Goal: Task Accomplishment & Management: Complete application form

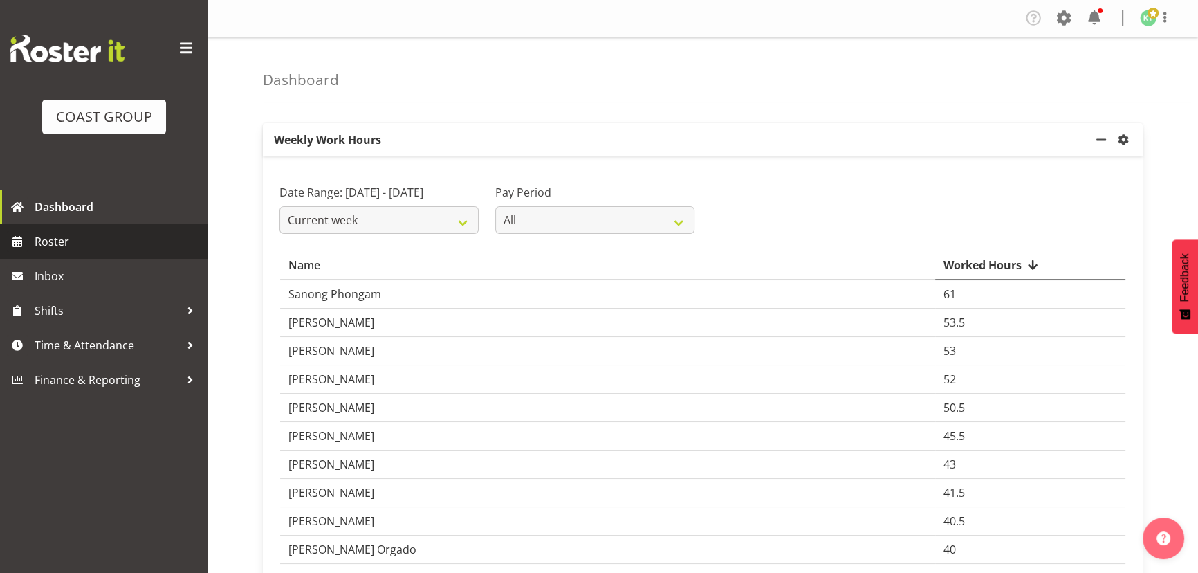
click at [143, 242] on span "Roster" at bounding box center [118, 241] width 166 height 21
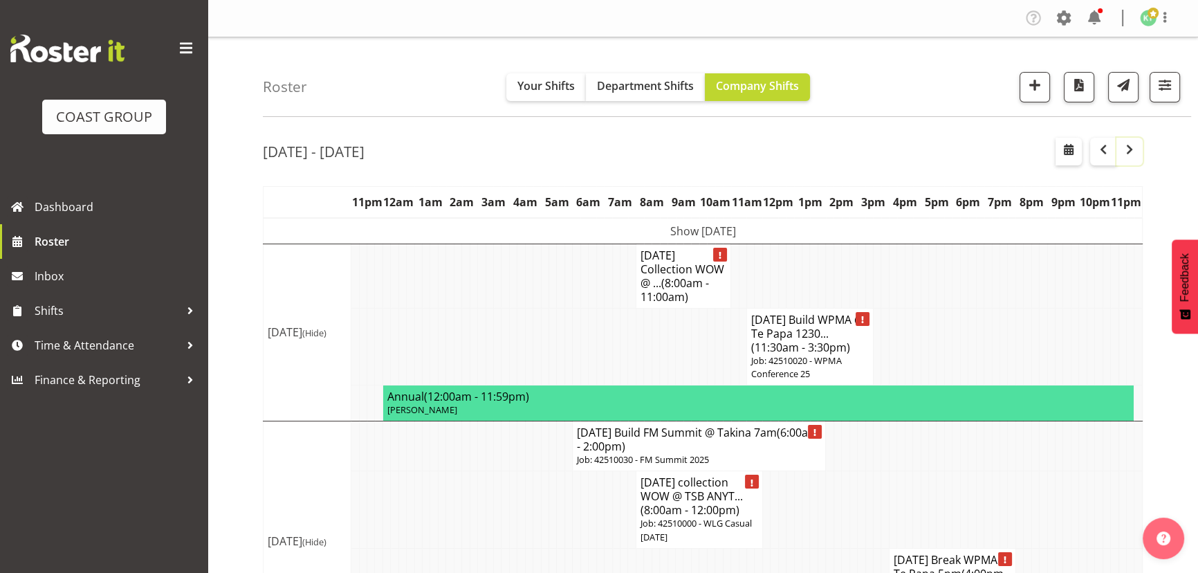
click at [1124, 150] on span "button" at bounding box center [1130, 149] width 17 height 17
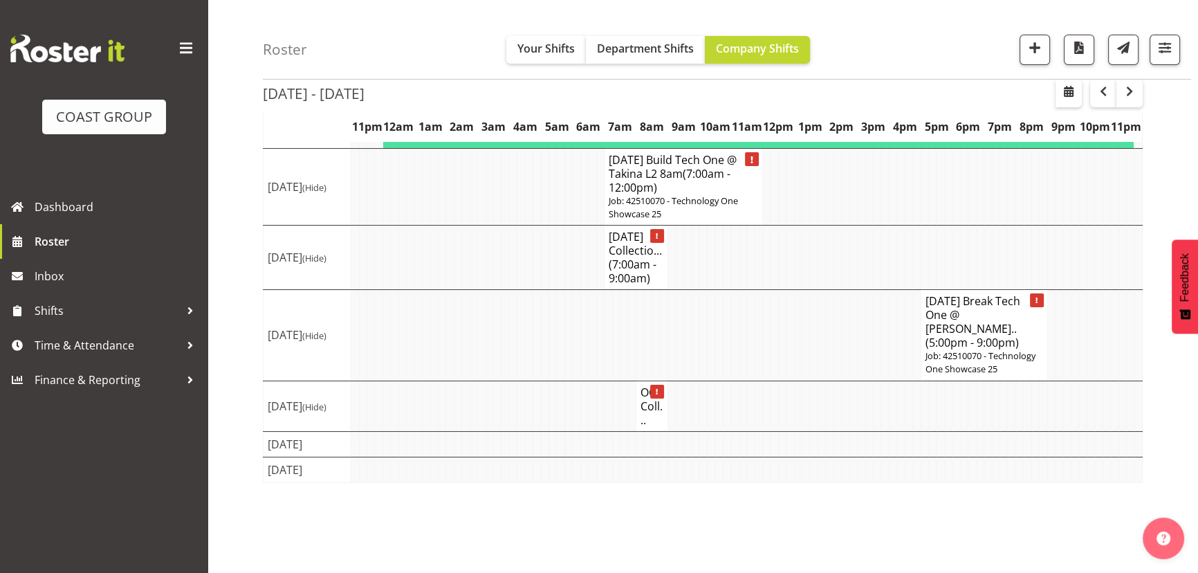
scroll to position [107, 0]
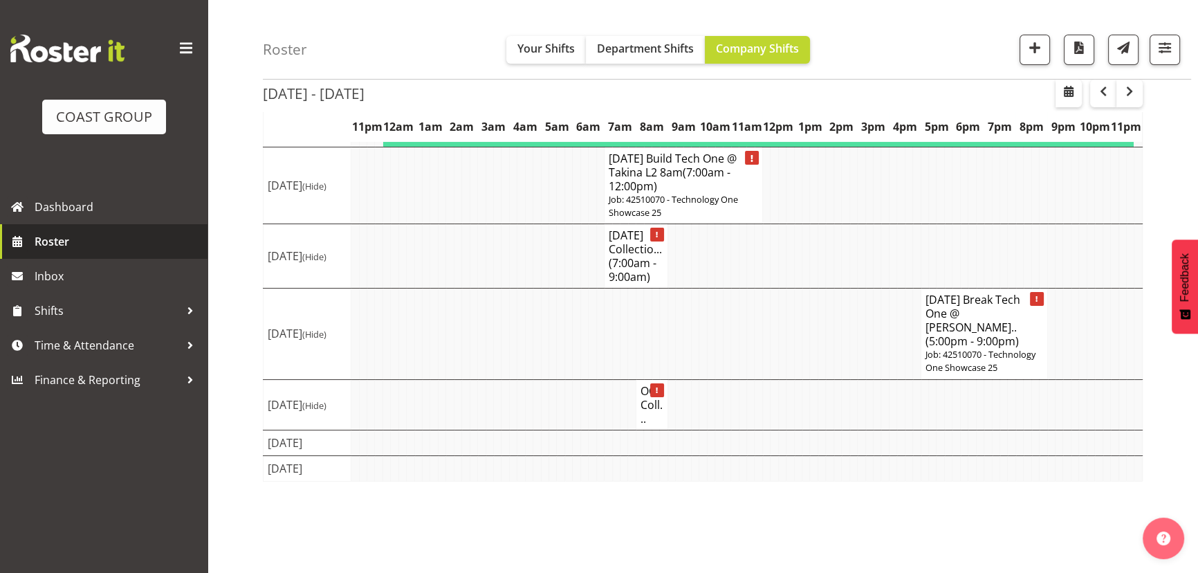
click at [45, 239] on span "Roster" at bounding box center [118, 241] width 166 height 21
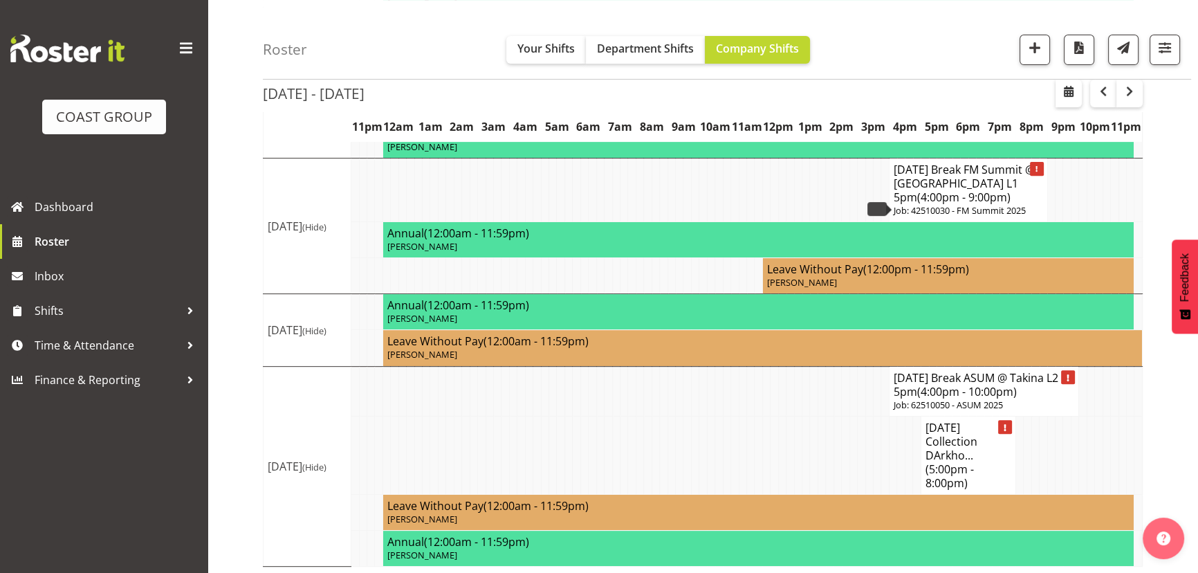
scroll to position [656, 0]
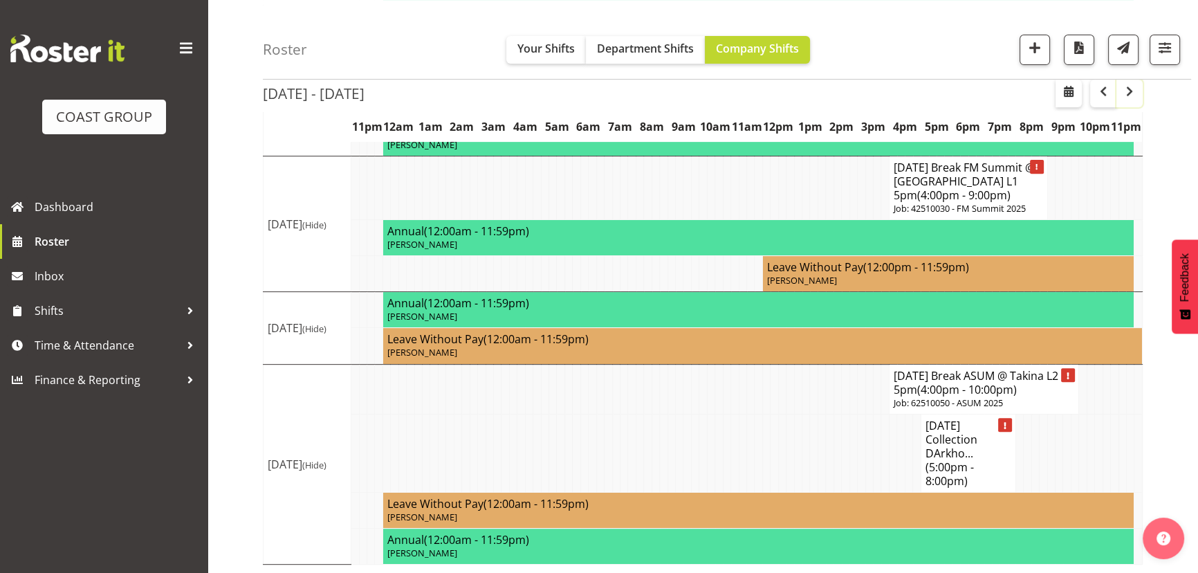
click at [1124, 92] on span "button" at bounding box center [1130, 91] width 17 height 17
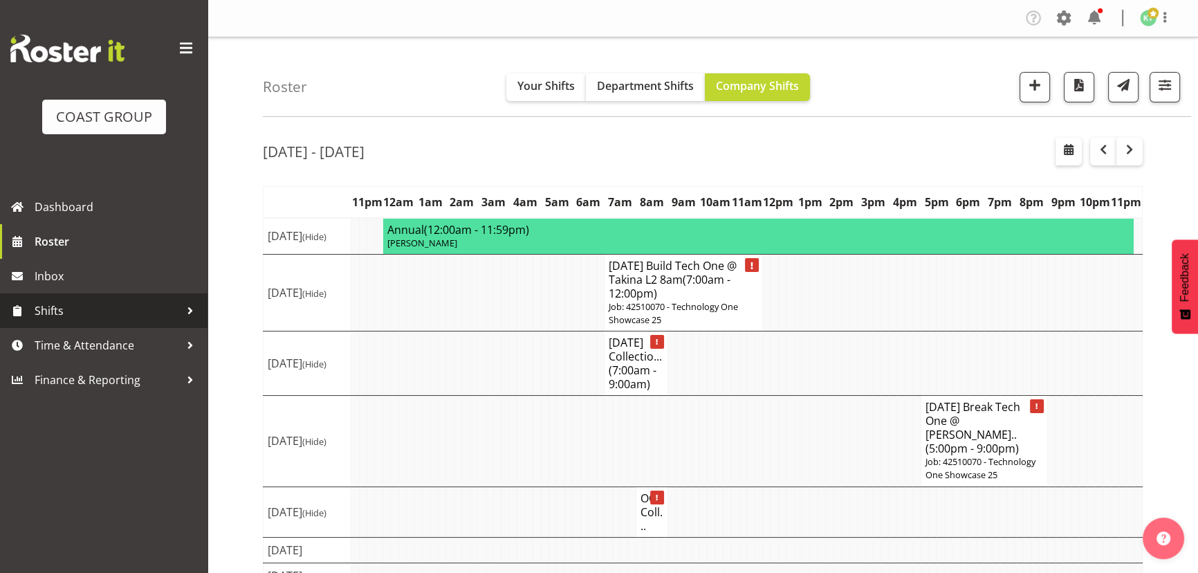
click at [124, 311] on span "Shifts" at bounding box center [107, 310] width 145 height 21
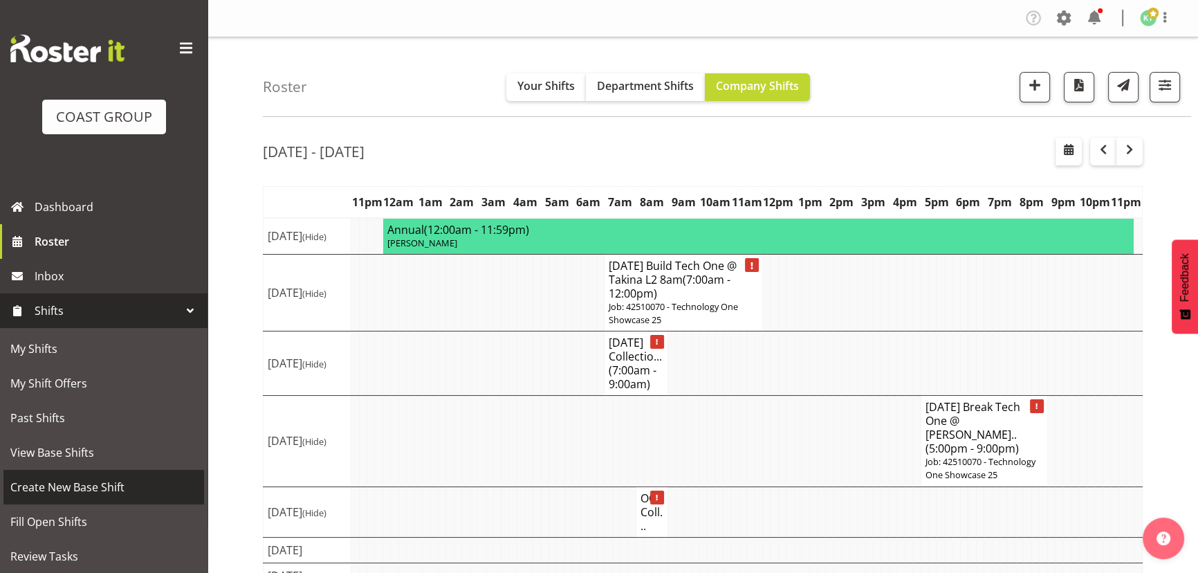
click at [126, 489] on span "Create New Base Shift" at bounding box center [103, 487] width 187 height 21
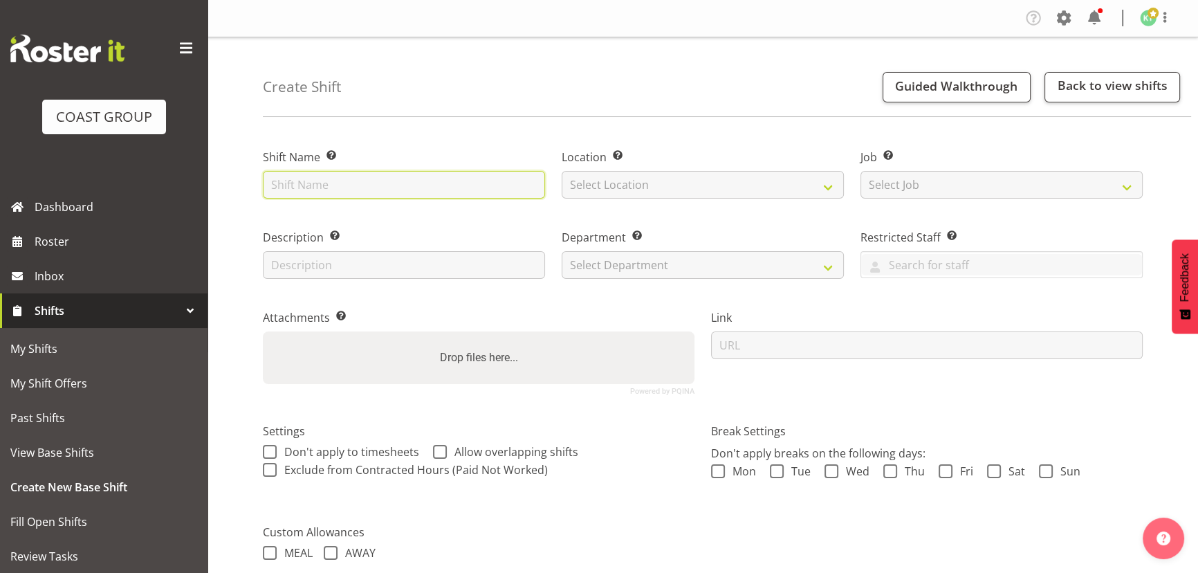
drag, startPoint x: 430, startPoint y: 188, endPoint x: 399, endPoint y: 187, distance: 31.1
click at [399, 187] on input "text" at bounding box center [404, 185] width 282 height 28
click at [456, 180] on input "OCT 25 Delivery Woolstore @ Poriru 10am" at bounding box center [404, 185] width 282 height 28
type input "[DATE] Delivery Woolstore @ [GEOGRAPHIC_DATA] 10am"
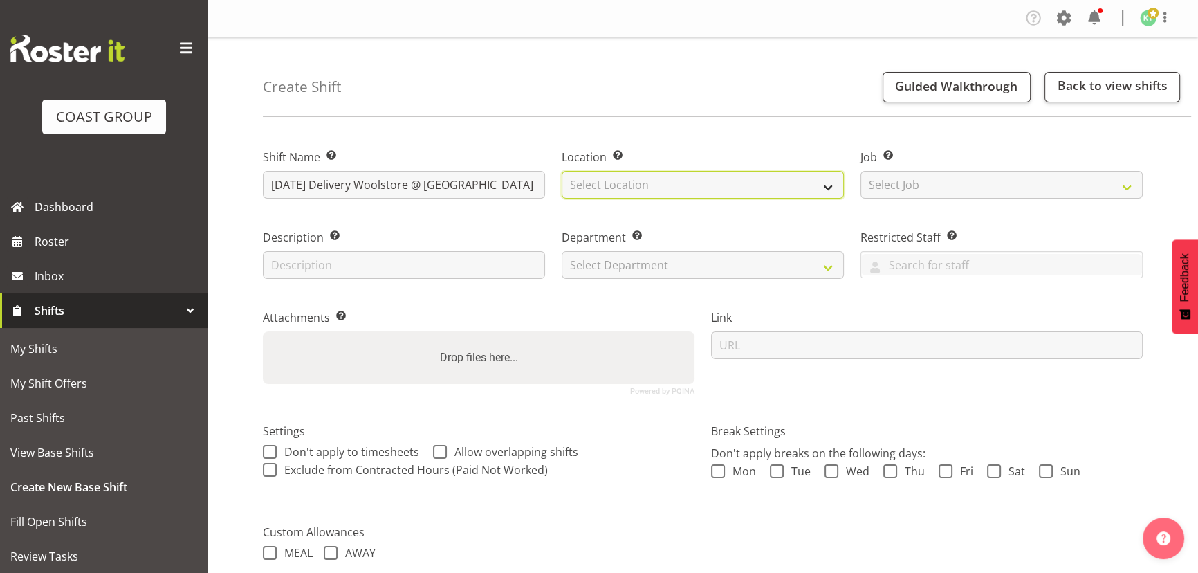
drag, startPoint x: 655, startPoint y: 183, endPoint x: 662, endPoint y: 197, distance: 16.1
click at [655, 183] on select "Select Location EHS WLG DW WLG" at bounding box center [703, 185] width 282 height 28
select select "106"
click at [562, 171] on select "Select Location EHS WLG DW WLG" at bounding box center [703, 185] width 282 height 28
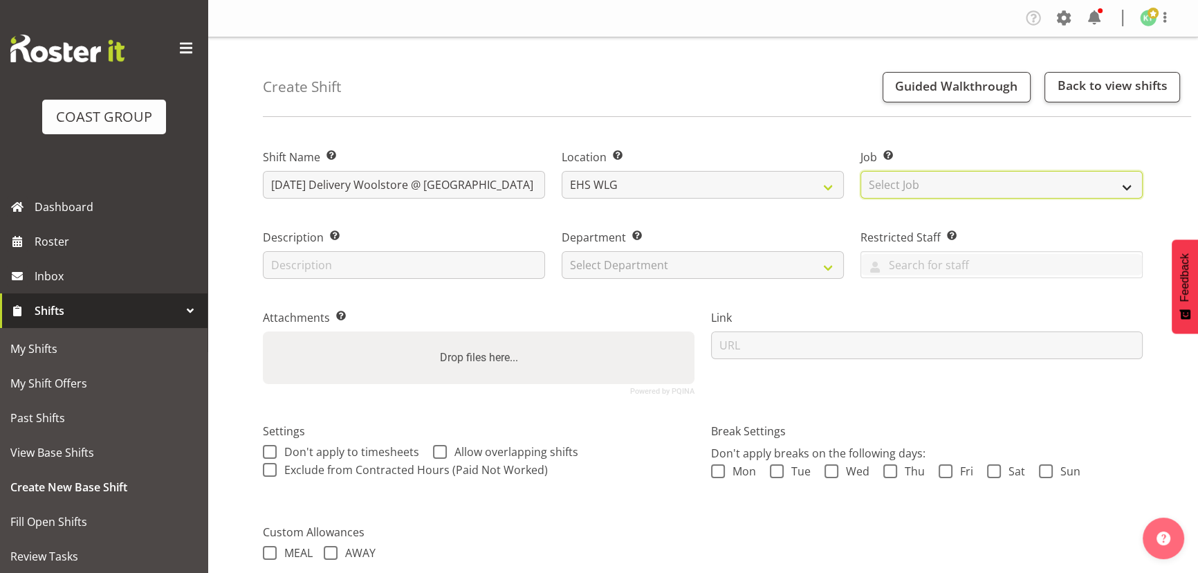
click at [937, 188] on select "Select Job Create new job 1 Carlton Events 1 Carlton Hamilton 1 Carlton Welling…" at bounding box center [1002, 185] width 282 height 28
select select "8678"
click at [861, 171] on select "Select Job Create new job 1 Carlton Events 1 Carlton Hamilton 1 Carlton Welling…" at bounding box center [1002, 185] width 282 height 28
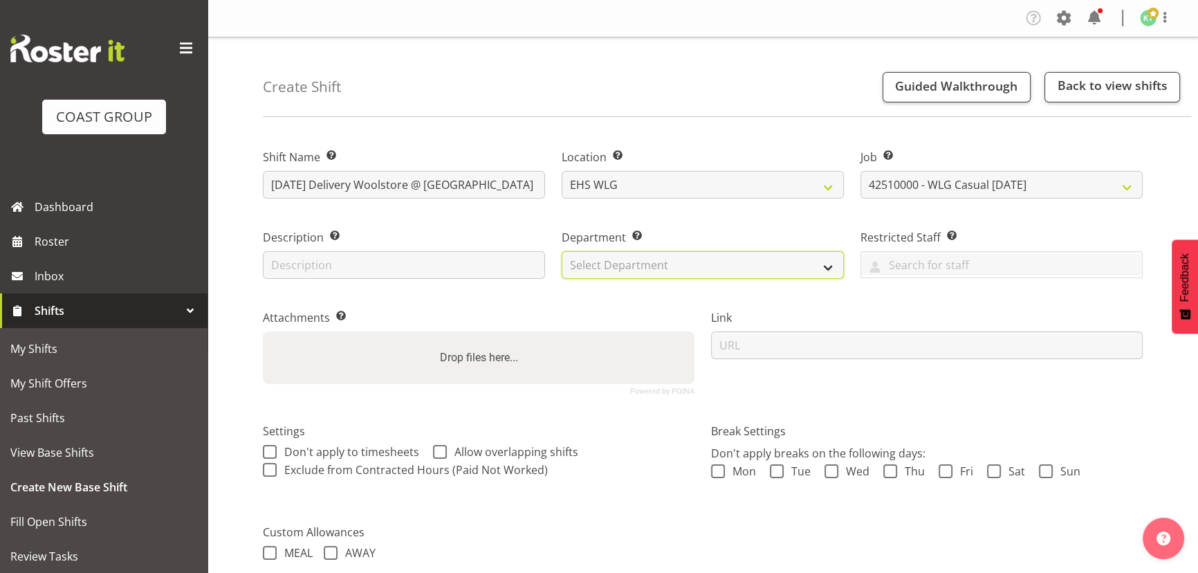
click at [650, 268] on select "Select Department EHS WLG OPS DW WLG DW WLG SALES" at bounding box center [703, 265] width 282 height 28
select select "43"
click at [562, 251] on select "Select Department EHS WLG OPS DW WLG DW WLG SALES" at bounding box center [703, 265] width 282 height 28
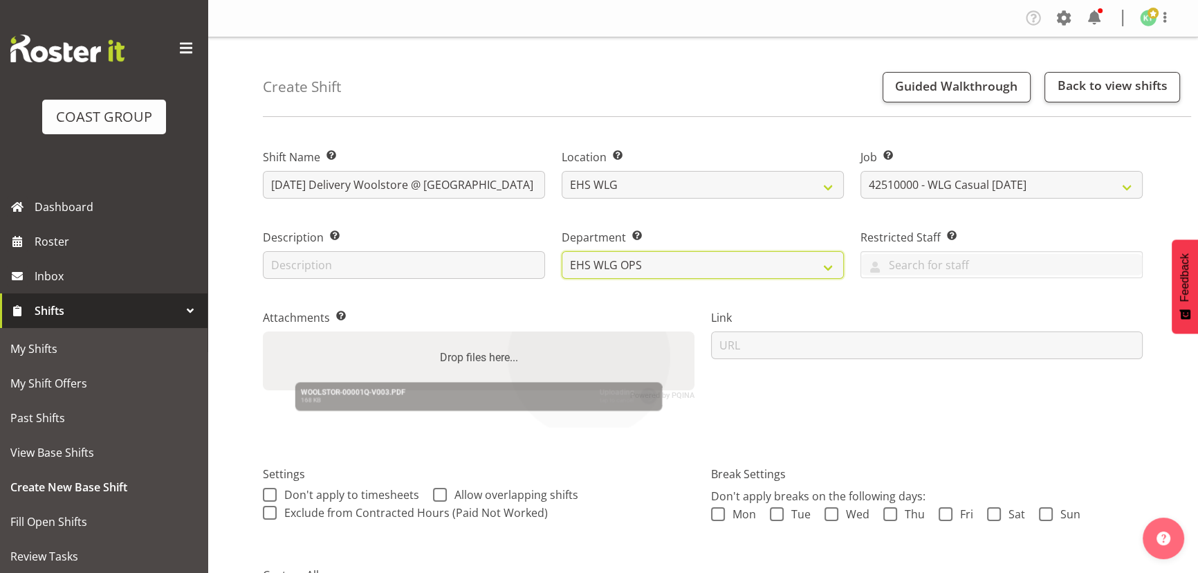
scroll to position [217, 0]
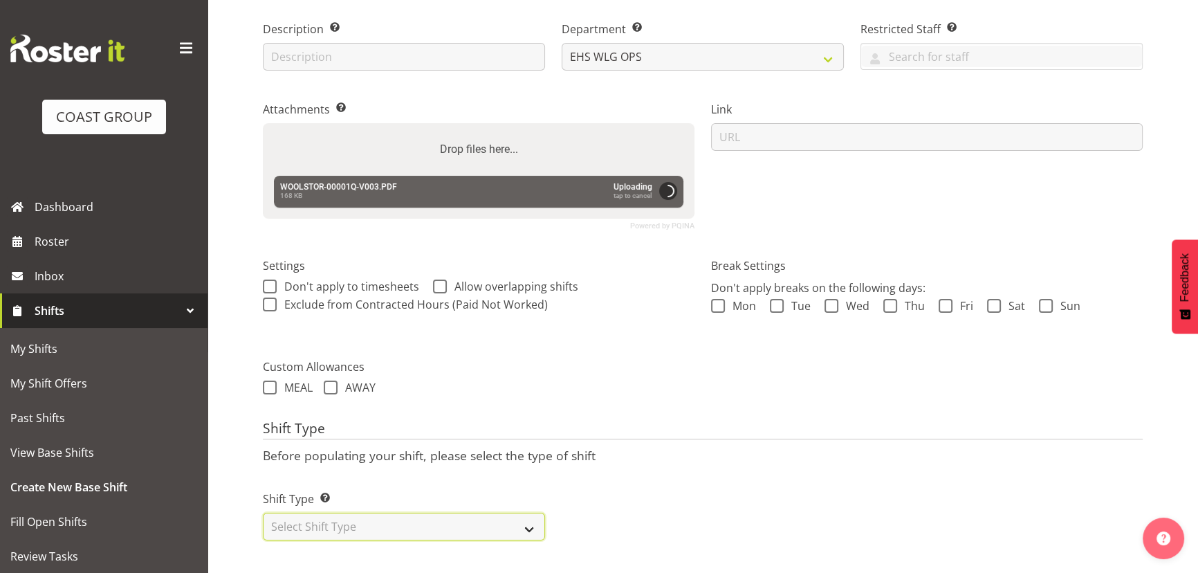
drag, startPoint x: 412, startPoint y: 520, endPoint x: 415, endPoint y: 504, distance: 16.8
click at [412, 520] on select "Select Shift Type One Off Shift Recurring Shift Rotating Shift" at bounding box center [404, 527] width 282 height 28
select select "one_off"
click at [263, 513] on select "Select Shift Type One Off Shift Recurring Shift Rotating Shift" at bounding box center [404, 527] width 282 height 28
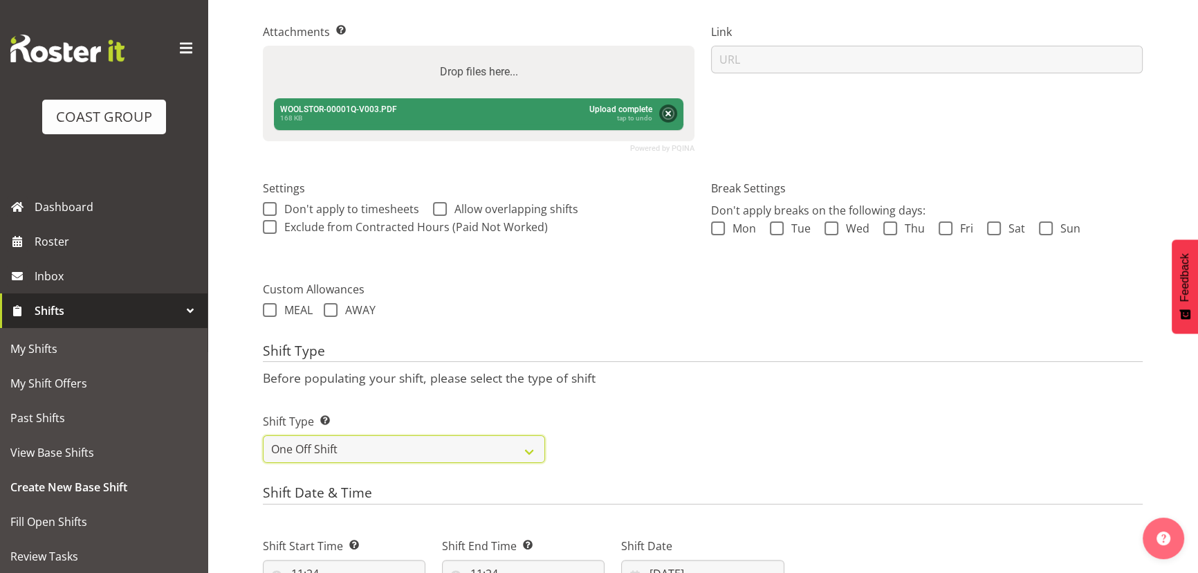
scroll to position [343, 0]
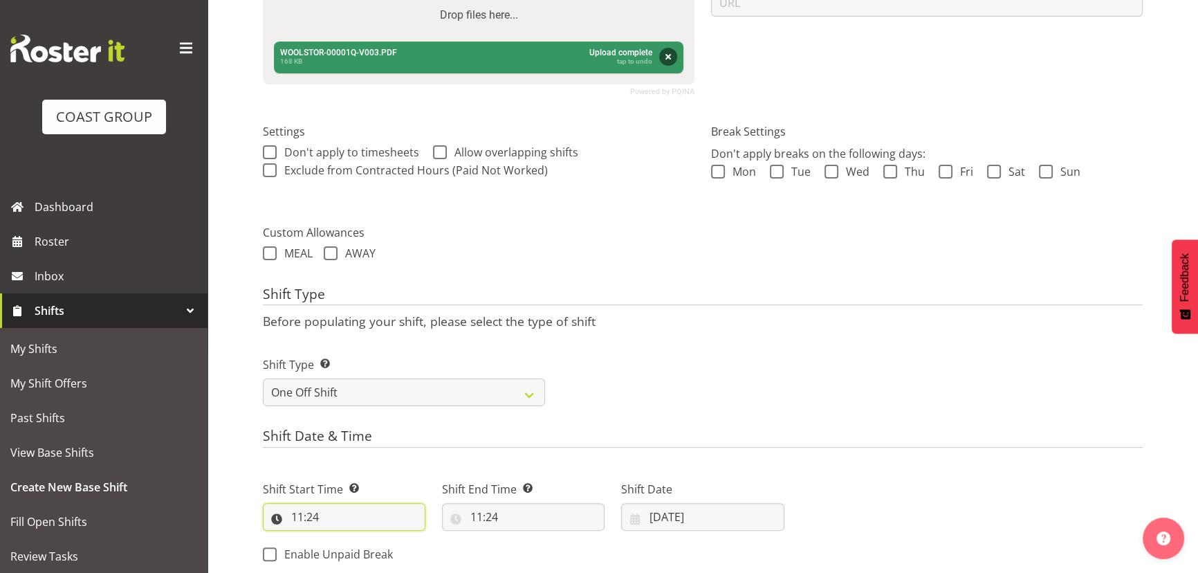
click at [336, 516] on input "11:24" at bounding box center [344, 517] width 163 height 28
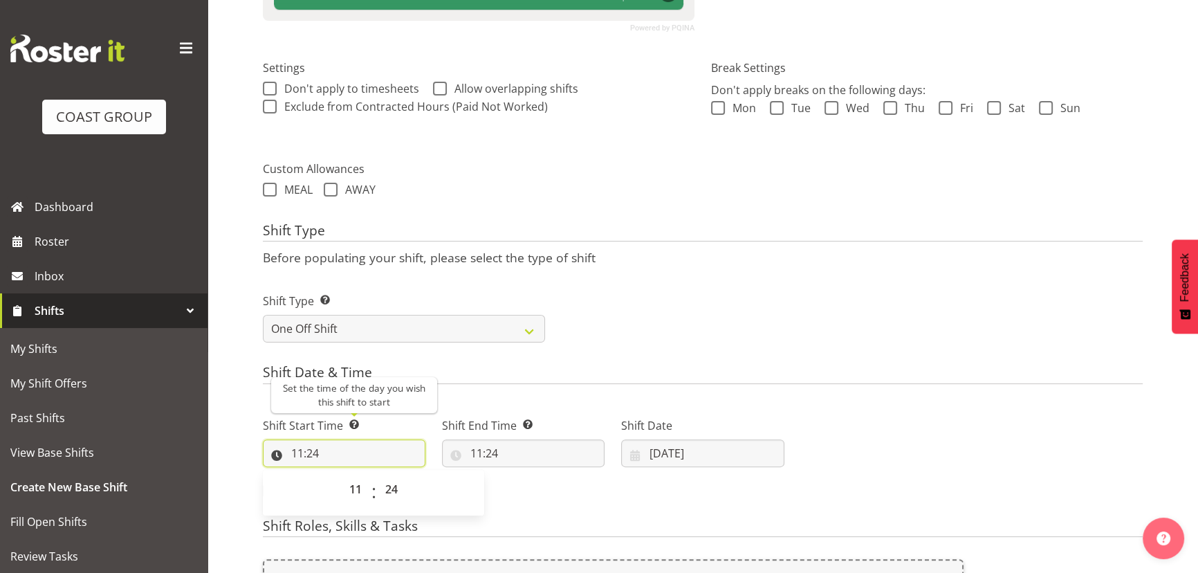
scroll to position [531, 0]
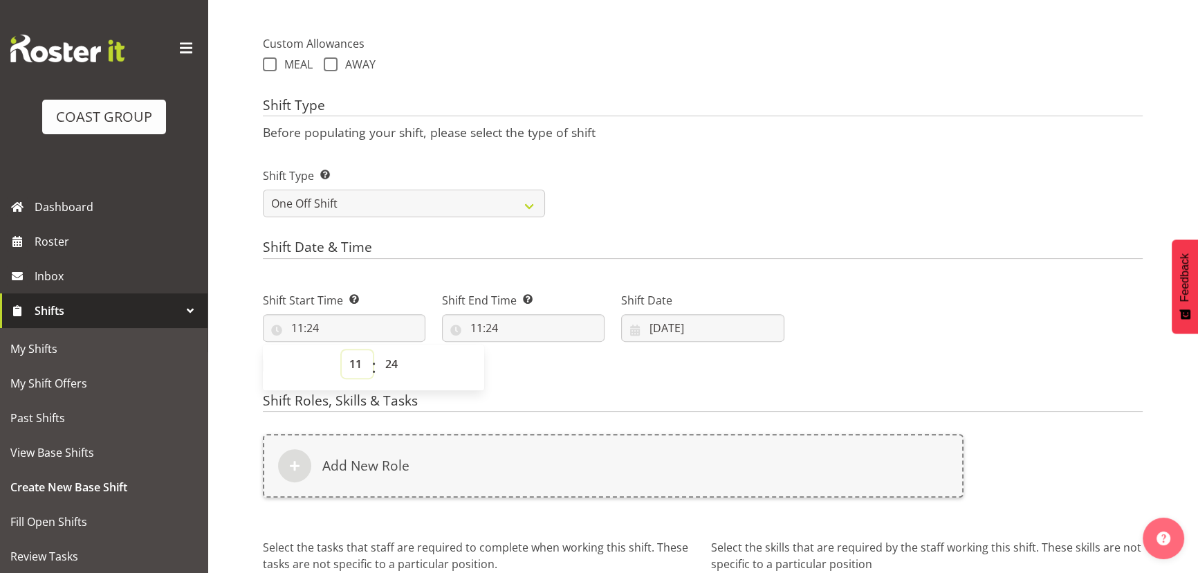
click at [356, 367] on select "00 01 02 03 04 05 06 07 08 09 10 11 12 13 14 15 16 17 18 19 20 21 22 23" at bounding box center [357, 364] width 31 height 28
select select "9"
click at [342, 350] on select "00 01 02 03 04 05 06 07 08 09 10 11 12 13 14 15 16 17 18 19 20 21 22 23" at bounding box center [357, 364] width 31 height 28
type input "09:24"
click at [372, 353] on span ":" at bounding box center [374, 367] width 5 height 35
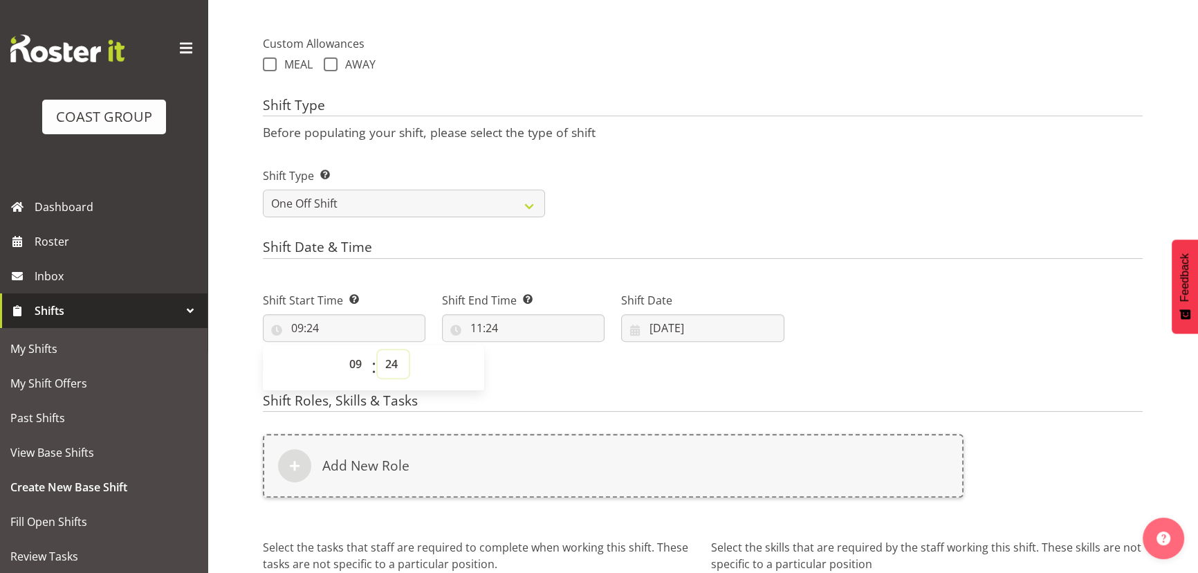
click at [387, 352] on select "00 01 02 03 04 05 06 07 08 09 10 11 12 13 14 15 16 17 18 19 20 21 22 23 24 25 2…" at bounding box center [393, 364] width 31 height 28
select select "0"
click at [378, 350] on select "00 01 02 03 04 05 06 07 08 09 10 11 12 13 14 15 16 17 18 19 20 21 22 23 24 25 2…" at bounding box center [393, 364] width 31 height 28
type input "09:00"
click at [499, 346] on div "Shift End Time Set the time of the day you wish this shift to finish 11:24 00 0…" at bounding box center [523, 311] width 179 height 77
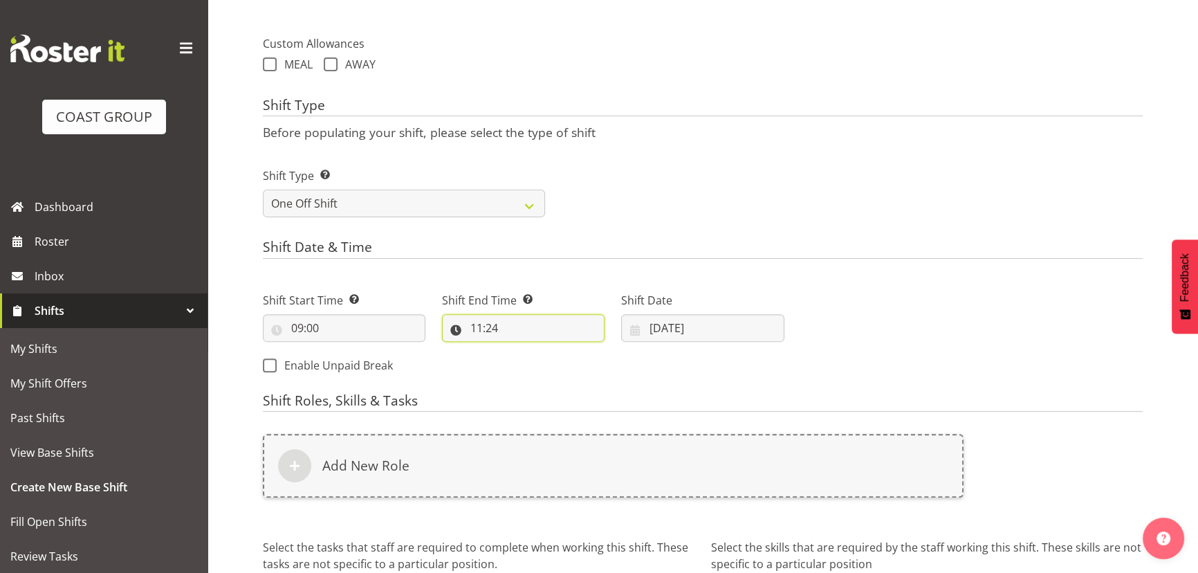
click at [511, 338] on input "11:24" at bounding box center [523, 328] width 163 height 28
drag, startPoint x: 536, startPoint y: 360, endPoint x: 538, endPoint y: 350, distance: 9.9
click at [536, 360] on select "00 01 02 03 04 05 06 07 08 09 10 11 12 13 14 15 16 17 18 19 20 21 22 23" at bounding box center [536, 364] width 31 height 28
select select "12"
click at [521, 350] on select "00 01 02 03 04 05 06 07 08 09 10 11 12 13 14 15 16 17 18 19 20 21 22 23" at bounding box center [536, 364] width 31 height 28
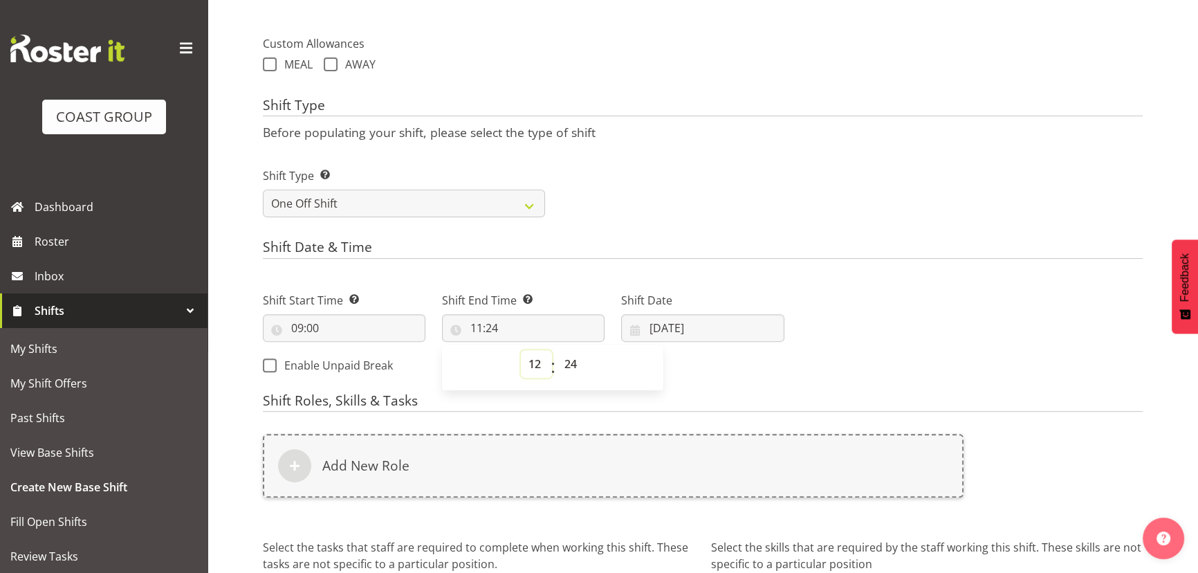
type input "12:24"
click at [573, 358] on select "00 01 02 03 04 05 06 07 08 09 10 11 12 13 14 15 16 17 18 19 20 21 22 23 24 25 2…" at bounding box center [572, 364] width 31 height 28
drag, startPoint x: 576, startPoint y: 363, endPoint x: 574, endPoint y: 350, distance: 13.2
click at [575, 363] on select "00 01 02 03 04 05 06 07 08 09 10 11 12 13 14 15 16 17 18 19 20 21 22 23 24 25 2…" at bounding box center [572, 364] width 31 height 28
select select "0"
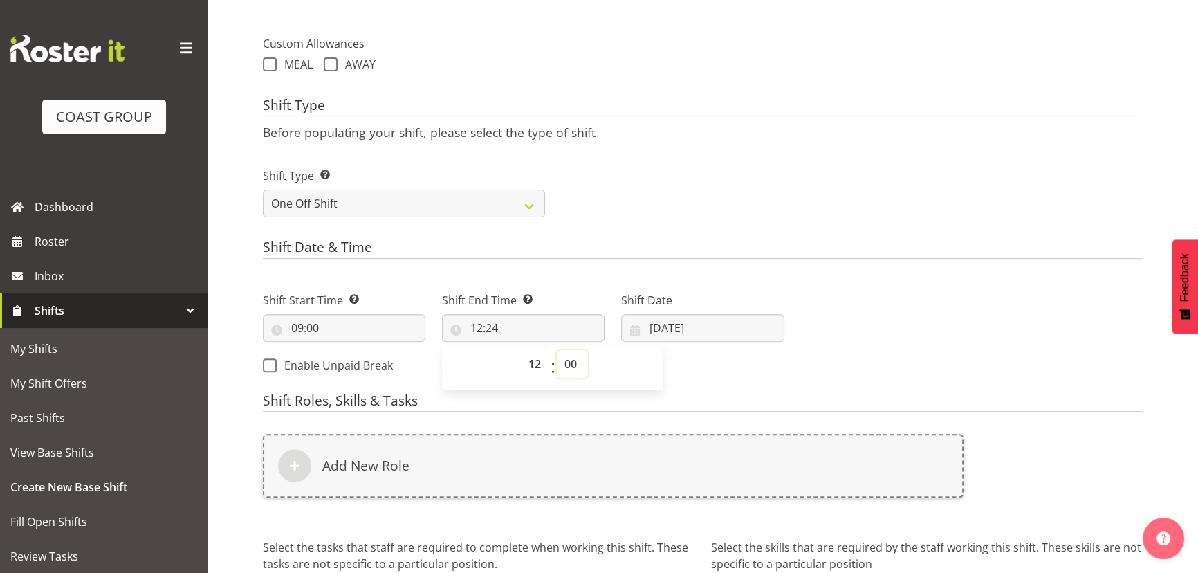
click at [557, 350] on select "00 01 02 03 04 05 06 07 08 09 10 11 12 13 14 15 16 17 18 19 20 21 22 23 24 25 2…" at bounding box center [572, 364] width 31 height 28
type input "12:00"
click at [702, 321] on input "07/10/2025" at bounding box center [702, 328] width 163 height 28
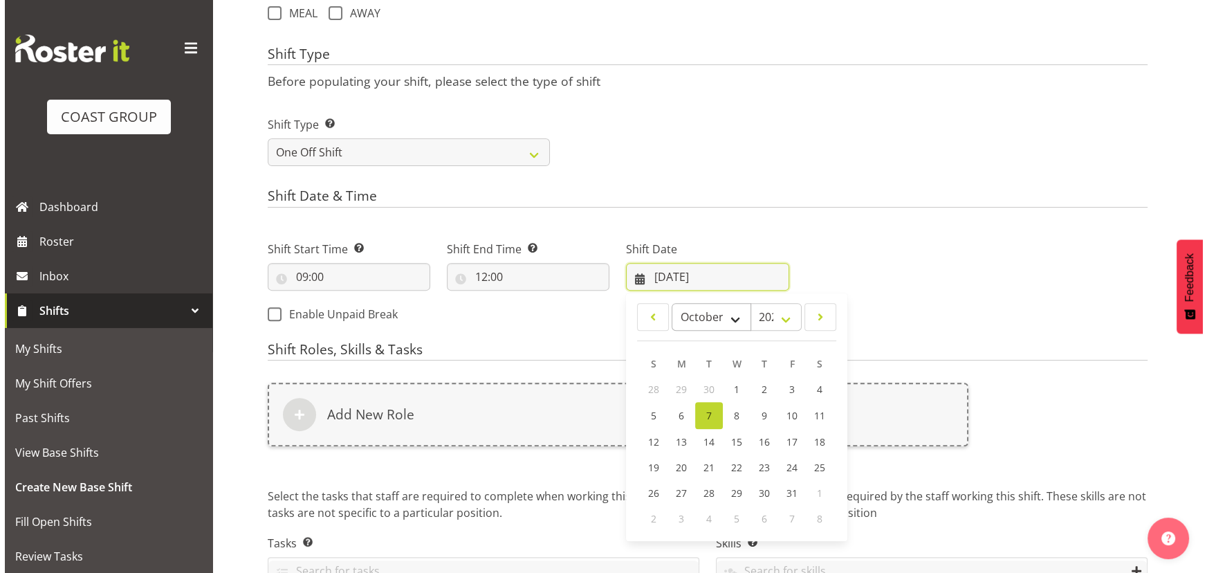
scroll to position [660, 0]
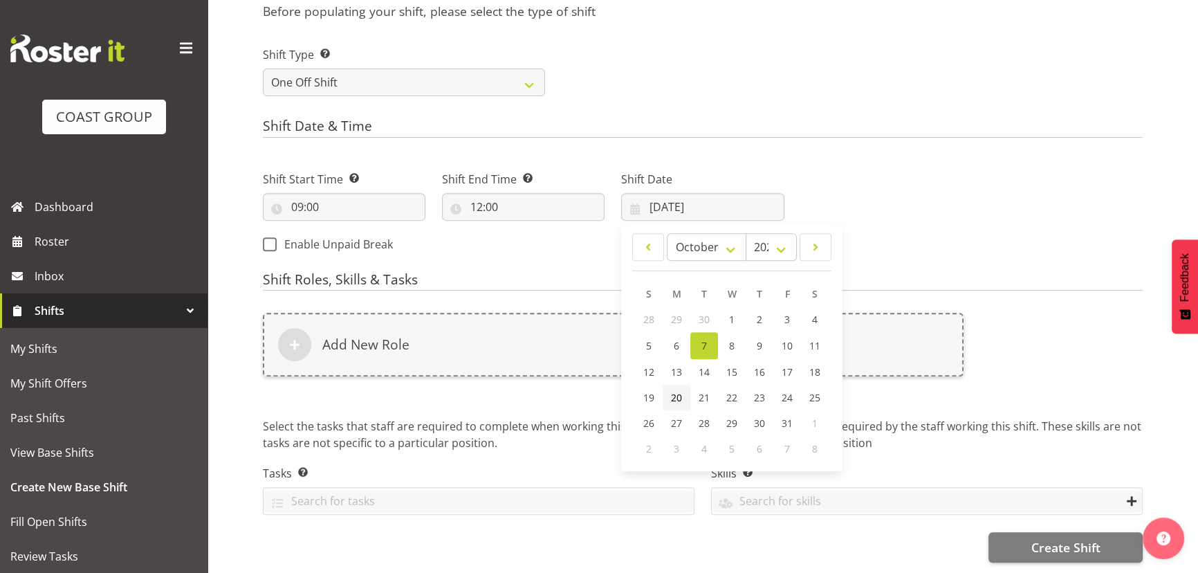
click at [677, 391] on span "20" at bounding box center [676, 397] width 11 height 13
type input "20/10/2025"
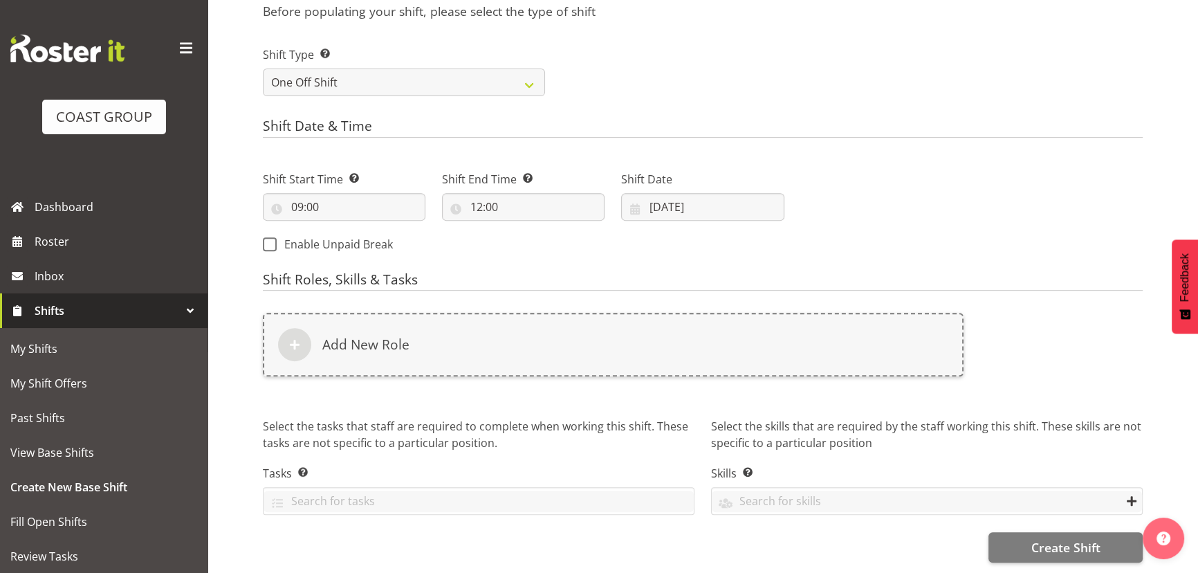
click at [693, 348] on div "Add New Role" at bounding box center [613, 345] width 701 height 64
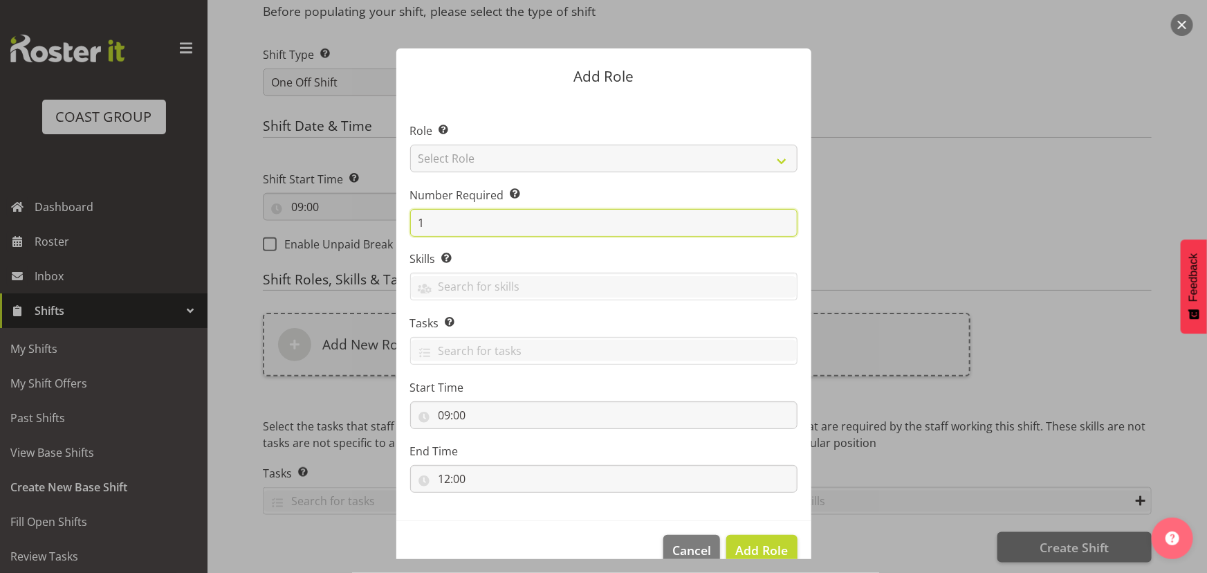
click at [411, 230] on input "1" at bounding box center [603, 223] width 387 height 28
type input "2"
click at [560, 173] on section "Role Select the role you wish to add to the shift. Select Role ACCOUNT MANAGER …" at bounding box center [603, 309] width 415 height 423
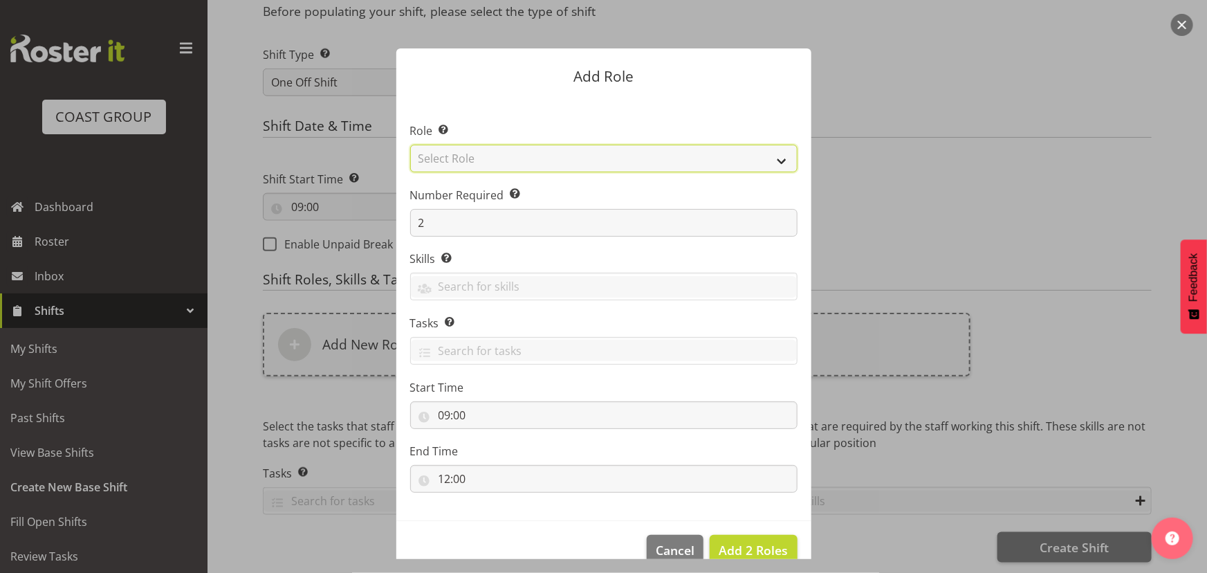
click at [569, 165] on select "Select Role ACCOUNT MANAGER ACCOUNT MANAGER DW ACCOUNTS AKL DIANNA VEHICLES AKL…" at bounding box center [603, 159] width 387 height 28
select select "191"
click at [410, 145] on select "Select Role ACCOUNT MANAGER ACCOUNT MANAGER DW ACCOUNTS AKL DIANNA VEHICLES AKL…" at bounding box center [603, 159] width 387 height 28
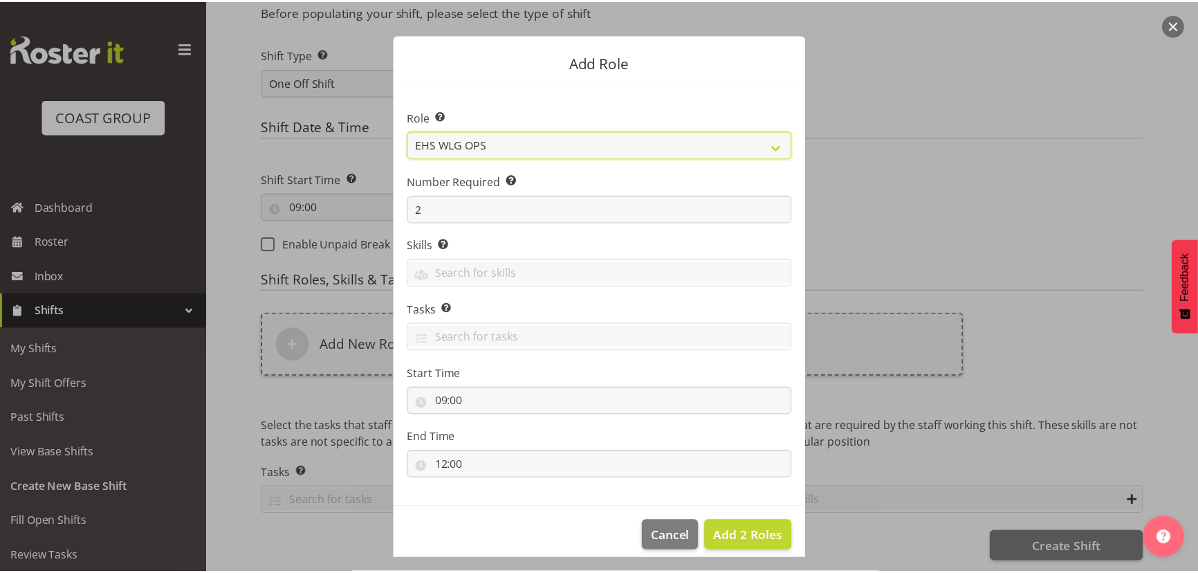
scroll to position [26, 0]
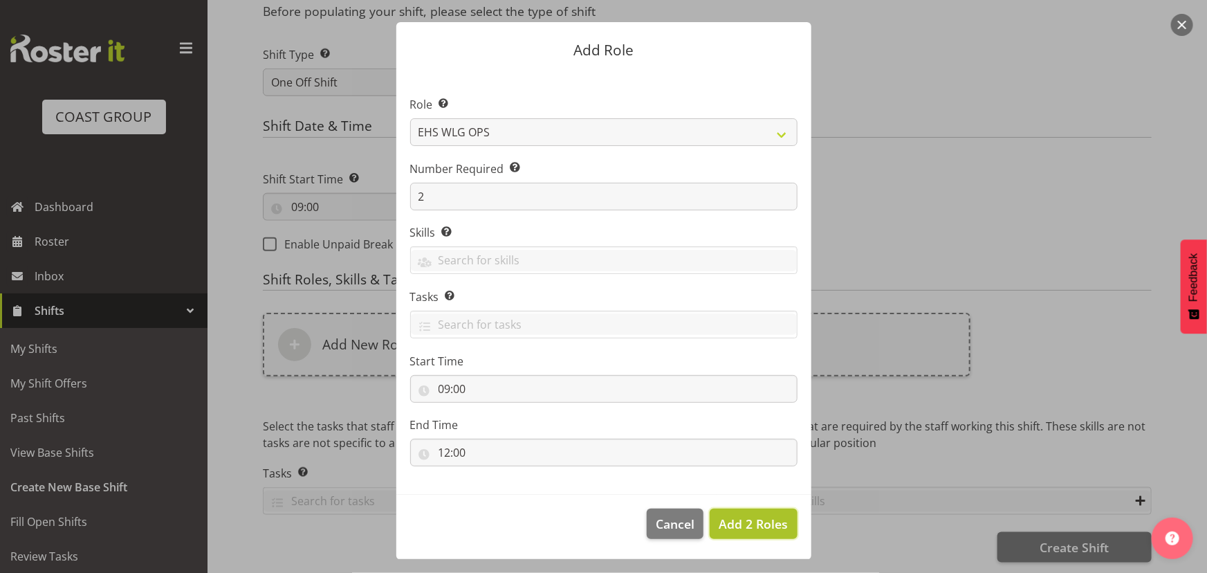
click at [758, 516] on span "Add 2 Roles" at bounding box center [753, 524] width 69 height 17
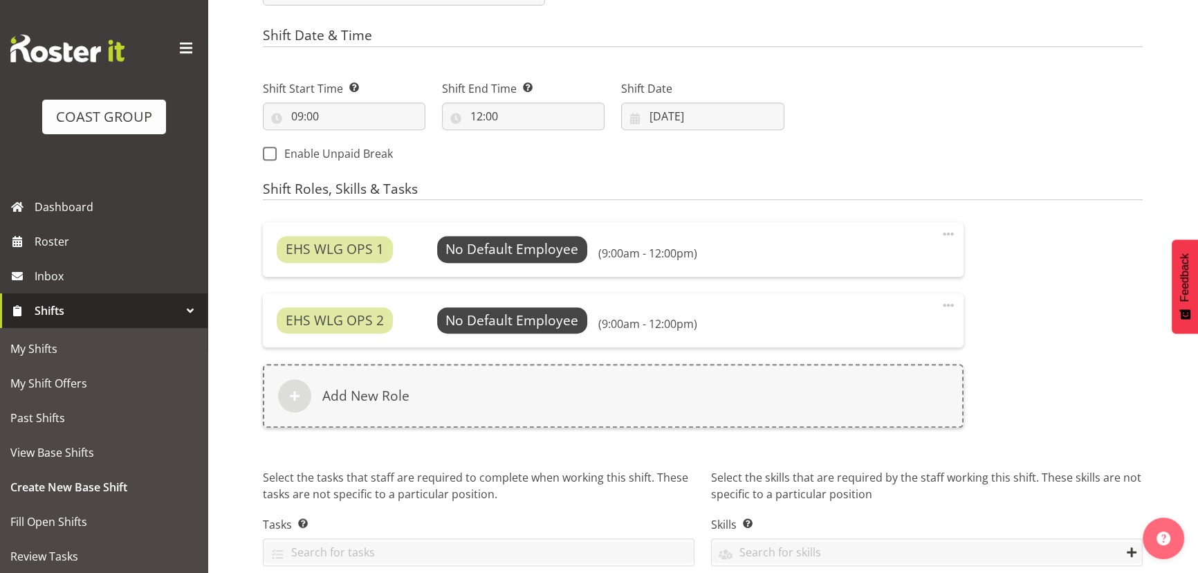
scroll to position [802, 0]
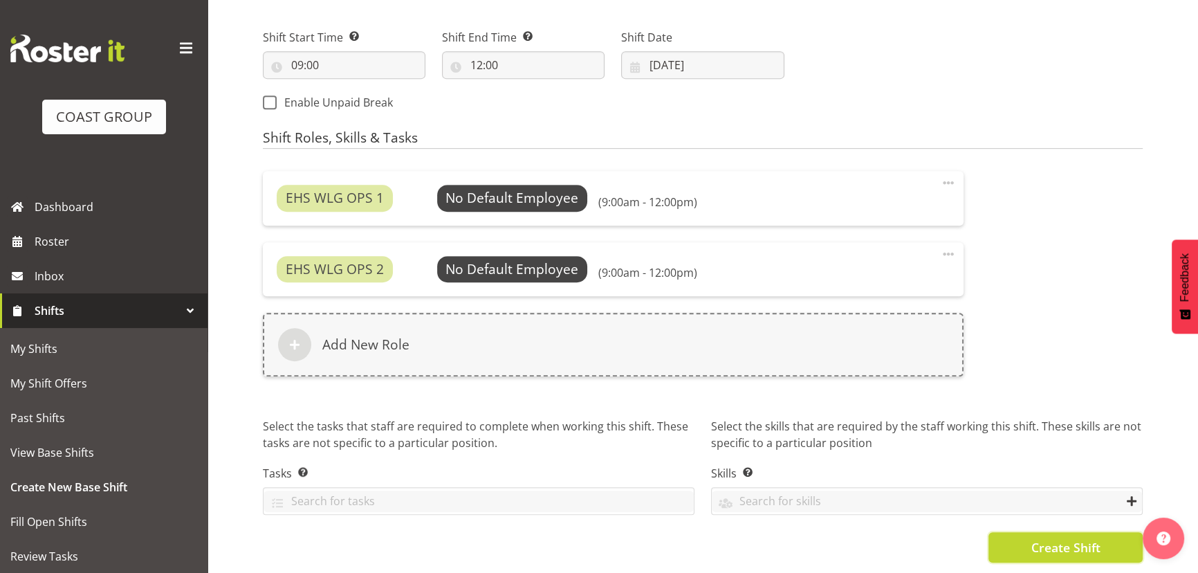
click at [1030, 539] on button "Create Shift" at bounding box center [1066, 547] width 154 height 30
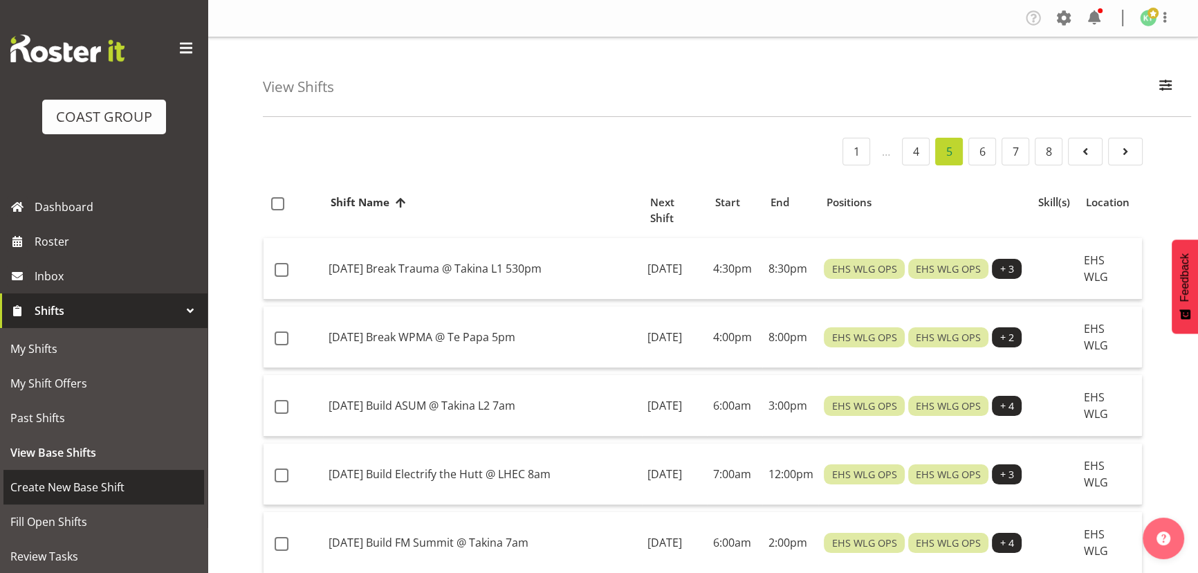
click at [131, 485] on span "Create New Base Shift" at bounding box center [103, 487] width 187 height 21
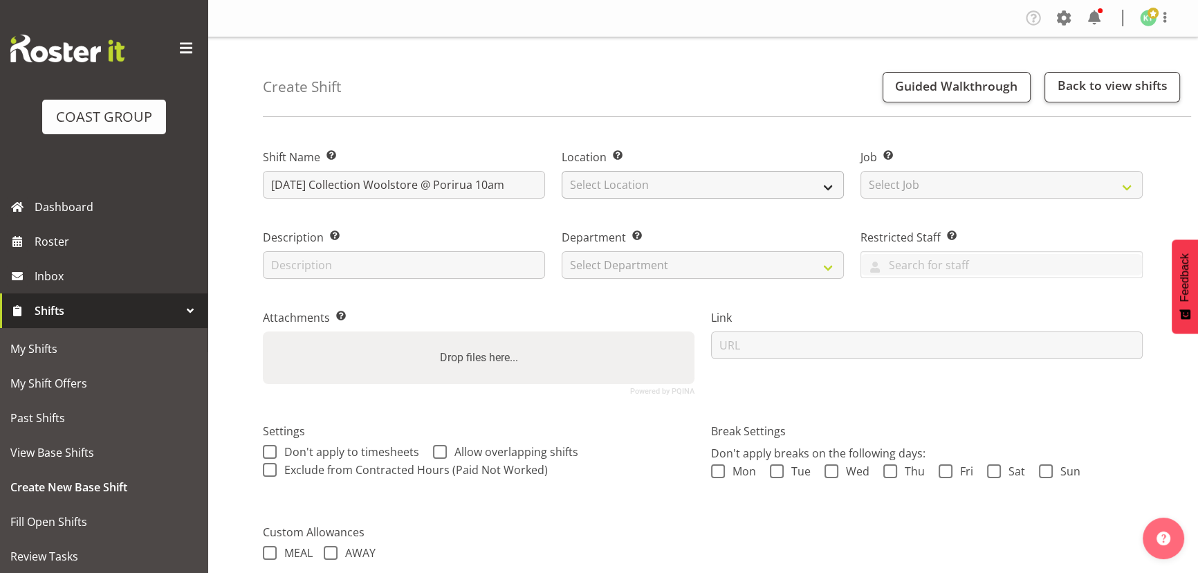
type input "OCT 25 Collection Woolstore @ Porirua 10am"
click at [601, 188] on select "Select Location EHS WLG DW WLG" at bounding box center [703, 185] width 282 height 28
select select "106"
click at [562, 171] on select "Select Location EHS WLG DW WLG" at bounding box center [703, 185] width 282 height 28
click at [992, 189] on select "Select Job Create new job 1 Carlton Events 1 Carlton Hamilton 1 Carlton Welling…" at bounding box center [1002, 185] width 282 height 28
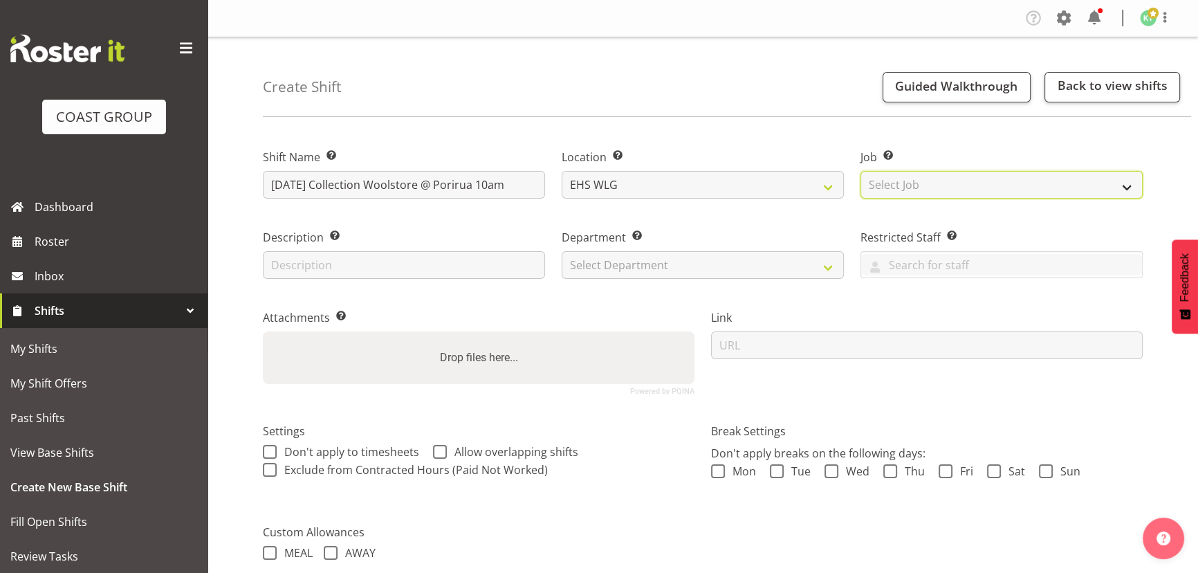
select select "69"
click at [861, 171] on select "Select Job Create new job 1 Carlton Events 1 Carlton Hamilton 1 Carlton Welling…" at bounding box center [1002, 185] width 282 height 28
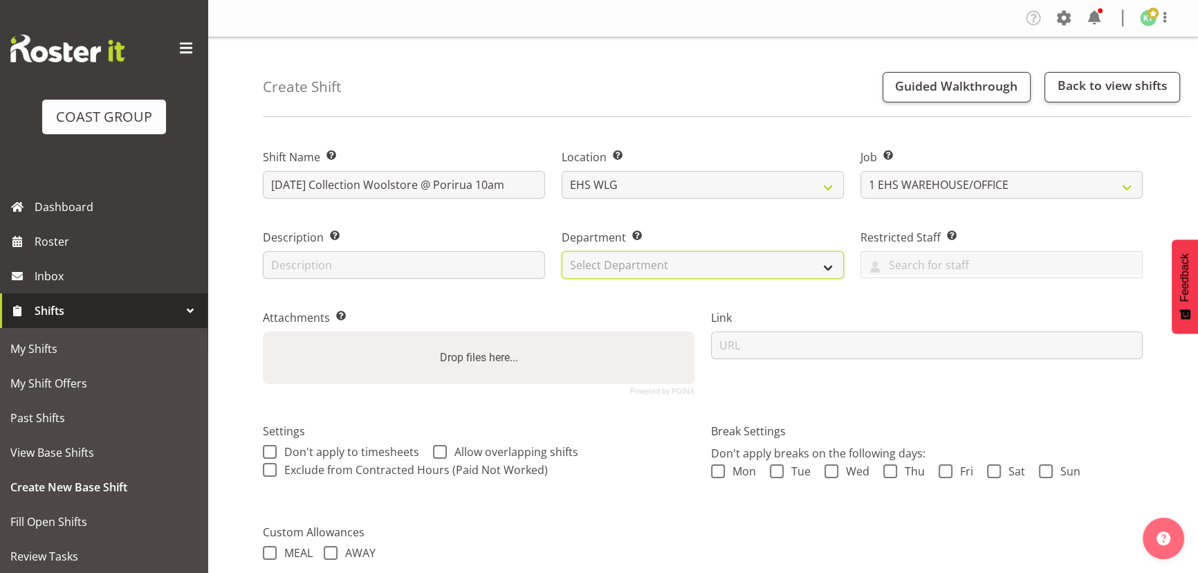
click at [775, 259] on select "Select Department EHS WLG OPS DW WLG DW WLG SALES" at bounding box center [703, 265] width 282 height 28
select select "43"
click at [562, 251] on select "Select Department EHS WLG OPS DW WLG DW WLG SALES" at bounding box center [703, 265] width 282 height 28
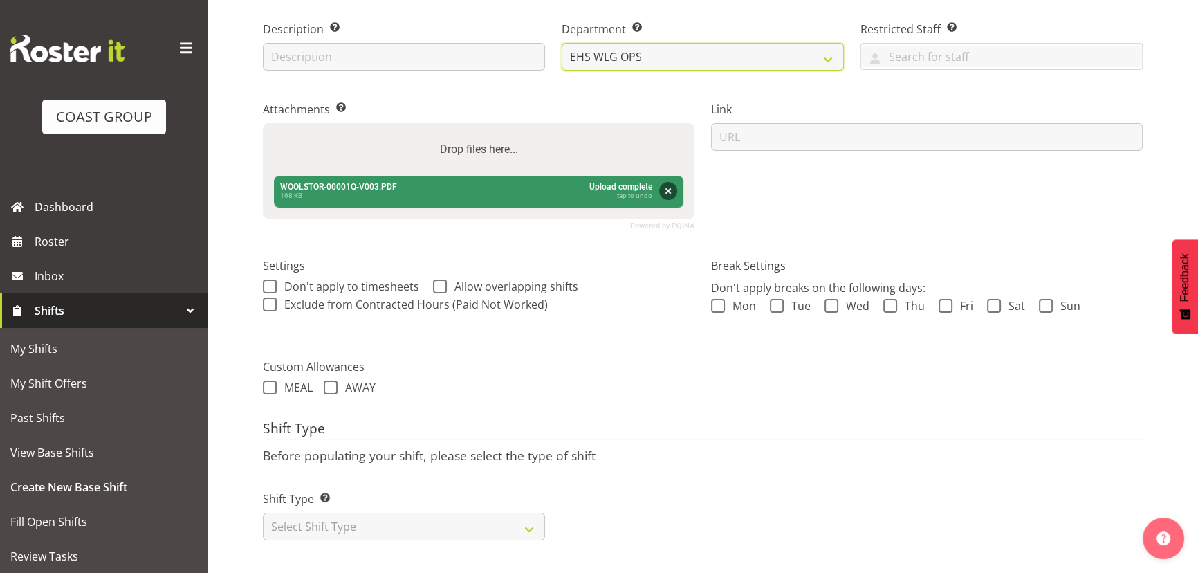
scroll to position [217, 0]
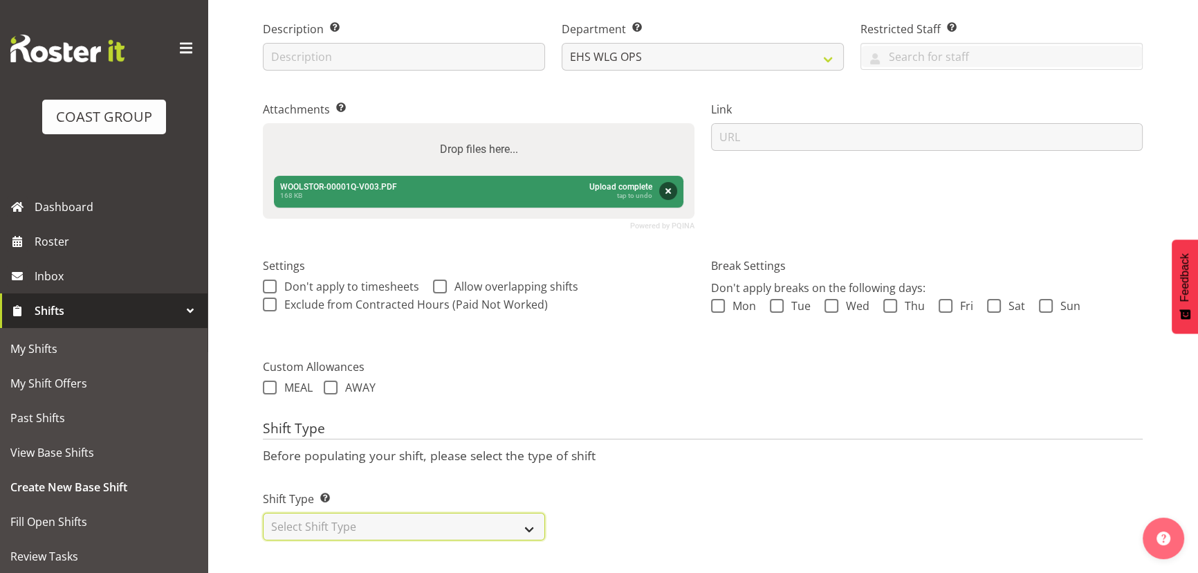
click at [451, 529] on select "Select Shift Type One Off Shift Recurring Shift Rotating Shift" at bounding box center [404, 527] width 282 height 28
select select "one_off"
click at [263, 513] on select "Select Shift Type One Off Shift Recurring Shift Rotating Shift" at bounding box center [404, 527] width 282 height 28
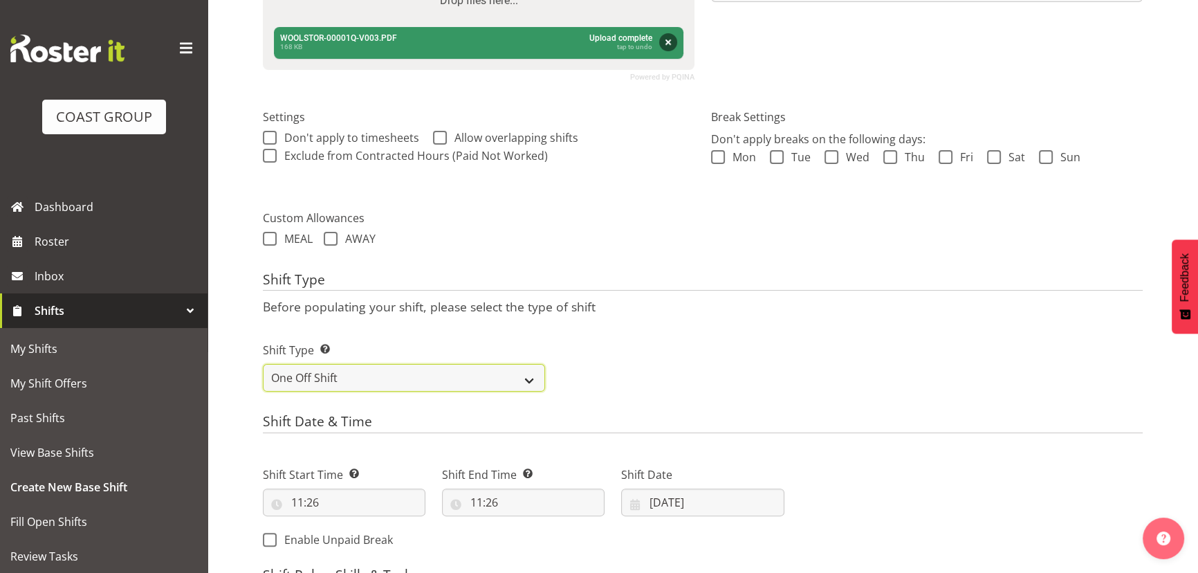
scroll to position [377, 0]
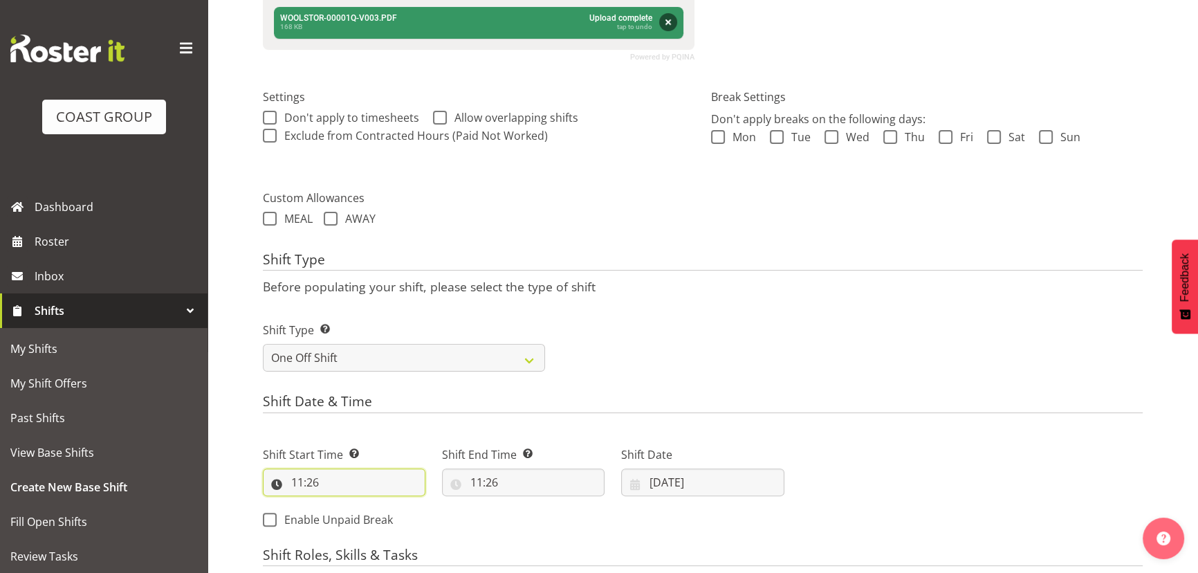
click at [338, 478] on input "11:26" at bounding box center [344, 482] width 163 height 28
click at [360, 511] on select "00 01 02 03 04 05 06 07 08 09 10 11 12 13 14 15 16 17 18 19 20 21 22 23" at bounding box center [357, 518] width 31 height 28
select select "9"
click at [342, 504] on select "00 01 02 03 04 05 06 07 08 09 10 11 12 13 14 15 16 17 18 19 20 21 22 23" at bounding box center [357, 518] width 31 height 28
type input "09:26"
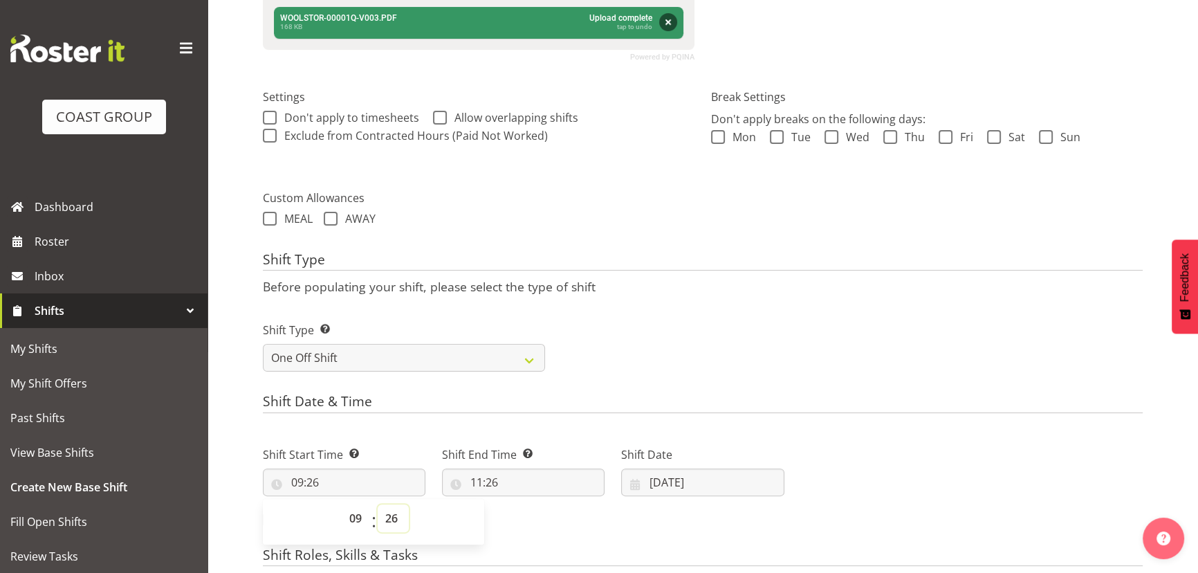
click at [394, 509] on select "00 01 02 03 04 05 06 07 08 09 10 11 12 13 14 15 16 17 18 19 20 21 22 23 24 25 2…" at bounding box center [393, 518] width 31 height 28
select select "0"
click at [378, 504] on select "00 01 02 03 04 05 06 07 08 09 10 11 12 13 14 15 16 17 18 19 20 21 22 23 24 25 2…" at bounding box center [393, 518] width 31 height 28
type input "09:00"
click at [536, 486] on input "11:26" at bounding box center [523, 482] width 163 height 28
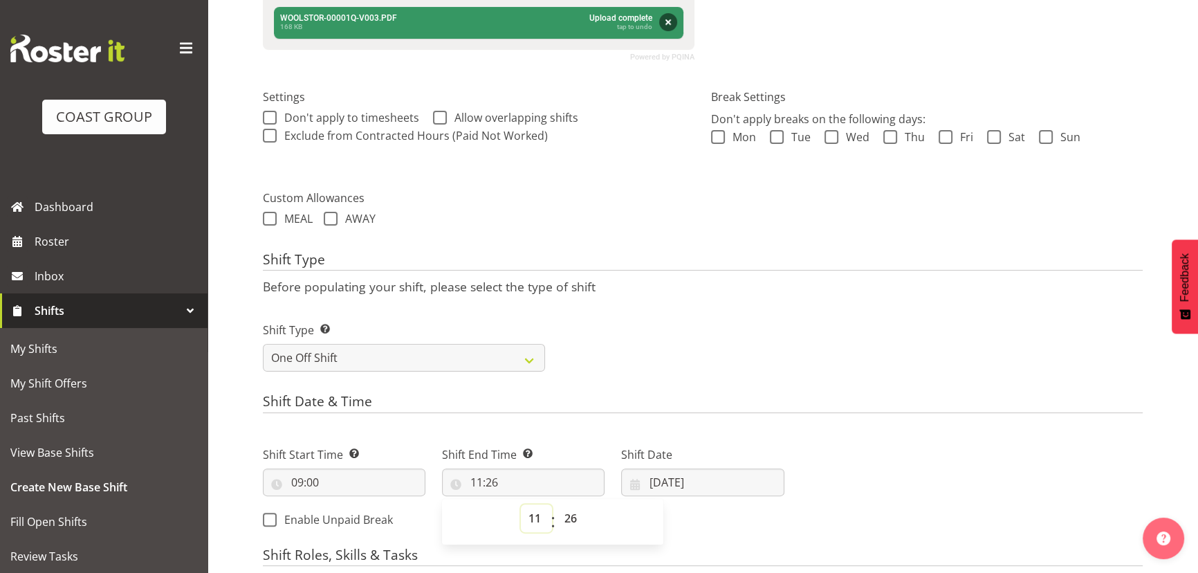
drag, startPoint x: 536, startPoint y: 516, endPoint x: 536, endPoint y: 504, distance: 12.5
click at [536, 516] on select "00 01 02 03 04 05 06 07 08 09 10 11 12 13 14 15 16 17 18 19 20 21 22 23" at bounding box center [536, 518] width 31 height 28
select select "12"
click at [521, 504] on select "00 01 02 03 04 05 06 07 08 09 10 11 12 13 14 15 16 17 18 19 20 21 22 23" at bounding box center [536, 518] width 31 height 28
type input "12:26"
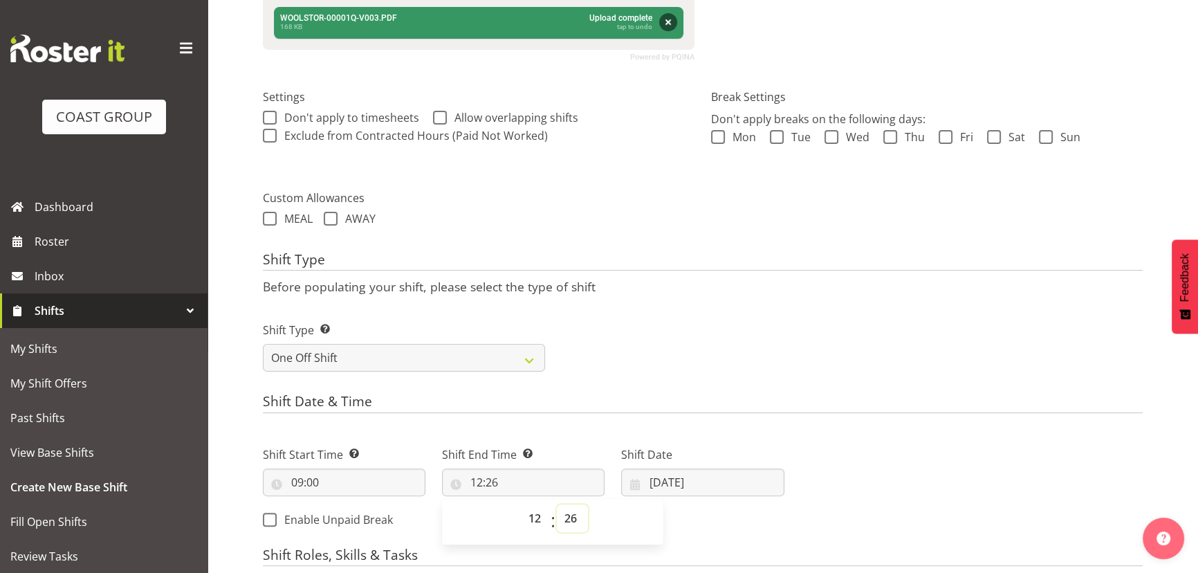
click at [574, 505] on select "00 01 02 03 04 05 06 07 08 09 10 11 12 13 14 15 16 17 18 19 20 21 22 23 24 25 2…" at bounding box center [572, 518] width 31 height 28
select select "0"
click at [557, 504] on select "00 01 02 03 04 05 06 07 08 09 10 11 12 13 14 15 16 17 18 19 20 21 22 23 24 25 2…" at bounding box center [572, 518] width 31 height 28
type input "12:00"
click at [668, 471] on input "[DATE]" at bounding box center [702, 482] width 163 height 28
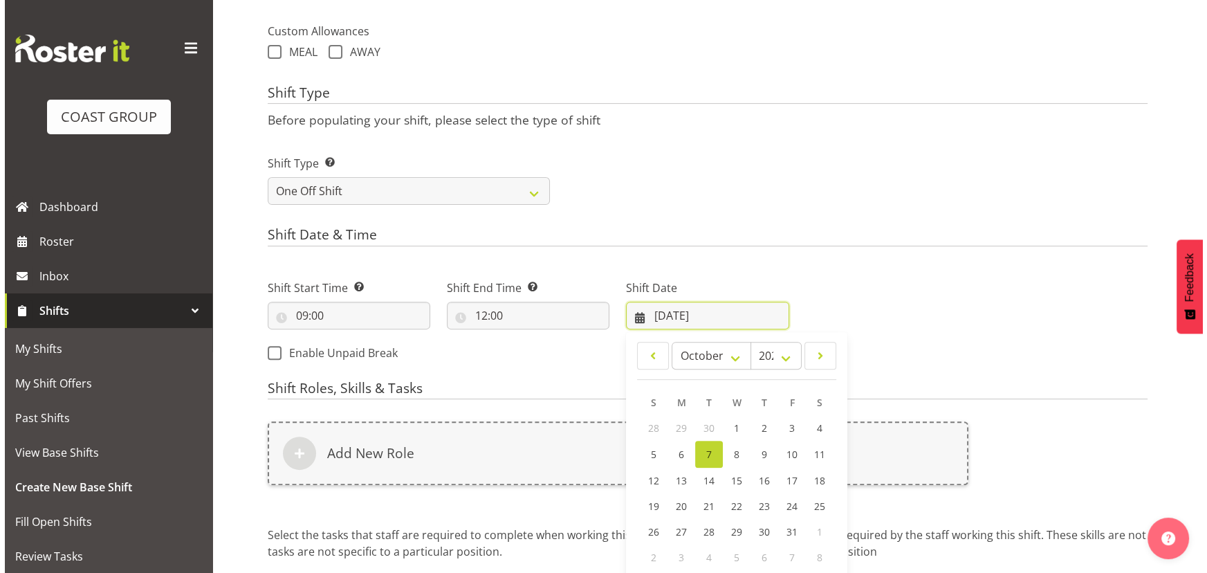
scroll to position [566, 0]
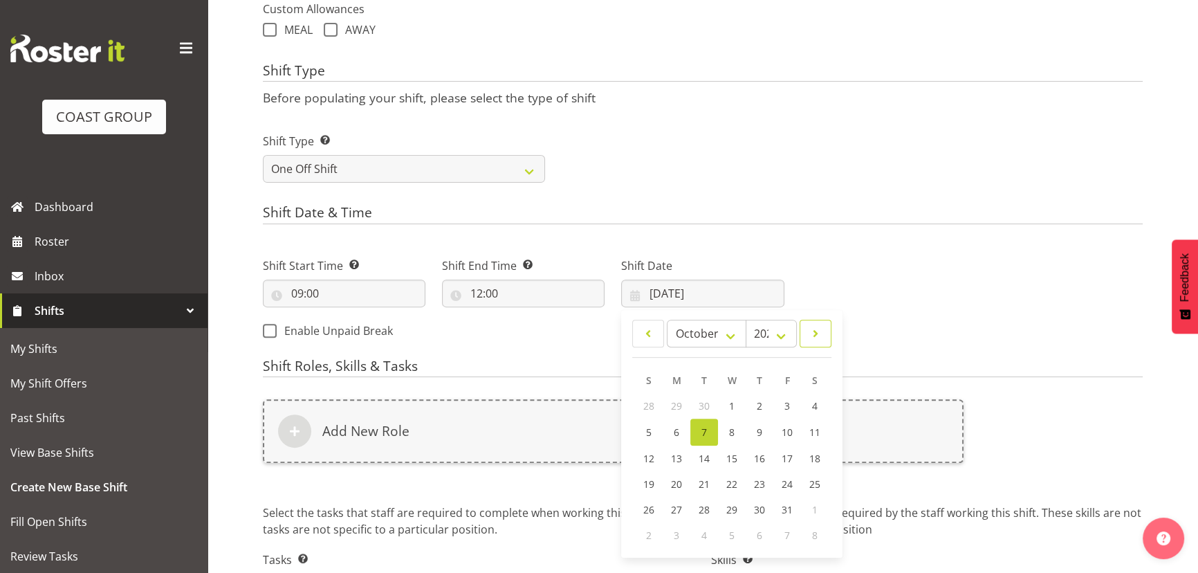
click at [821, 342] on link at bounding box center [816, 334] width 32 height 28
select select "10"
click at [790, 429] on link "7" at bounding box center [788, 432] width 28 height 26
type input "07/11/2025"
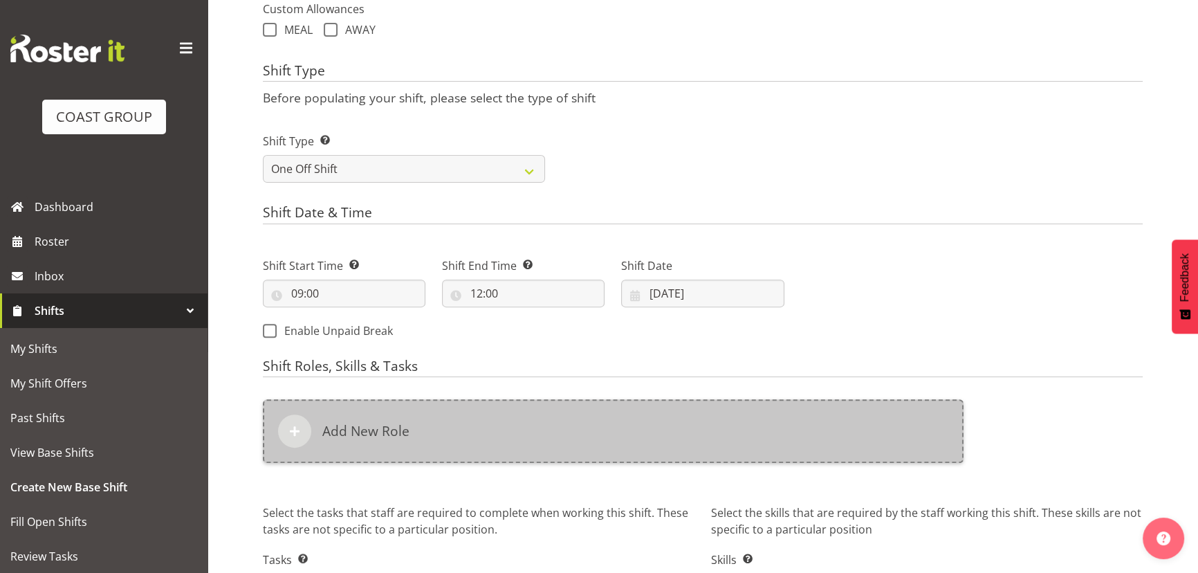
click at [796, 405] on div "Add New Role" at bounding box center [613, 431] width 701 height 64
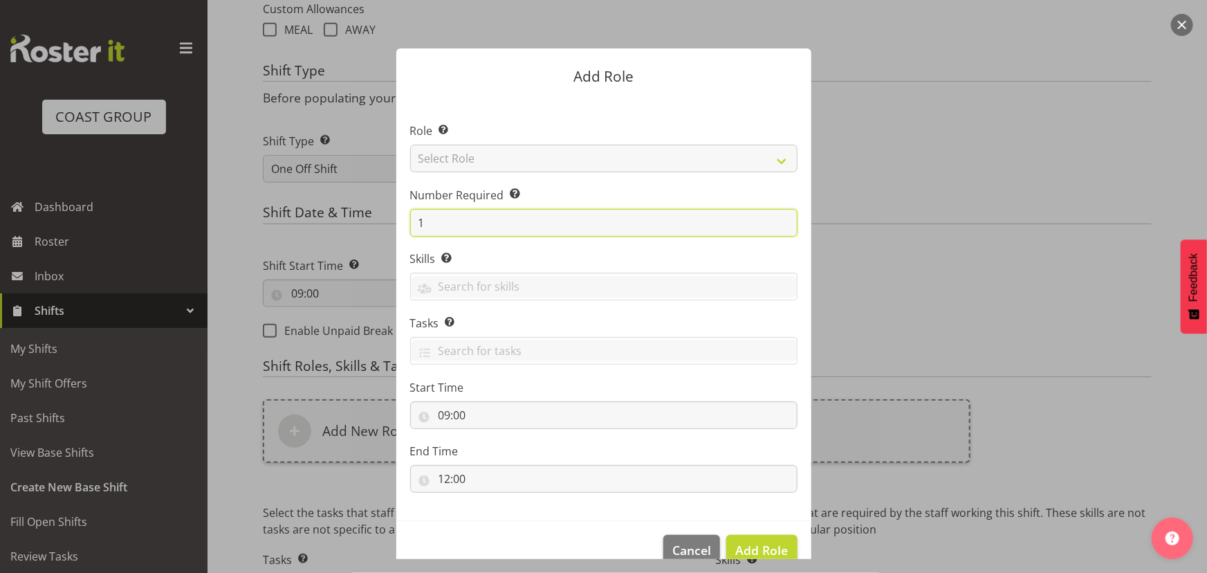
drag, startPoint x: 422, startPoint y: 224, endPoint x: 409, endPoint y: 226, distance: 13.2
click at [410, 226] on input "1" at bounding box center [603, 223] width 387 height 28
type input "2"
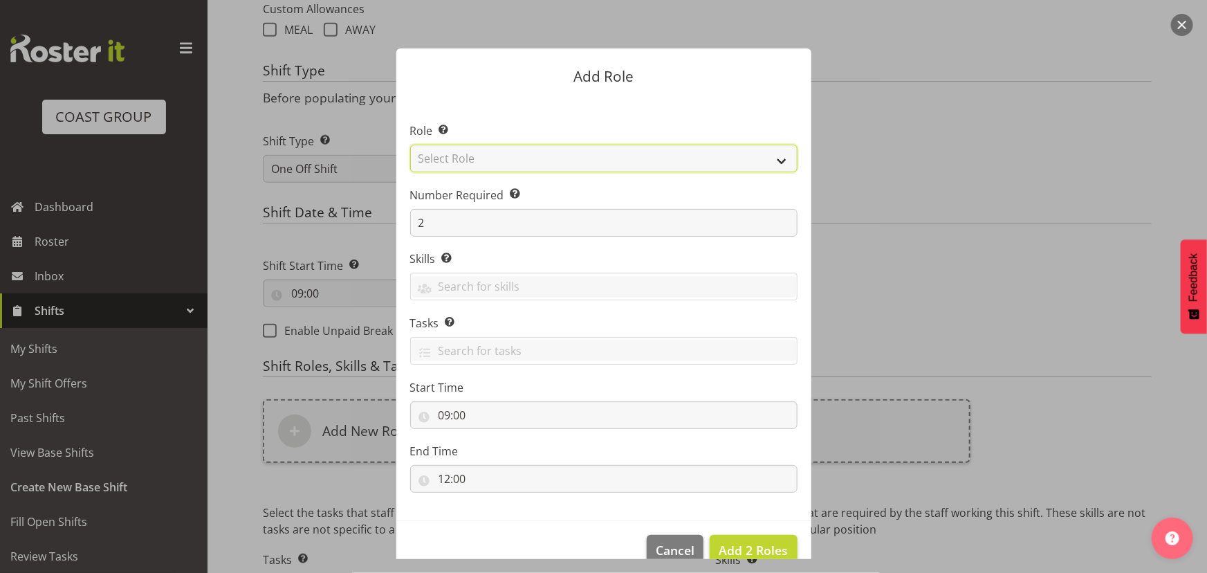
click at [554, 164] on select "Select Role ACCOUNT MANAGER ACCOUNT MANAGER DW ACCOUNTS [PERSON_NAME] VEHICLES …" at bounding box center [603, 159] width 387 height 28
select select "191"
click at [410, 145] on select "Select Role ACCOUNT MANAGER ACCOUNT MANAGER DW ACCOUNTS [PERSON_NAME] VEHICLES …" at bounding box center [603, 159] width 387 height 28
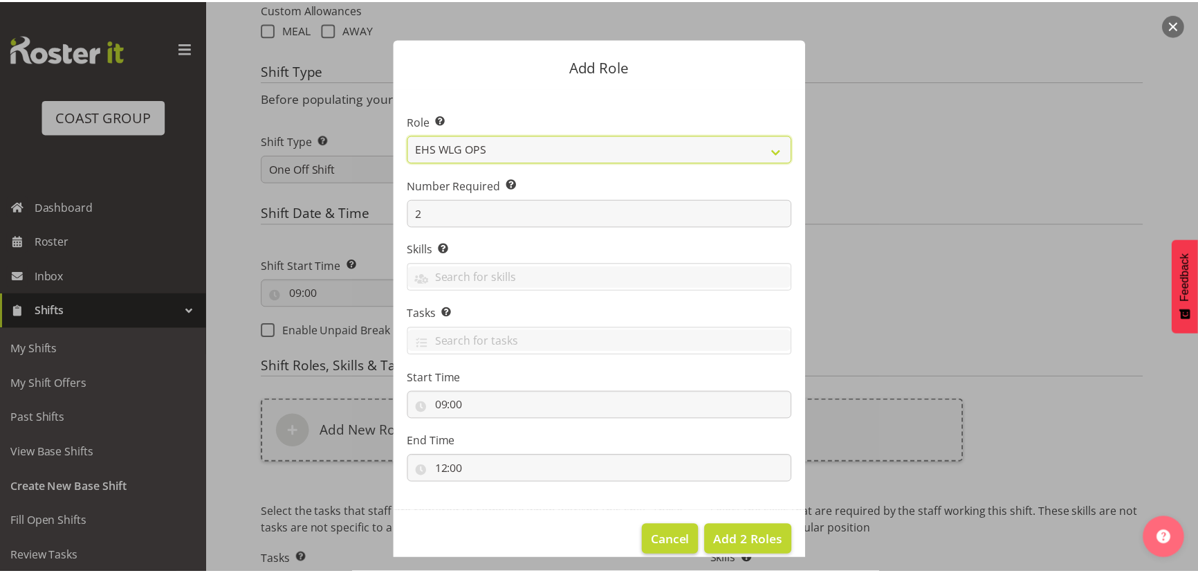
scroll to position [26, 0]
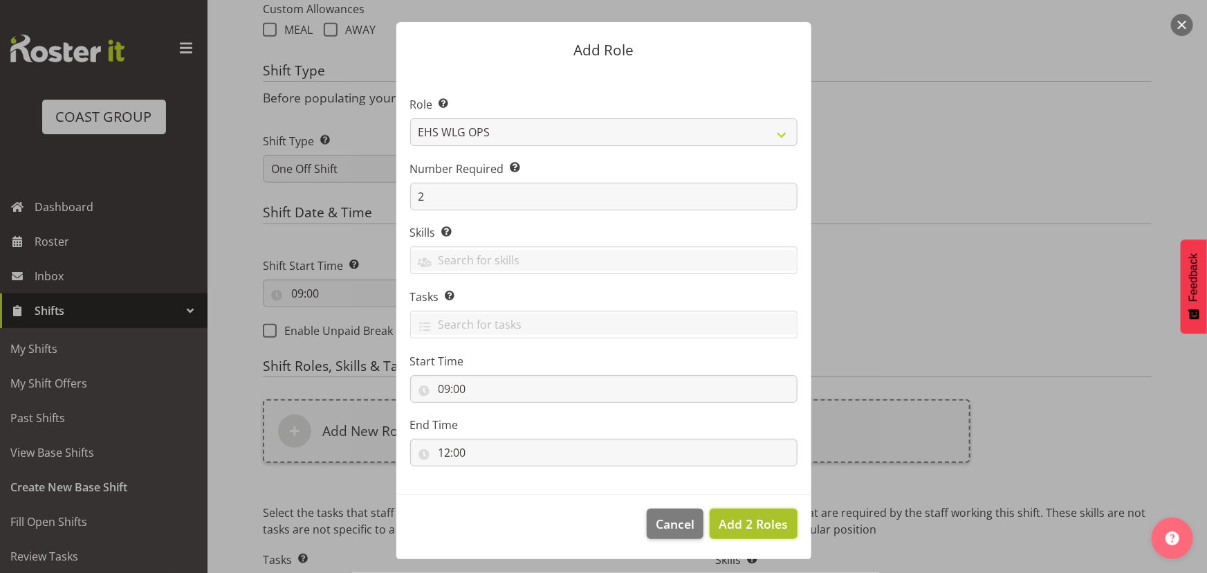
click at [744, 522] on span "Add 2 Roles" at bounding box center [753, 524] width 69 height 17
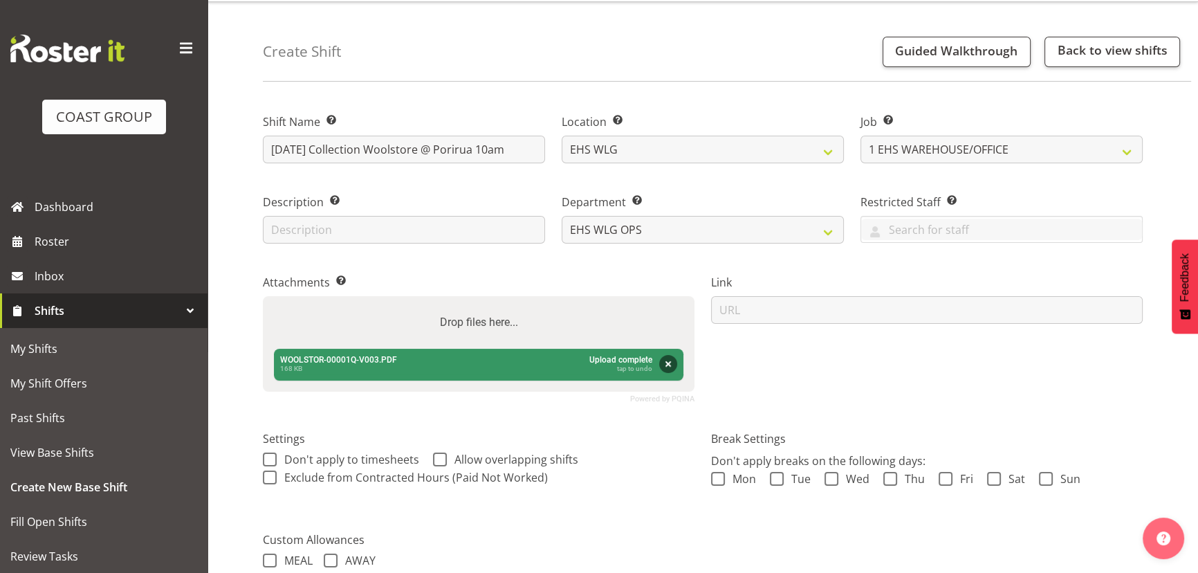
scroll to position [0, 0]
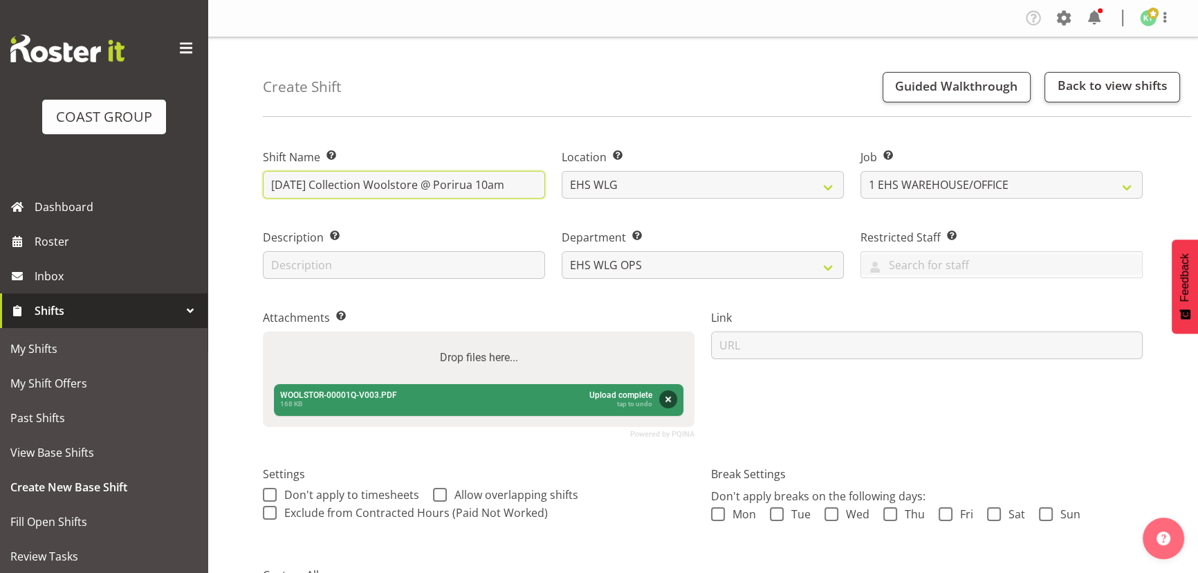
click at [286, 184] on input "OCT 25 Collection Woolstore @ Porirua 10am" at bounding box center [404, 185] width 282 height 28
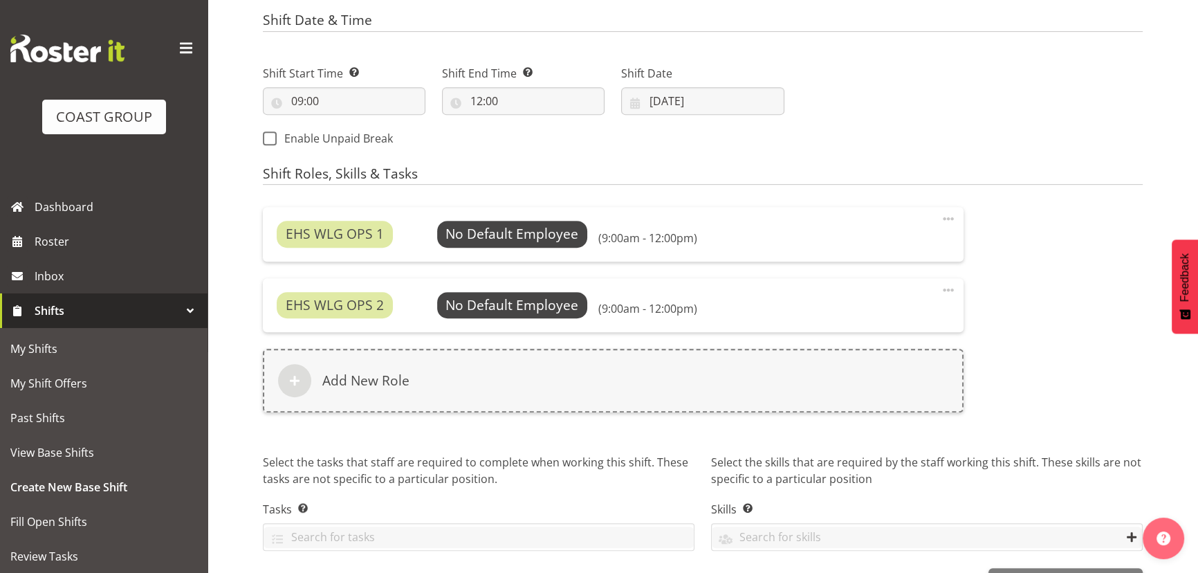
scroll to position [802, 0]
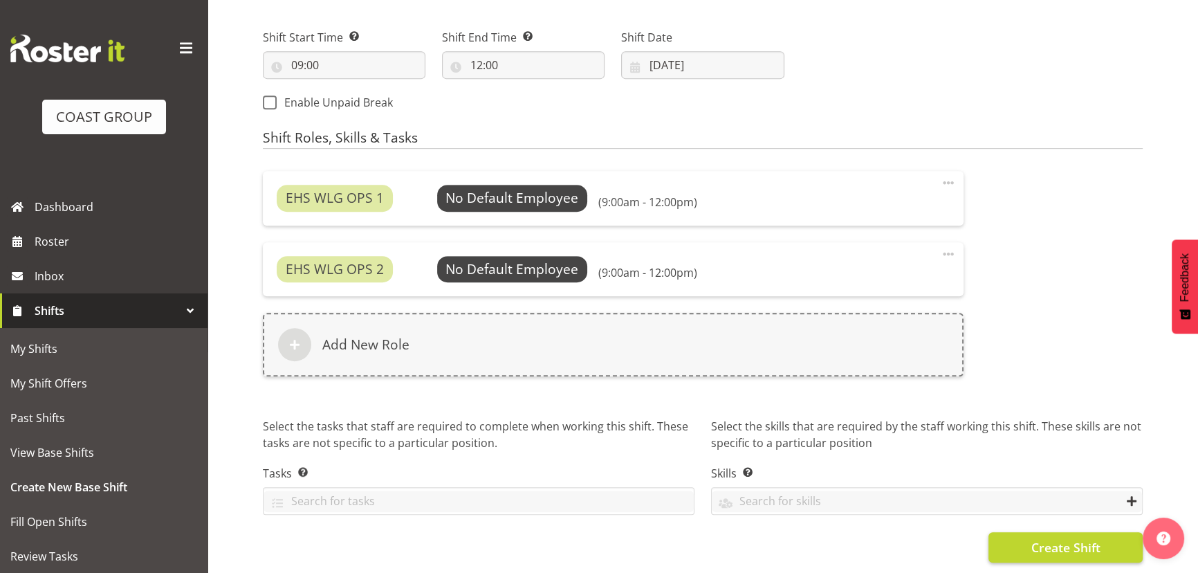
type input "NOV 25 Collection Woolstore @ Porirua 10am"
drag, startPoint x: 1003, startPoint y: 531, endPoint x: 983, endPoint y: 543, distance: 23.9
click at [1005, 532] on button "Create Shift" at bounding box center [1066, 547] width 154 height 30
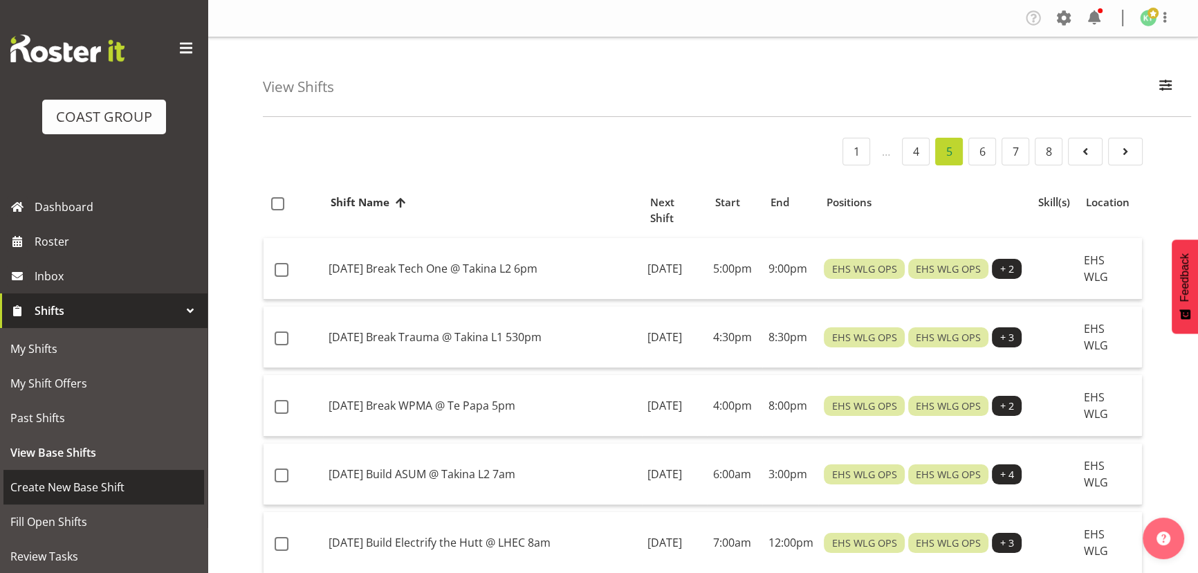
click at [90, 480] on span "Create New Base Shift" at bounding box center [103, 487] width 187 height 21
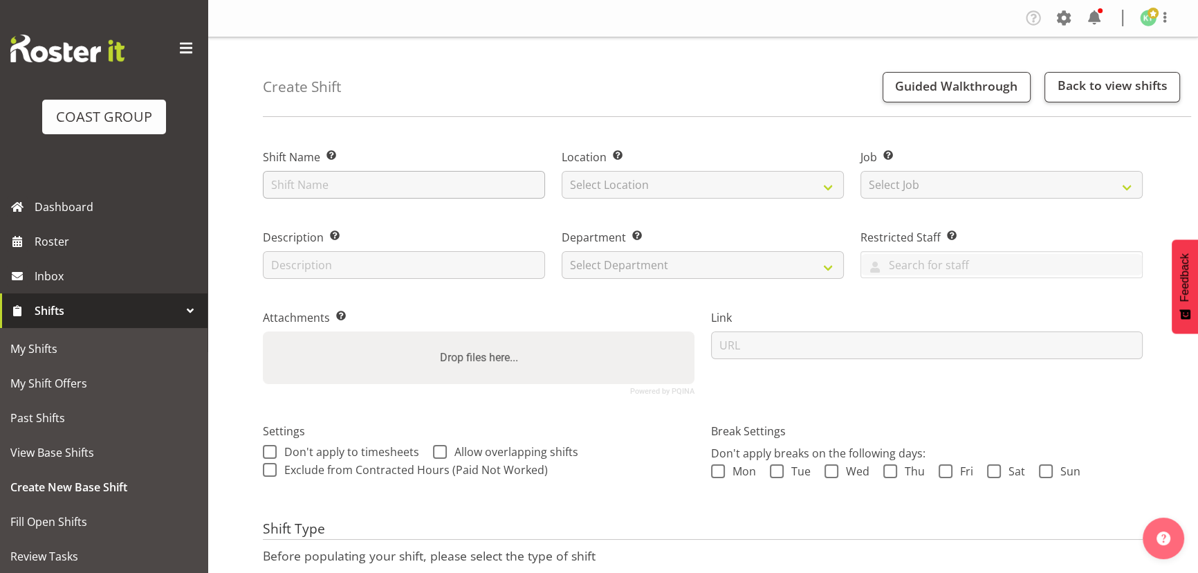
drag, startPoint x: 0, startPoint y: 0, endPoint x: 385, endPoint y: 181, distance: 425.9
click at [385, 181] on input "text" at bounding box center [404, 185] width 282 height 28
click at [471, 191] on input "text" at bounding box center [404, 185] width 282 height 28
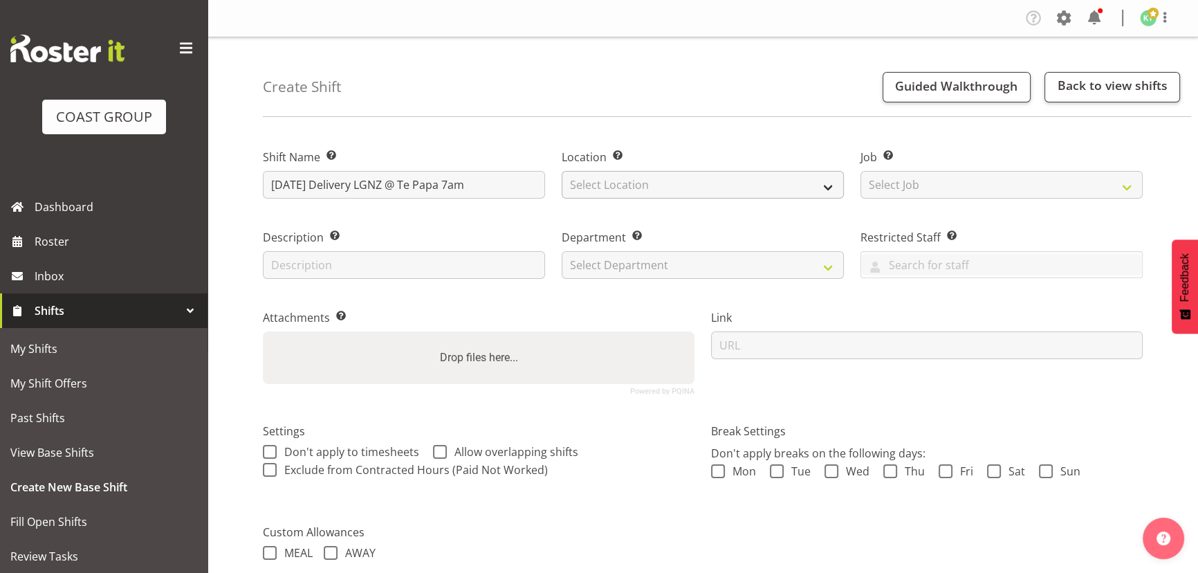
type input "OCT 25 Delivery LGNZ @ Te Papa 7am"
drag, startPoint x: 724, startPoint y: 185, endPoint x: 721, endPoint y: 194, distance: 8.8
click at [724, 185] on select "Select Location EHS WLG DW WLG" at bounding box center [703, 185] width 282 height 28
select select "106"
click at [562, 171] on select "Select Location EHS WLG DW WLG" at bounding box center [703, 185] width 282 height 28
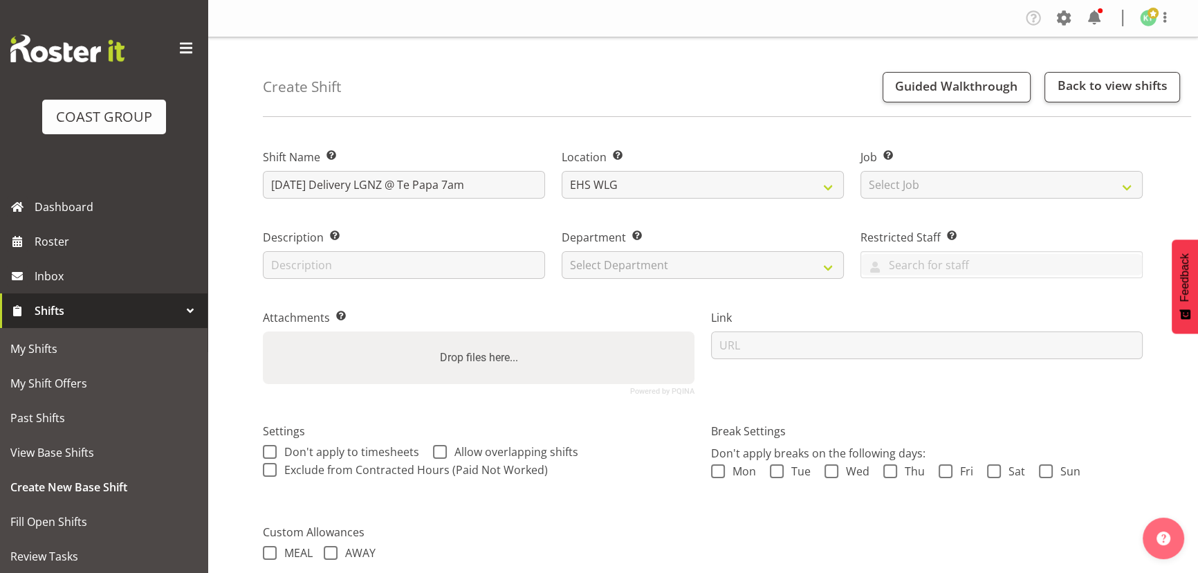
click at [967, 164] on label "Job Set the job or project the shift relates to, if applicable." at bounding box center [1002, 157] width 282 height 17
click at [978, 183] on select "Select Job Create new job 1 Carlton Events 1 Carlton Hamilton 1 Carlton Welling…" at bounding box center [1002, 185] width 282 height 28
select select "8678"
click at [861, 171] on select "Select Job Create new job 1 Carlton Events 1 Carlton Hamilton 1 Carlton Welling…" at bounding box center [1002, 185] width 282 height 28
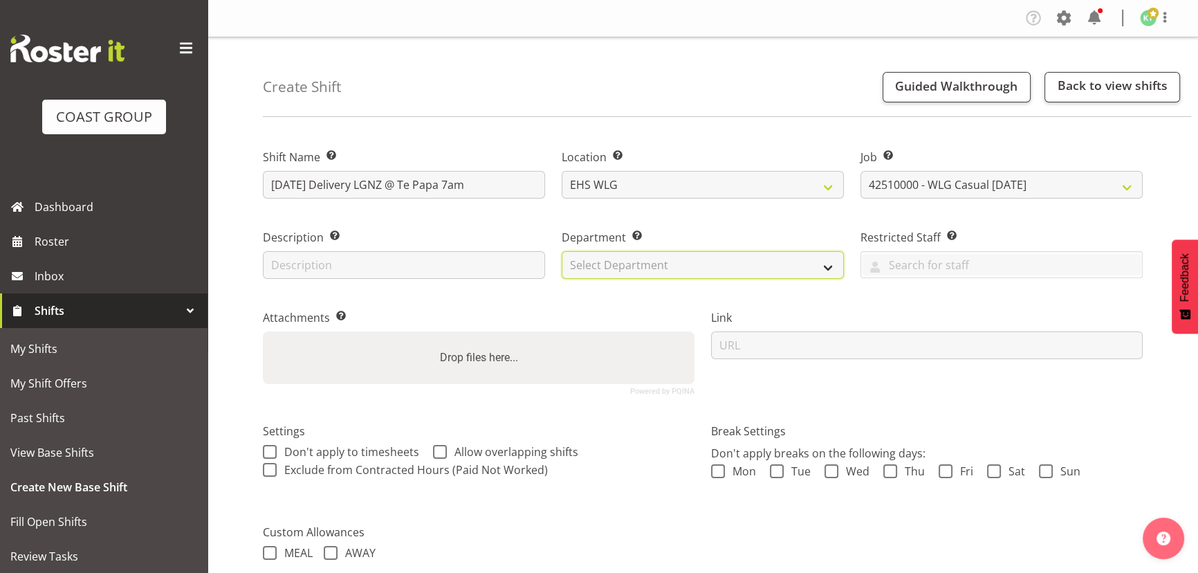
click at [767, 267] on select "Select Department EHS WLG OPS DW WLG DW WLG SALES" at bounding box center [703, 265] width 282 height 28
select select "43"
click at [562, 251] on select "Select Department EHS WLG OPS DW WLG DW WLG SALES" at bounding box center [703, 265] width 282 height 28
click at [554, 340] on div "Powered by PQINA Drop files here..." at bounding box center [479, 357] width 432 height 53
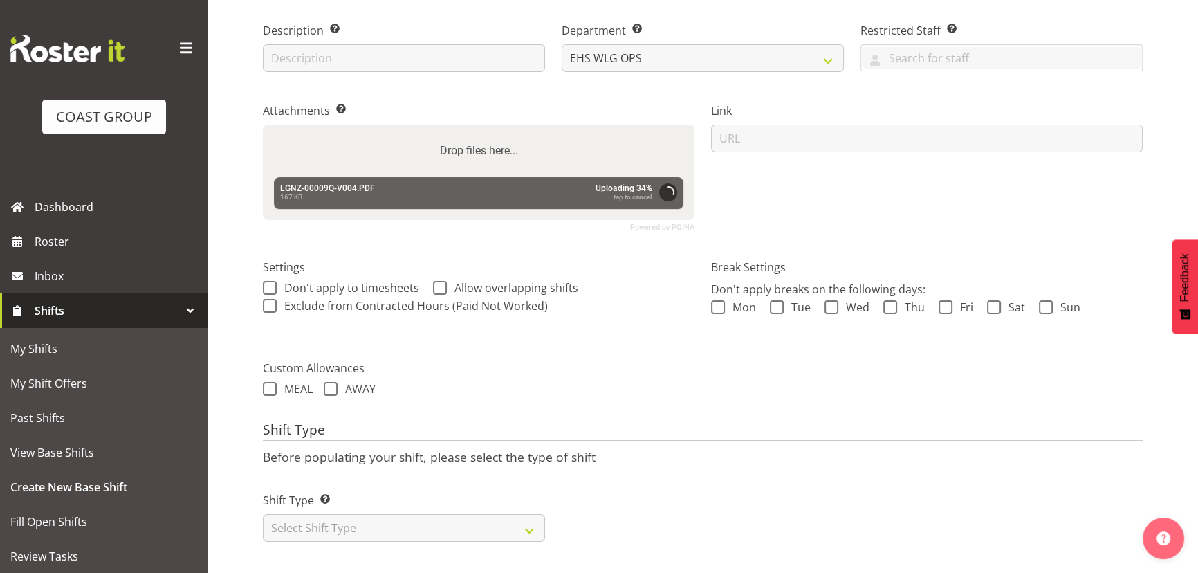
scroll to position [217, 0]
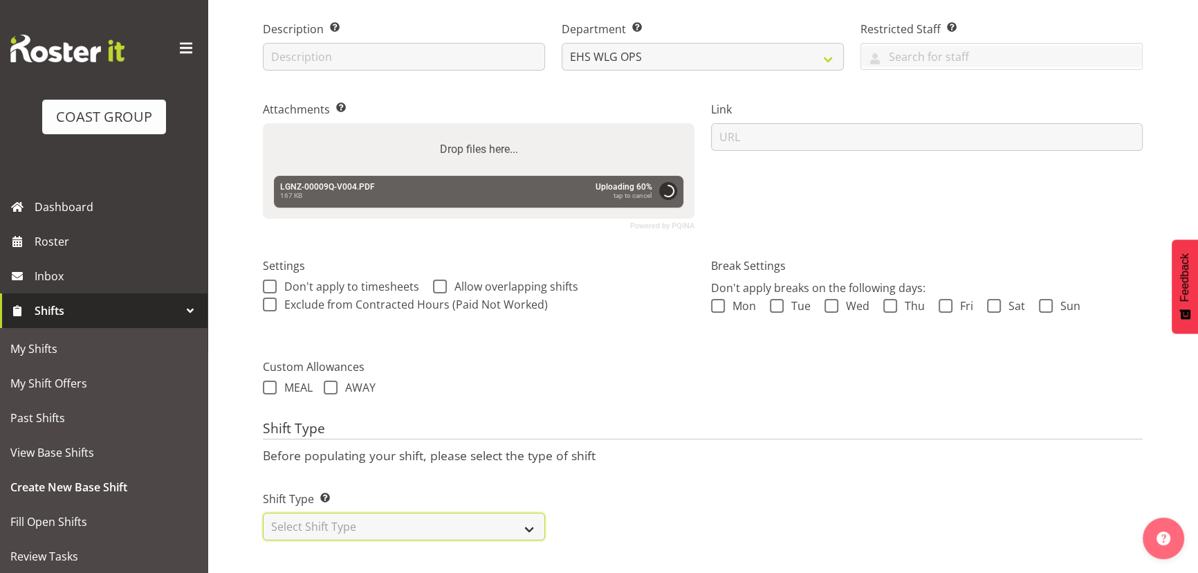
click at [468, 513] on select "Select Shift Type One Off Shift Recurring Shift Rotating Shift" at bounding box center [404, 527] width 282 height 28
select select "one_off"
click at [263, 513] on select "Select Shift Type One Off Shift Recurring Shift Rotating Shift" at bounding box center [404, 527] width 282 height 28
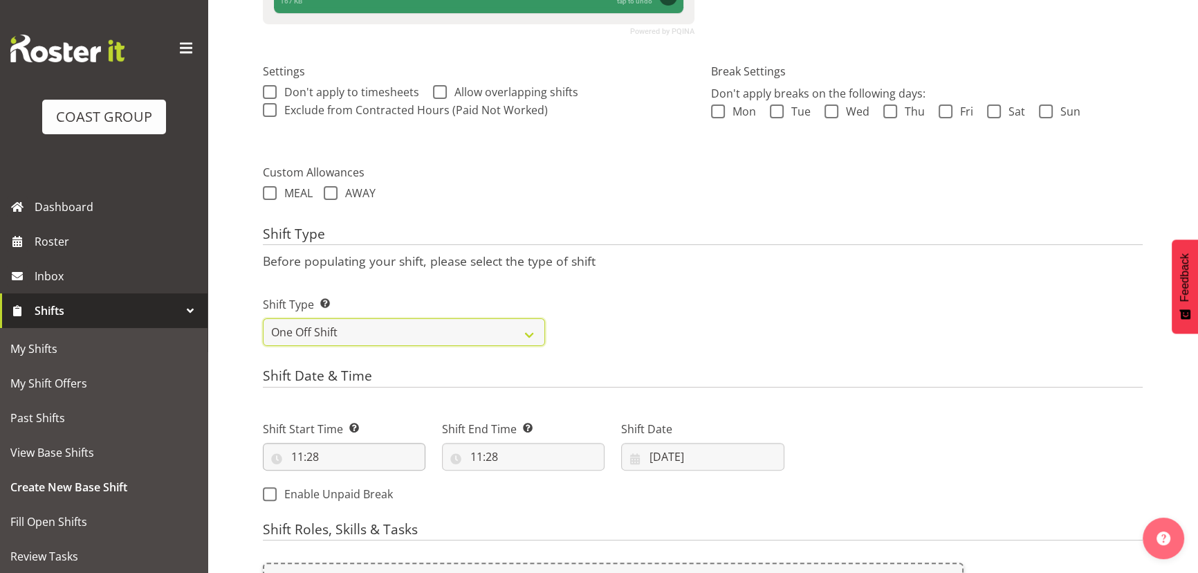
scroll to position [468, 0]
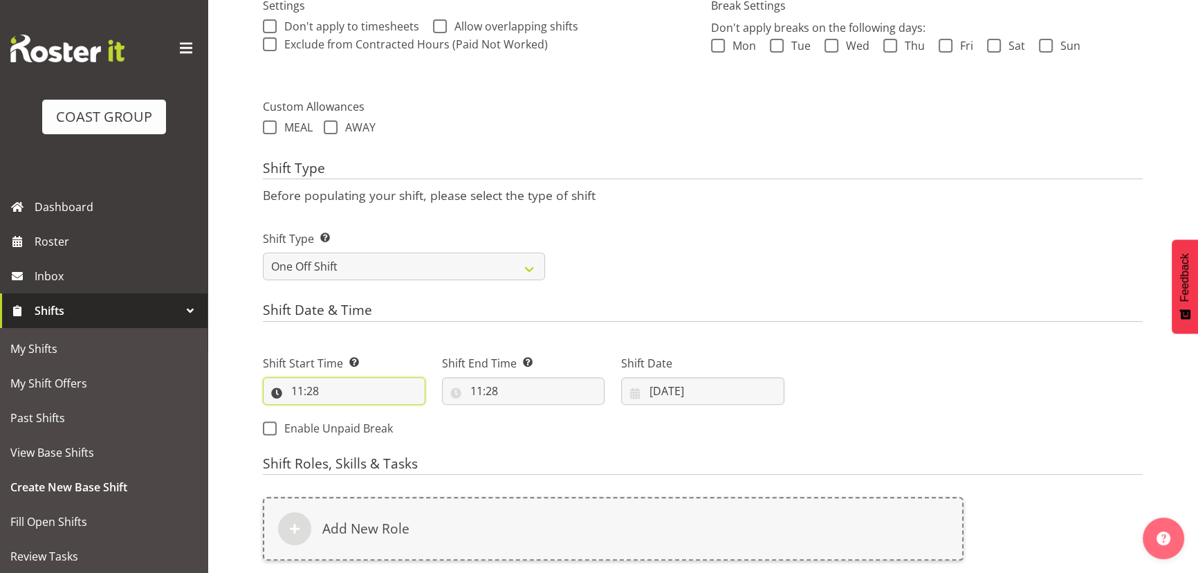
click at [376, 390] on input "11:28" at bounding box center [344, 391] width 163 height 28
click at [364, 416] on select "00 01 02 03 04 05 06 07 08 09 10 11 12 13 14 15 16 17 18 19 20 21 22 23" at bounding box center [357, 427] width 31 height 28
select select "6"
click at [342, 413] on select "00 01 02 03 04 05 06 07 08 09 10 11 12 13 14 15 16 17 18 19 20 21 22 23" at bounding box center [357, 427] width 31 height 28
type input "06:28"
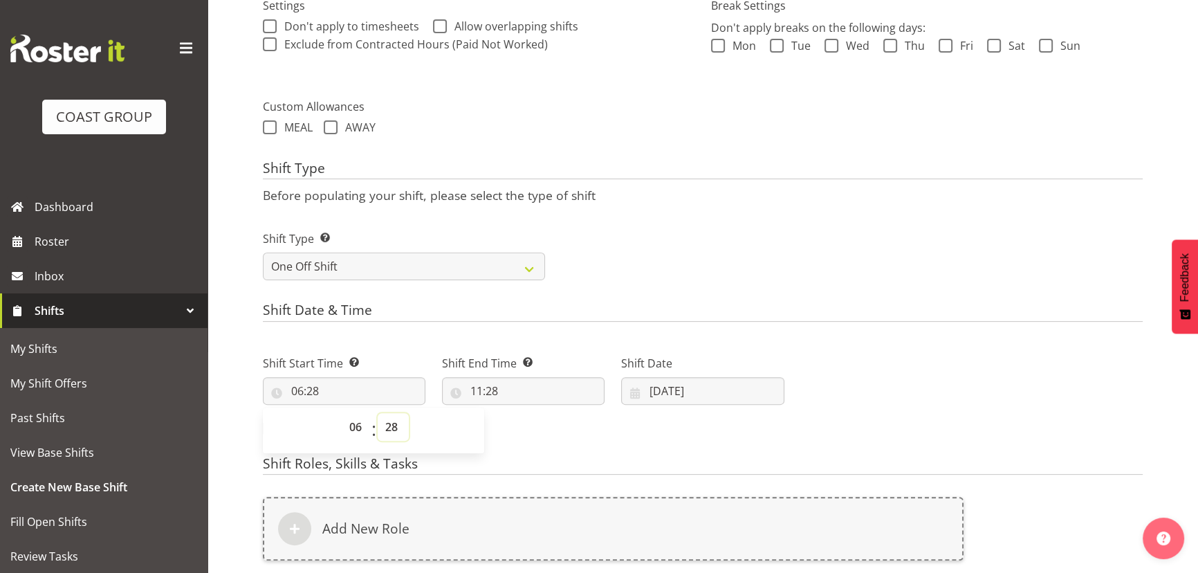
drag, startPoint x: 392, startPoint y: 428, endPoint x: 391, endPoint y: 415, distance: 13.2
click at [392, 428] on select "00 01 02 03 04 05 06 07 08 09 10 11 12 13 14 15 16 17 18 19 20 21 22 23 24 25 2…" at bounding box center [393, 427] width 31 height 28
select select "0"
click at [378, 413] on select "00 01 02 03 04 05 06 07 08 09 10 11 12 13 14 15 16 17 18 19 20 21 22 23 24 25 2…" at bounding box center [393, 427] width 31 height 28
type input "06:00"
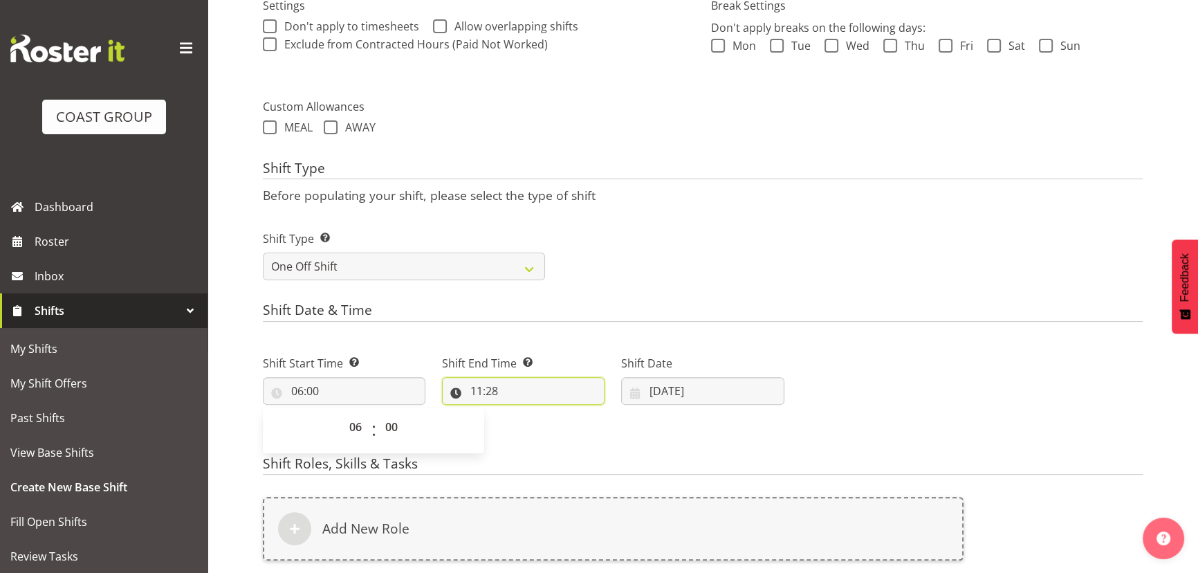
click at [532, 399] on input "11:28" at bounding box center [523, 391] width 163 height 28
click at [560, 418] on select "00 01 02 03 04 05 06 07 08 09 10 11 12 13 14 15 16 17 18 19 20 21 22 23 24 25 2…" at bounding box center [572, 427] width 31 height 28
select select "0"
click at [557, 413] on select "00 01 02 03 04 05 06 07 08 09 10 11 12 13 14 15 16 17 18 19 20 21 22 23 24 25 2…" at bounding box center [572, 427] width 31 height 28
type input "11:00"
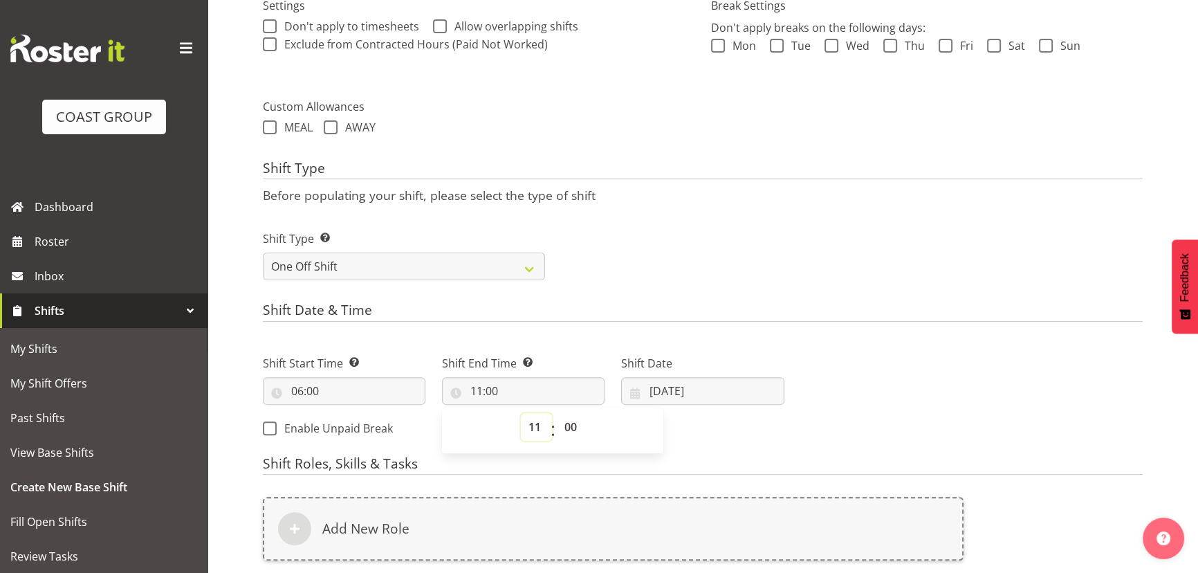
click at [531, 421] on select "00 01 02 03 04 05 06 07 08 09 10 11 12 13 14 15 16 17 18 19 20 21 22 23" at bounding box center [536, 427] width 31 height 28
select select "9"
click at [521, 413] on select "00 01 02 03 04 05 06 07 08 09 10 11 12 13 14 15 16 17 18 19 20 21 22 23" at bounding box center [536, 427] width 31 height 28
type input "09:00"
click at [700, 399] on input "07/10/2025" at bounding box center [702, 391] width 163 height 28
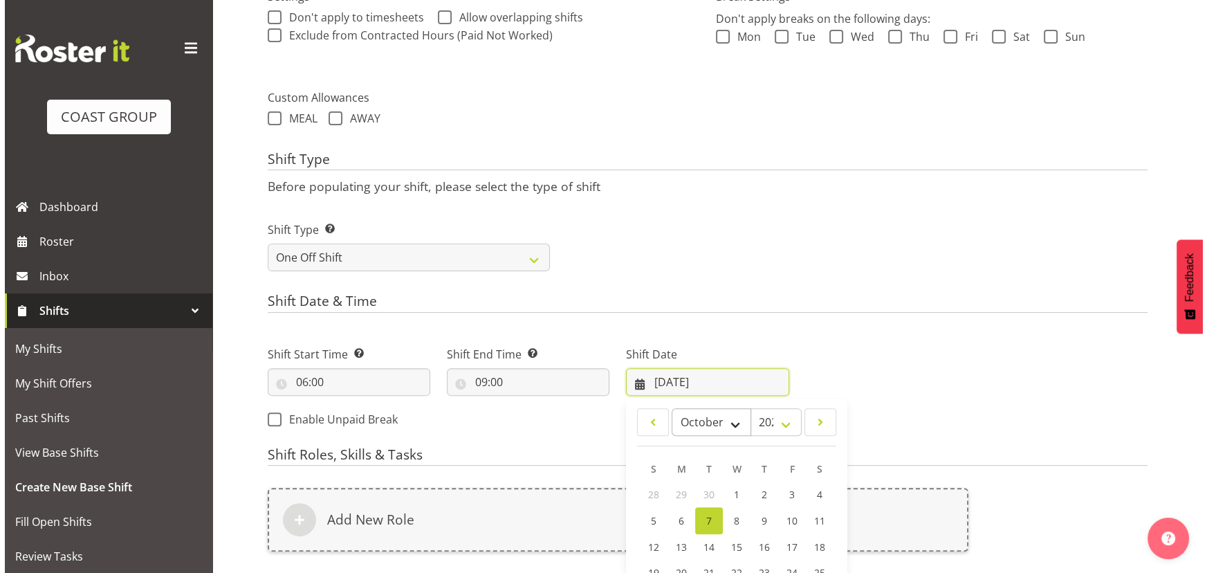
scroll to position [657, 0]
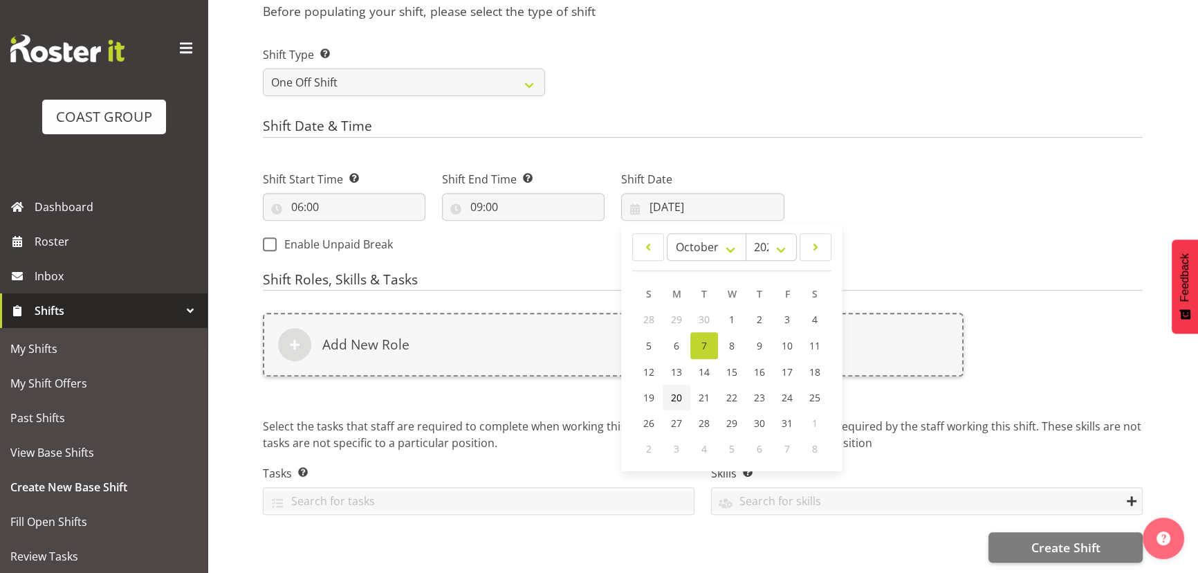
click at [684, 385] on link "20" at bounding box center [677, 398] width 28 height 26
type input "20/10/2025"
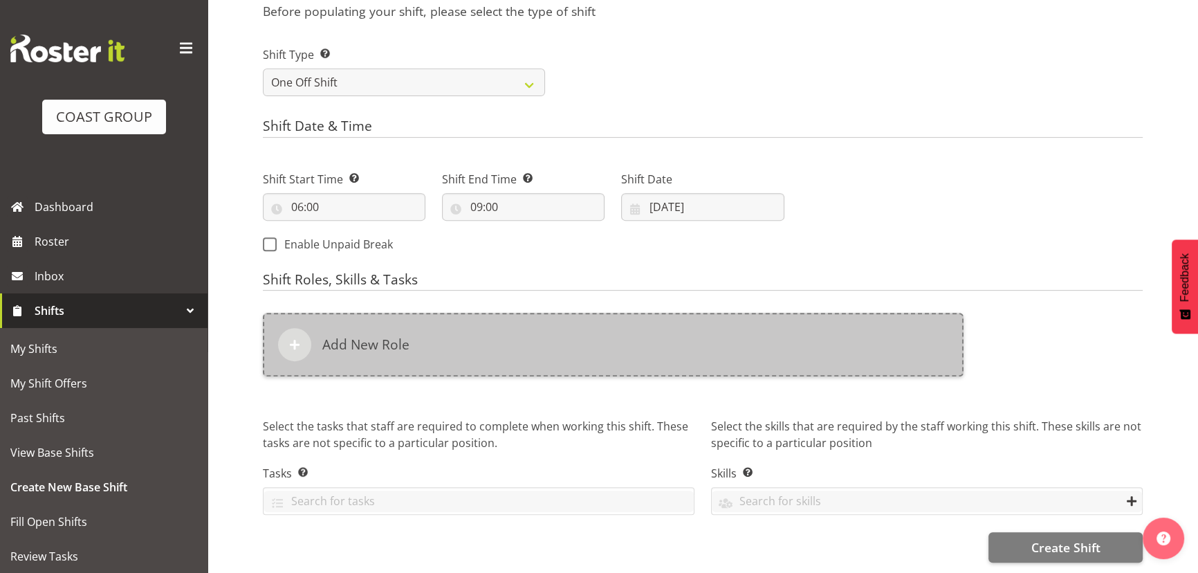
click at [691, 352] on div "Add New Role" at bounding box center [613, 345] width 701 height 64
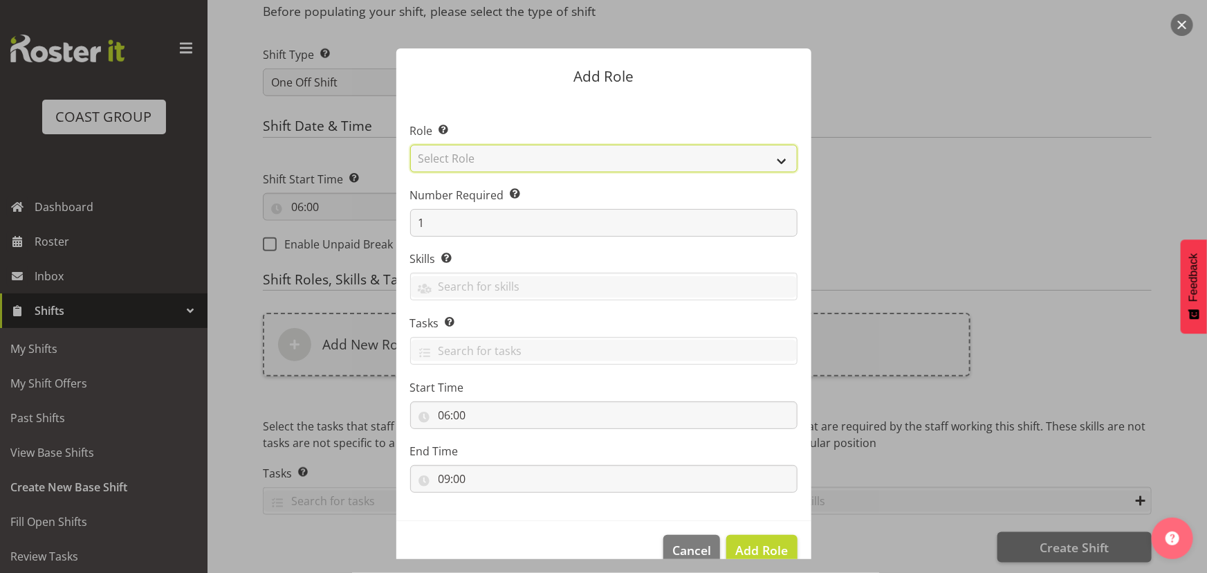
drag, startPoint x: 583, startPoint y: 161, endPoint x: 592, endPoint y: 161, distance: 9.0
click at [583, 161] on select "Select Role ACCOUNT MANAGER ACCOUNT MANAGER DW ACCOUNTS AKL DIANNA VEHICLES AKL…" at bounding box center [603, 159] width 387 height 28
select select "191"
click at [410, 145] on select "Select Role ACCOUNT MANAGER ACCOUNT MANAGER DW ACCOUNTS AKL DIANNA VEHICLES AKL…" at bounding box center [603, 159] width 387 height 28
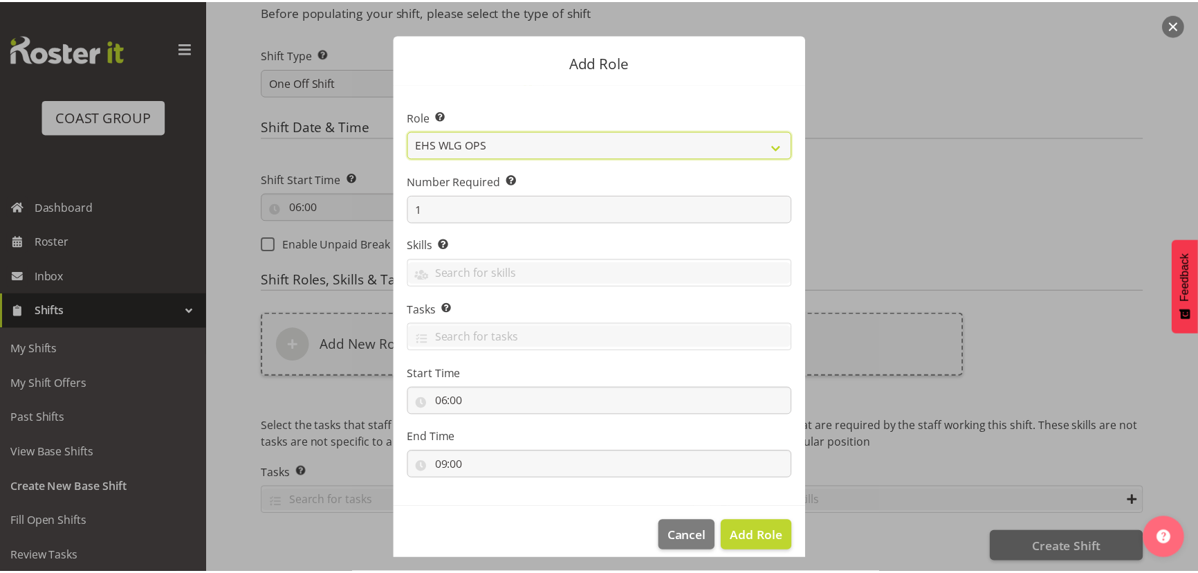
scroll to position [26, 0]
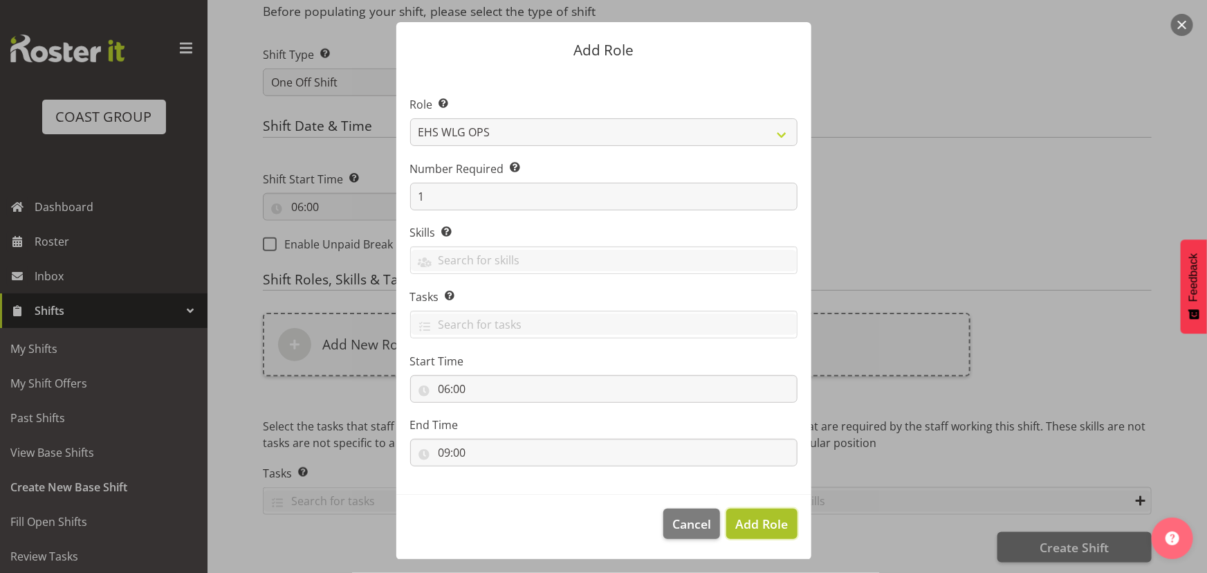
drag, startPoint x: 756, startPoint y: 528, endPoint x: 762, endPoint y: 517, distance: 12.7
click at [758, 525] on span "Add Role" at bounding box center [762, 524] width 53 height 17
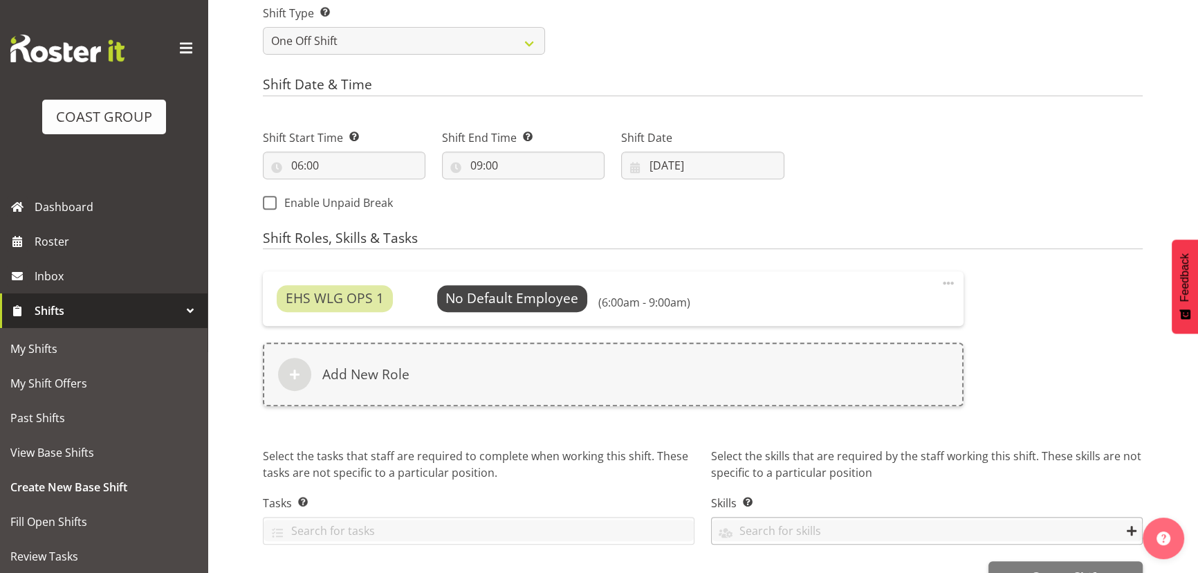
scroll to position [731, 0]
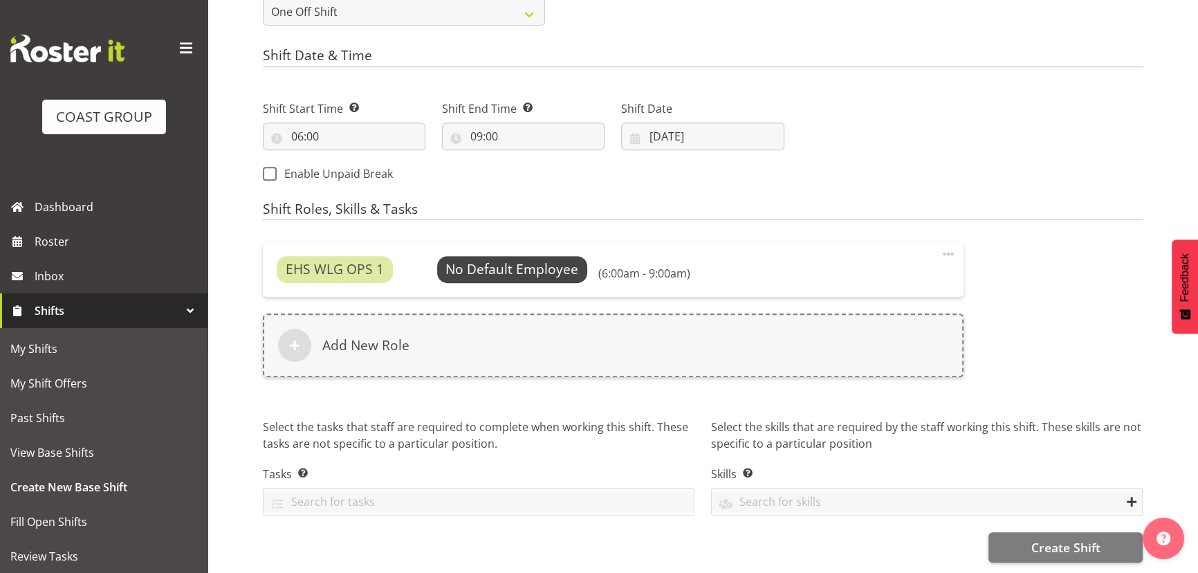
click at [1104, 549] on button "Create Shift" at bounding box center [1066, 547] width 154 height 30
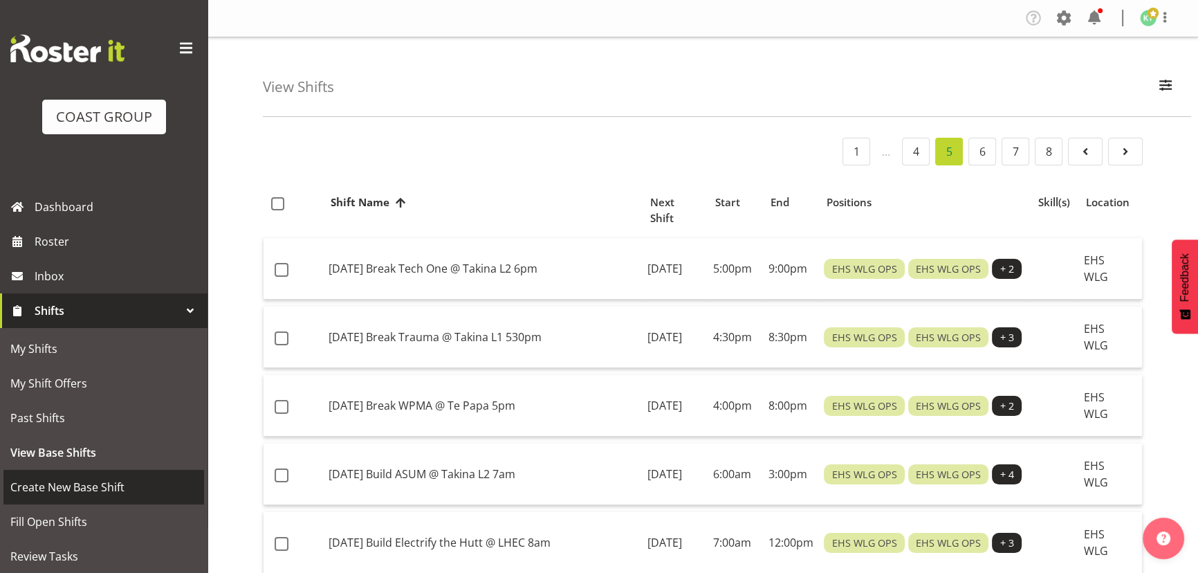
click at [98, 491] on span "Create New Base Shift" at bounding box center [103, 487] width 187 height 21
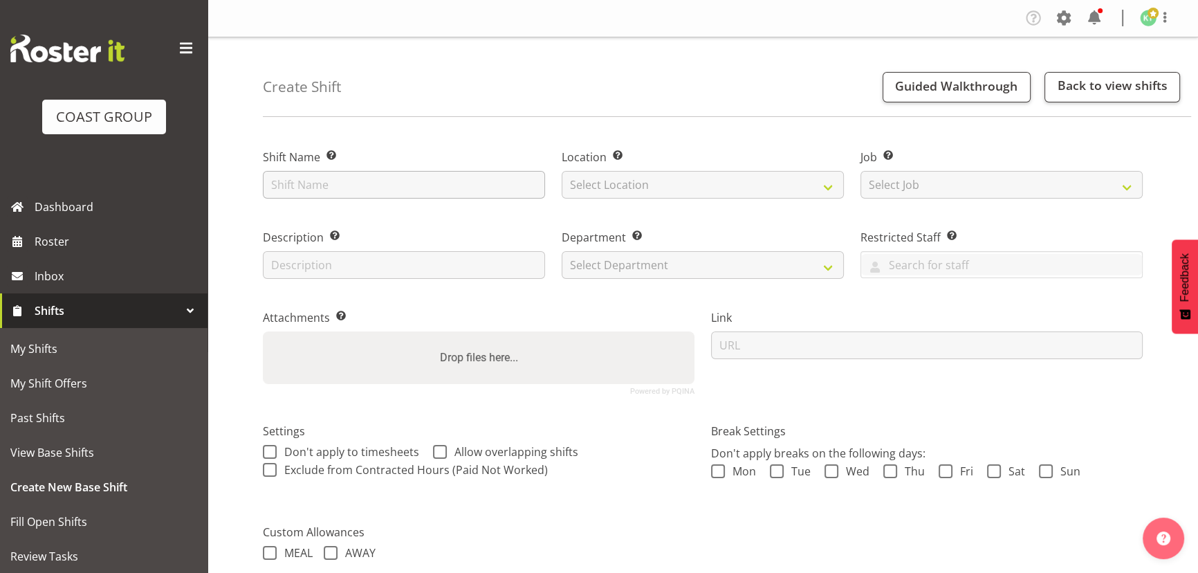
click at [342, 181] on input "text" at bounding box center [404, 185] width 282 height 28
type input "OCT 25 LGNZ @ Te Papa 6pm"
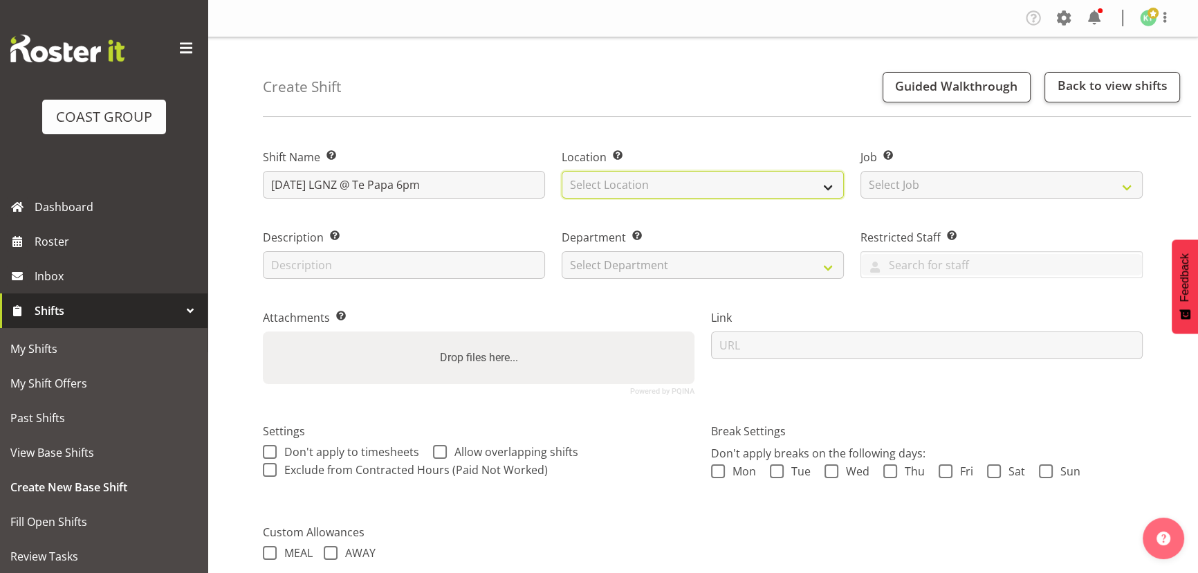
click at [629, 183] on select "Select Location EHS WLG DW WLG" at bounding box center [703, 185] width 282 height 28
select select "106"
click at [562, 171] on select "Select Location EHS WLG DW WLG" at bounding box center [703, 185] width 282 height 28
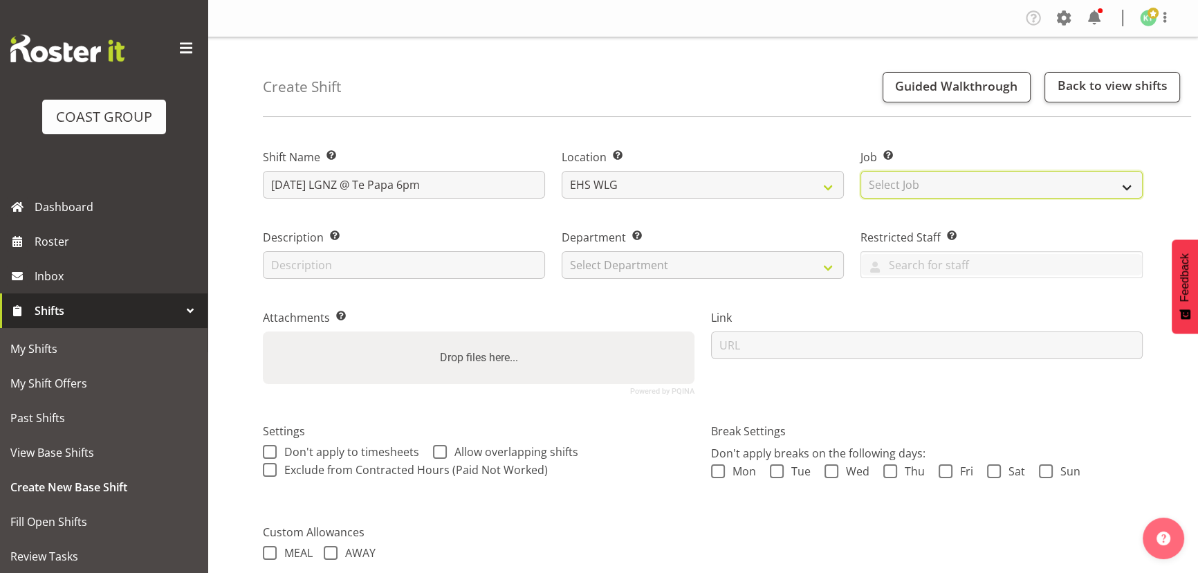
click at [895, 171] on select "Select Job Create new job 1 Carlton Events 1 Carlton Hamilton 1 Carlton Welling…" at bounding box center [1002, 185] width 282 height 28
select select "8678"
click at [861, 171] on select "Select Job Create new job 1 Carlton Events 1 Carlton Hamilton 1 Carlton Welling…" at bounding box center [1002, 185] width 282 height 28
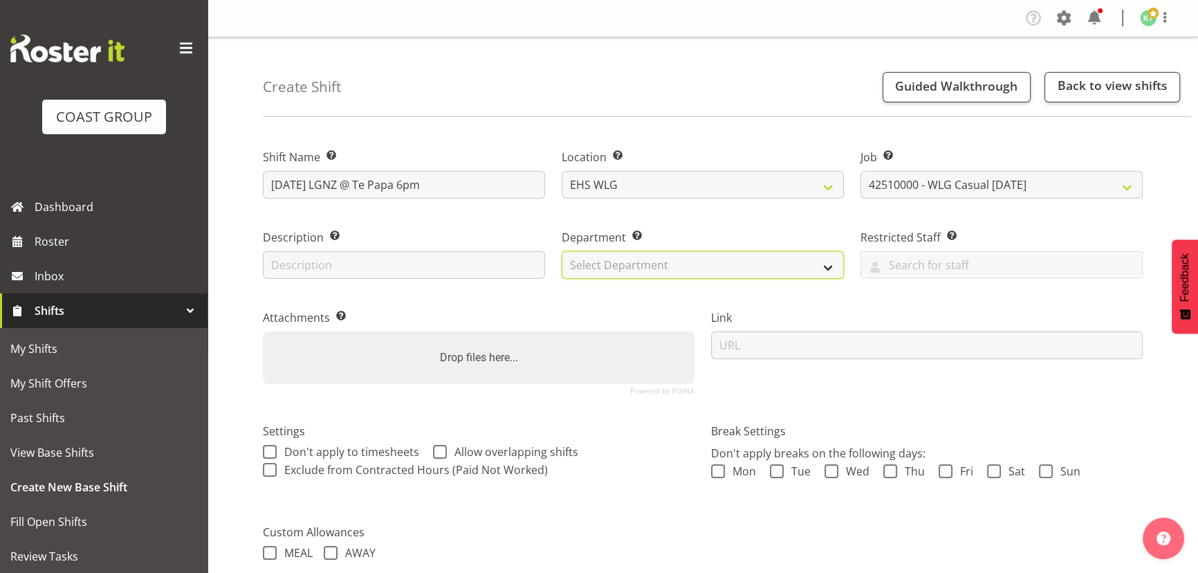
drag, startPoint x: 768, startPoint y: 265, endPoint x: 768, endPoint y: 275, distance: 10.4
click at [768, 265] on select "Select Department EHS WLG OPS DW WLG DW WLG SALES" at bounding box center [703, 265] width 282 height 28
select select "43"
click at [562, 251] on select "Select Department EHS WLG OPS DW WLG DW WLG SALES" at bounding box center [703, 265] width 282 height 28
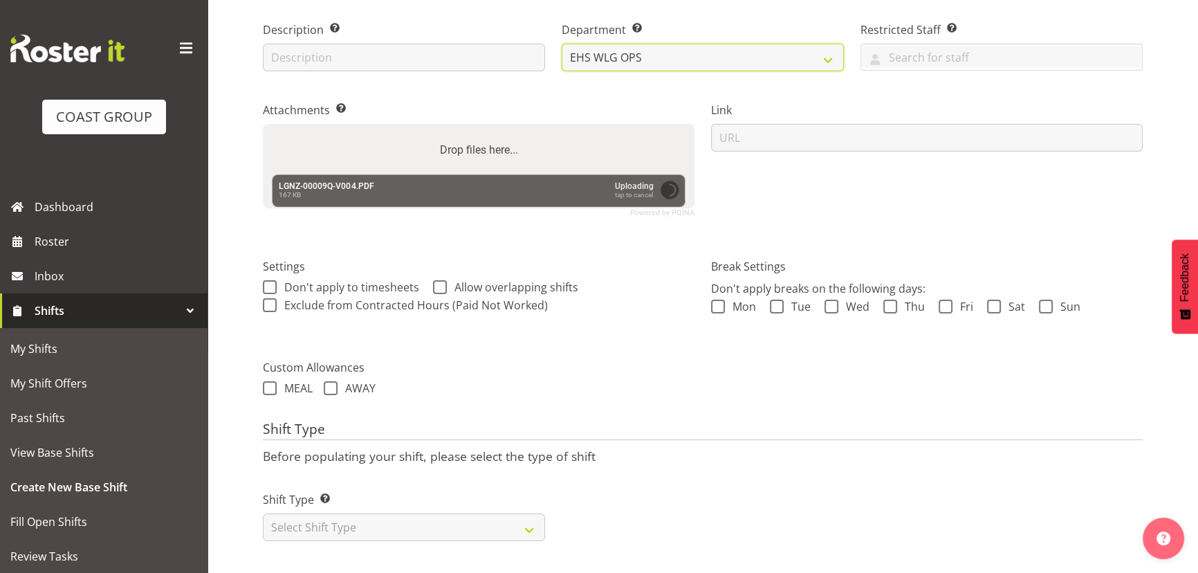
scroll to position [217, 0]
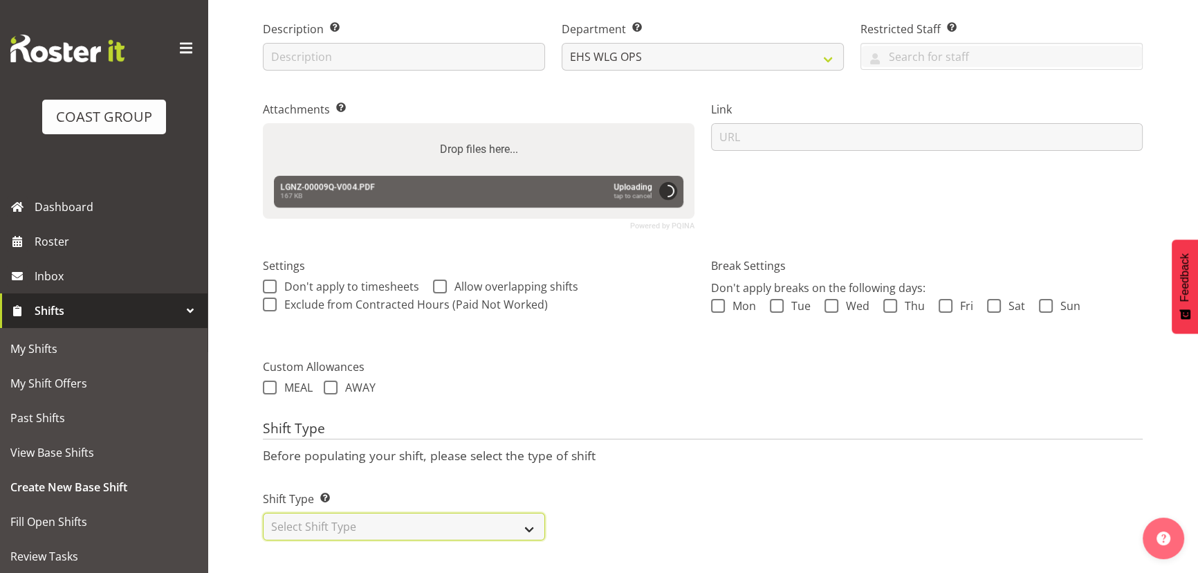
click at [374, 517] on select "Select Shift Type One Off Shift Recurring Shift Rotating Shift" at bounding box center [404, 527] width 282 height 28
select select "one_off"
click at [263, 513] on select "Select Shift Type One Off Shift Recurring Shift Rotating Shift" at bounding box center [404, 527] width 282 height 28
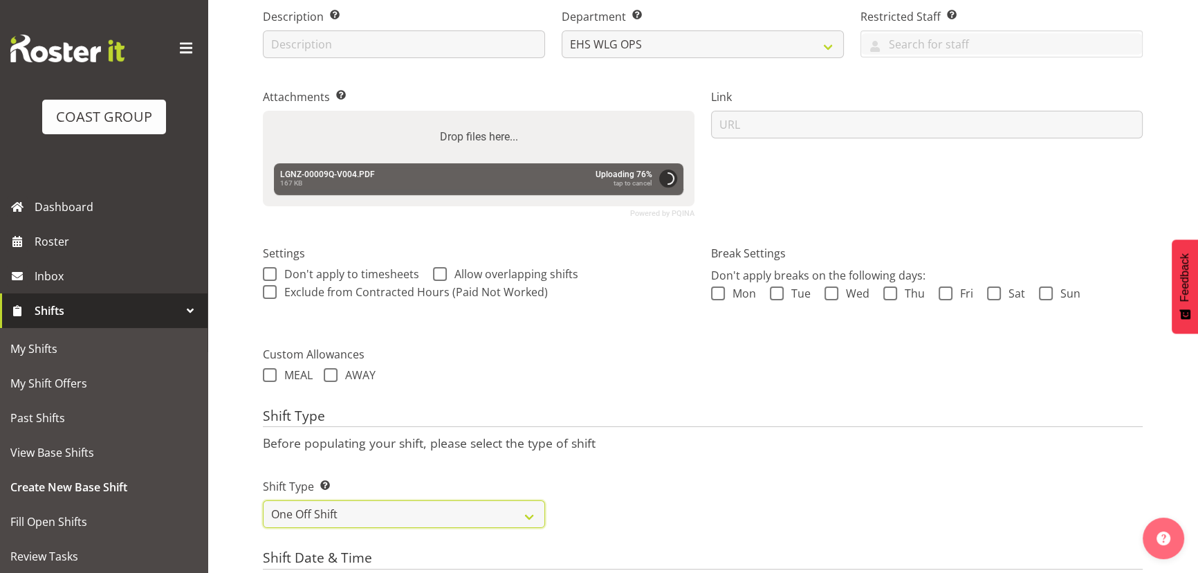
scroll to position [405, 0]
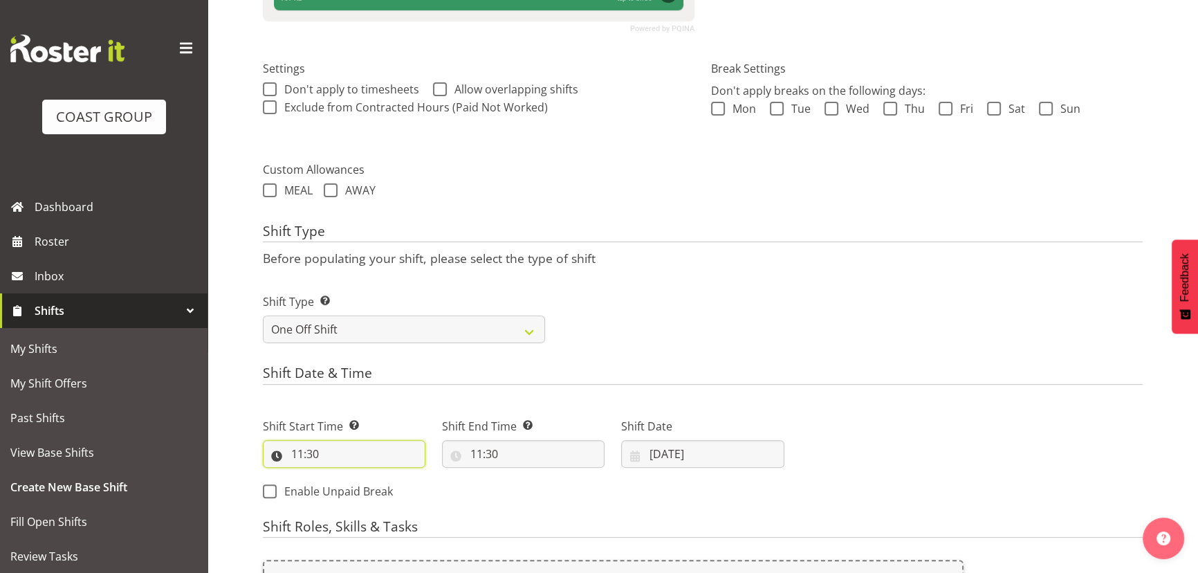
click at [360, 466] on input "11:30" at bounding box center [344, 454] width 163 height 28
drag, startPoint x: 362, startPoint y: 489, endPoint x: 361, endPoint y: 475, distance: 13.2
click at [362, 489] on select "00 01 02 03 04 05 06 07 08 09 10 11 12 13 14 15 16 17 18 19 20 21 22 23" at bounding box center [357, 490] width 31 height 28
select select "17"
click at [342, 476] on select "00 01 02 03 04 05 06 07 08 09 10 11 12 13 14 15 16 17 18 19 20 21 22 23" at bounding box center [357, 490] width 31 height 28
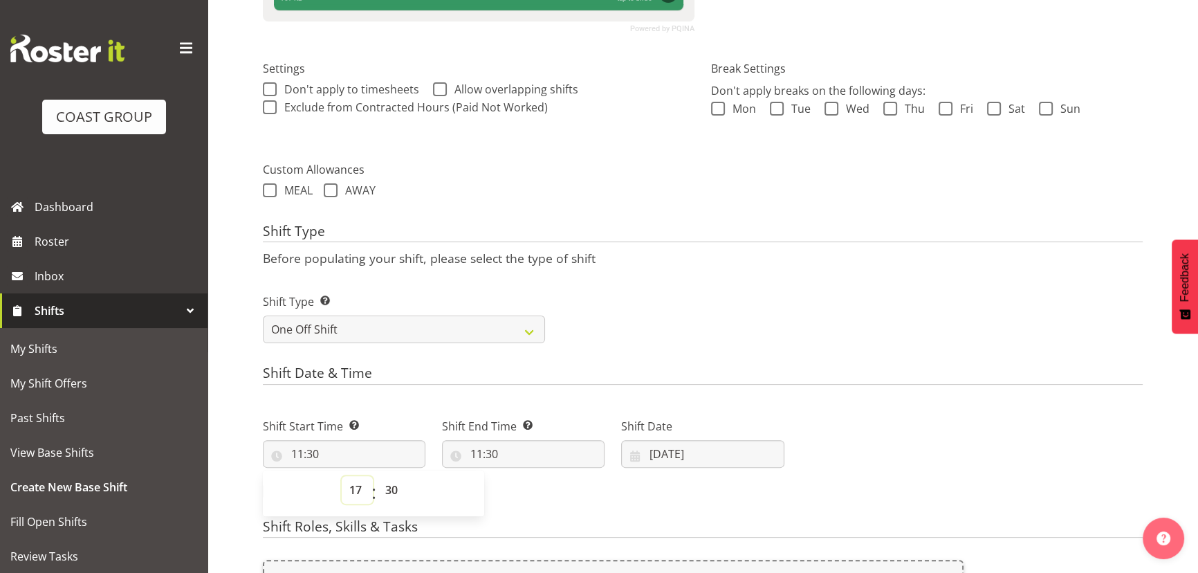
type input "17:30"
click at [401, 492] on select "00 01 02 03 04 05 06 07 08 09 10 11 12 13 14 15 16 17 18 19 20 21 22 23 24 25 2…" at bounding box center [393, 490] width 31 height 28
select select "0"
click at [378, 476] on select "00 01 02 03 04 05 06 07 08 09 10 11 12 13 14 15 16 17 18 19 20 21 22 23 24 25 2…" at bounding box center [393, 490] width 31 height 28
type input "17:00"
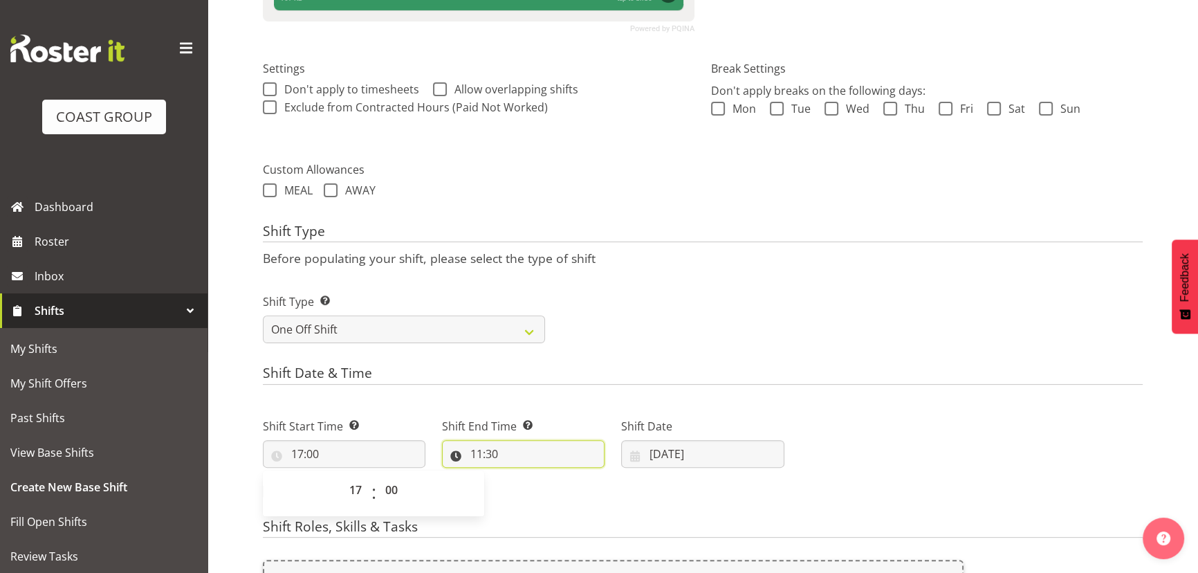
click at [519, 445] on input "11:30" at bounding box center [523, 454] width 163 height 28
drag, startPoint x: 538, startPoint y: 498, endPoint x: 535, endPoint y: 482, distance: 17.0
click at [538, 498] on select "00 01 02 03 04 05 06 07 08 09 10 11 12 13 14 15 16 17 18 19 20 21 22 23" at bounding box center [536, 490] width 31 height 28
select select "20"
click at [521, 476] on select "00 01 02 03 04 05 06 07 08 09 10 11 12 13 14 15 16 17 18 19 20 21 22 23" at bounding box center [536, 490] width 31 height 28
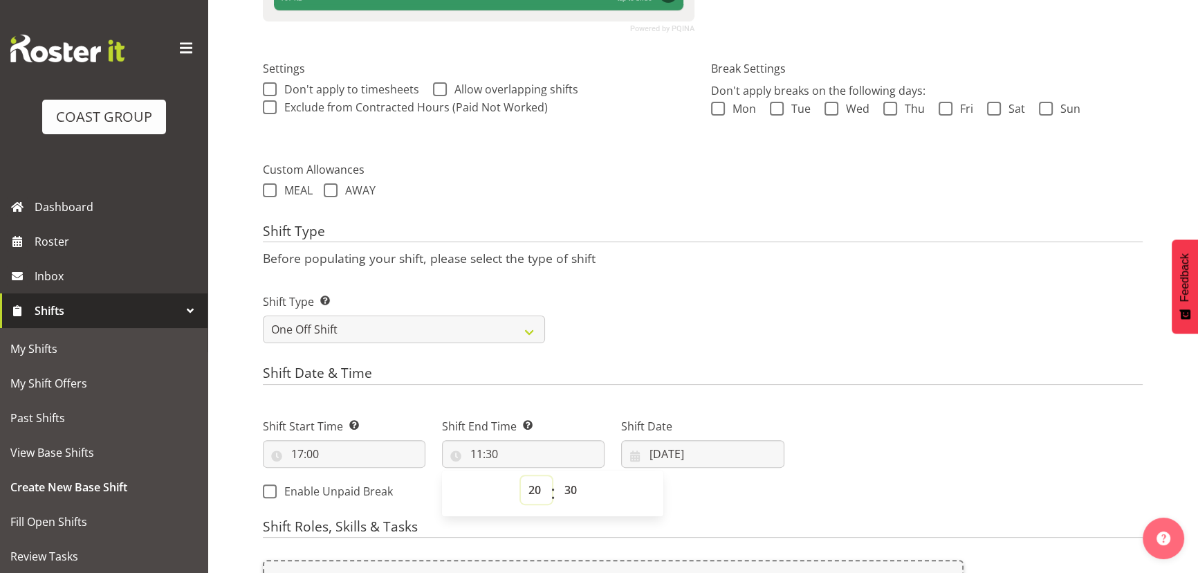
type input "20:30"
drag, startPoint x: 560, startPoint y: 491, endPoint x: 565, endPoint y: 477, distance: 14.4
click at [561, 491] on select "00 01 02 03 04 05 06 07 08 09 10 11 12 13 14 15 16 17 18 19 20 21 22 23 24 25 2…" at bounding box center [572, 490] width 31 height 28
select select "0"
click at [557, 476] on select "00 01 02 03 04 05 06 07 08 09 10 11 12 13 14 15 16 17 18 19 20 21 22 23 24 25 2…" at bounding box center [572, 490] width 31 height 28
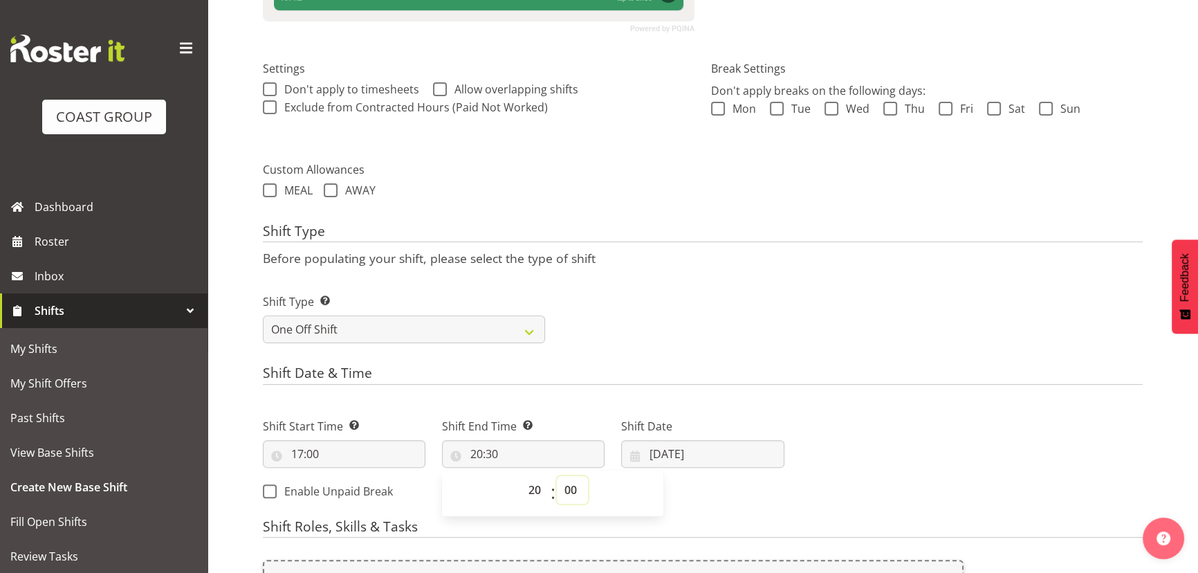
type input "20:00"
click at [726, 464] on input "07/10/2025" at bounding box center [702, 454] width 163 height 28
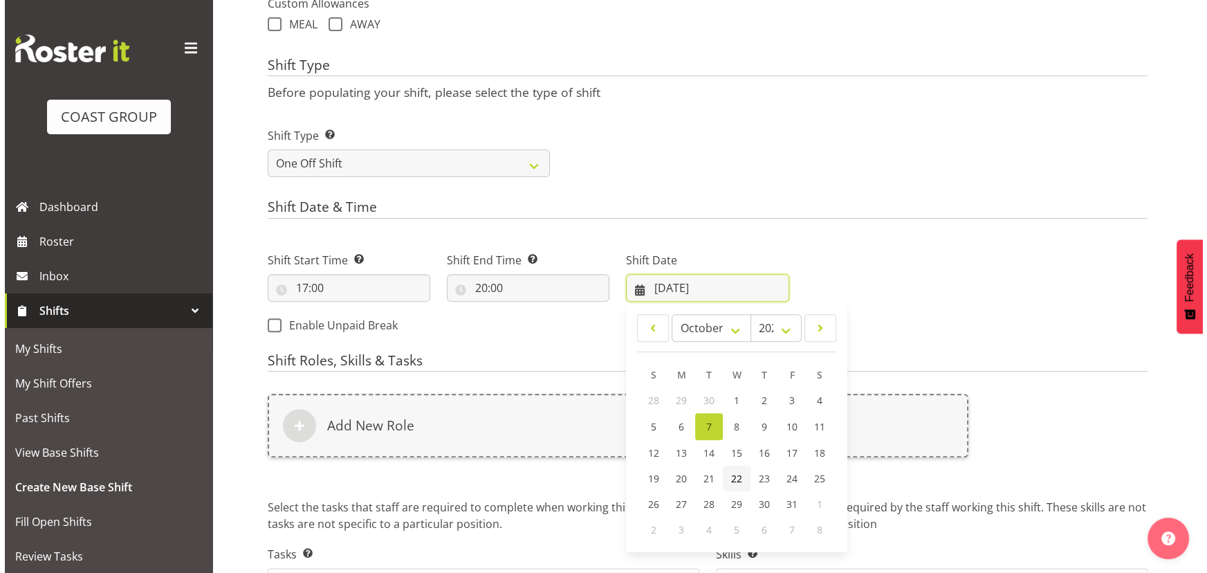
scroll to position [594, 0]
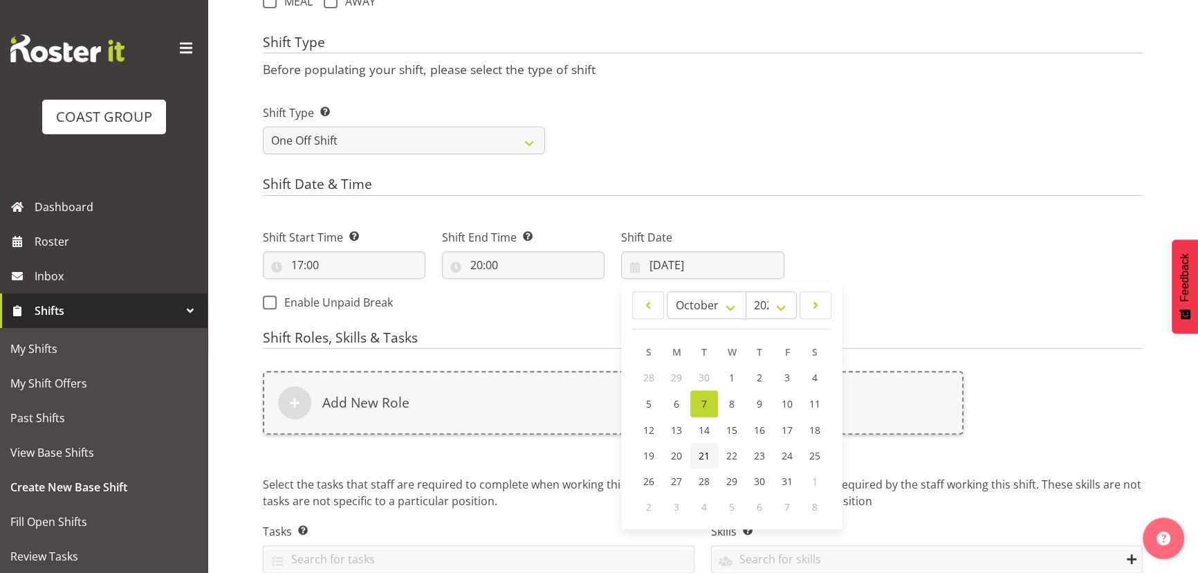
click at [706, 454] on span "21" at bounding box center [704, 455] width 11 height 13
type input "21/10/2025"
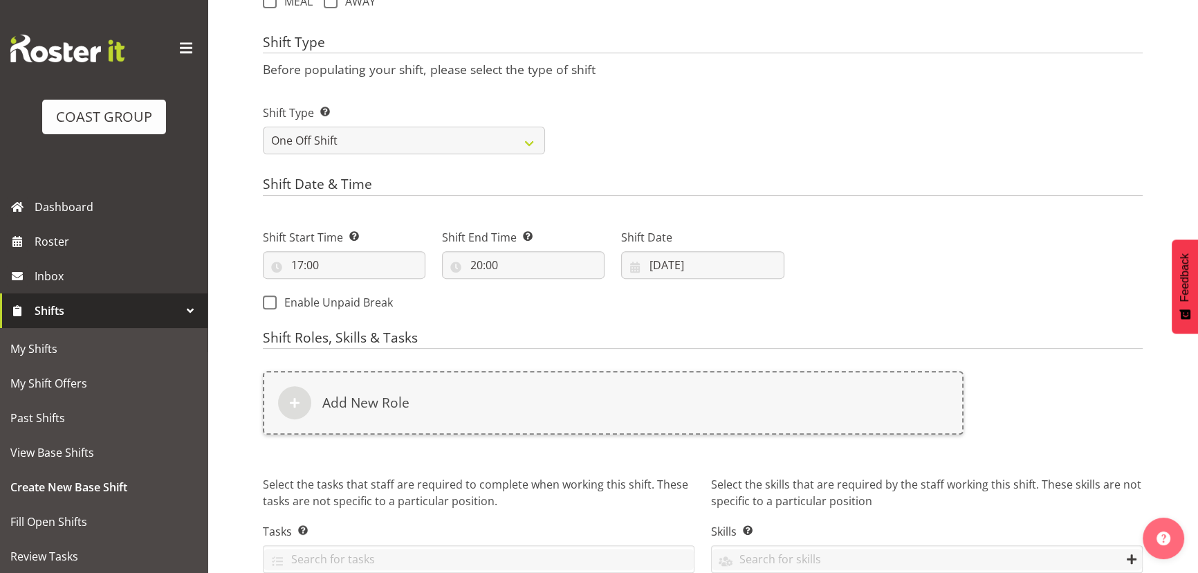
click at [702, 410] on div "Add New Role" at bounding box center [613, 403] width 701 height 64
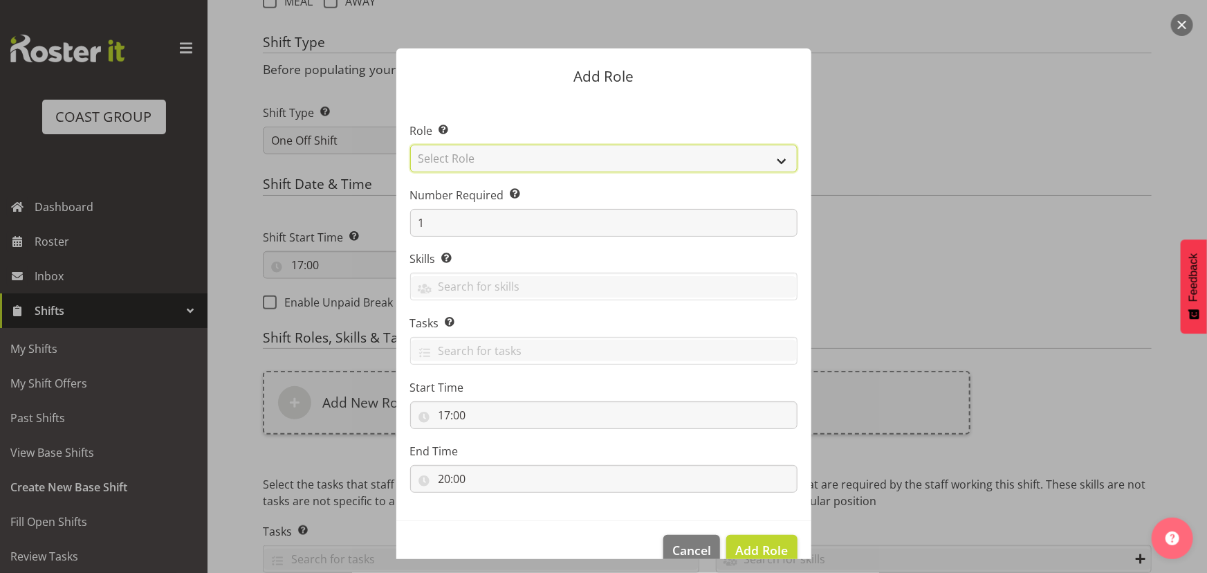
click at [574, 159] on select "Select Role ACCOUNT MANAGER ACCOUNT MANAGER DW ACCOUNTS AKL DIANNA VEHICLES AKL…" at bounding box center [603, 159] width 387 height 28
select select "191"
click at [410, 145] on select "Select Role ACCOUNT MANAGER ACCOUNT MANAGER DW ACCOUNTS AKL DIANNA VEHICLES AKL…" at bounding box center [603, 159] width 387 height 28
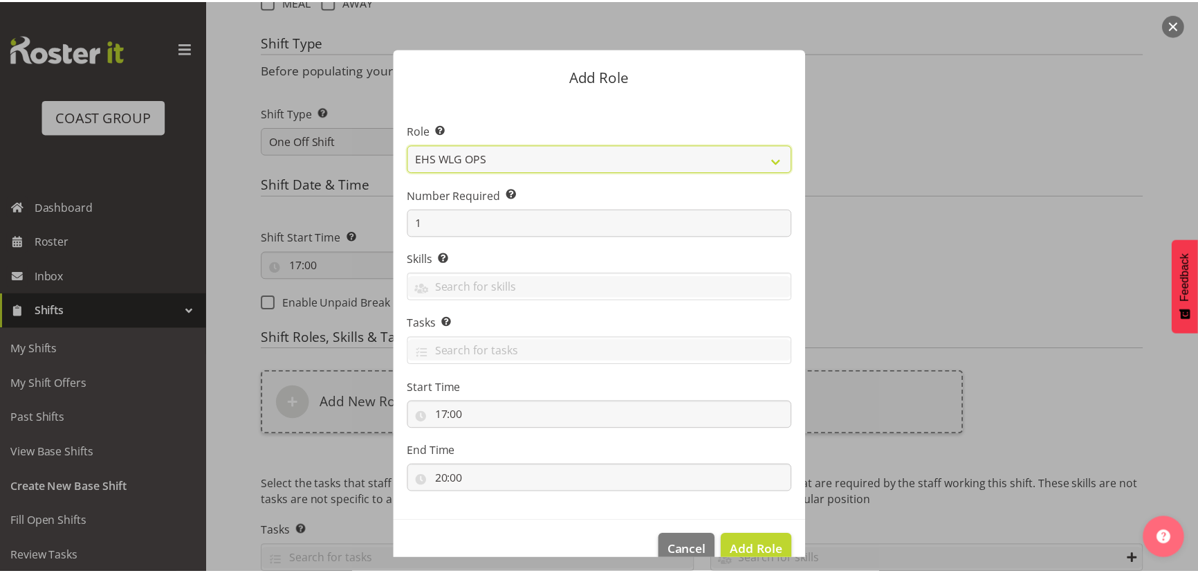
scroll to position [26, 0]
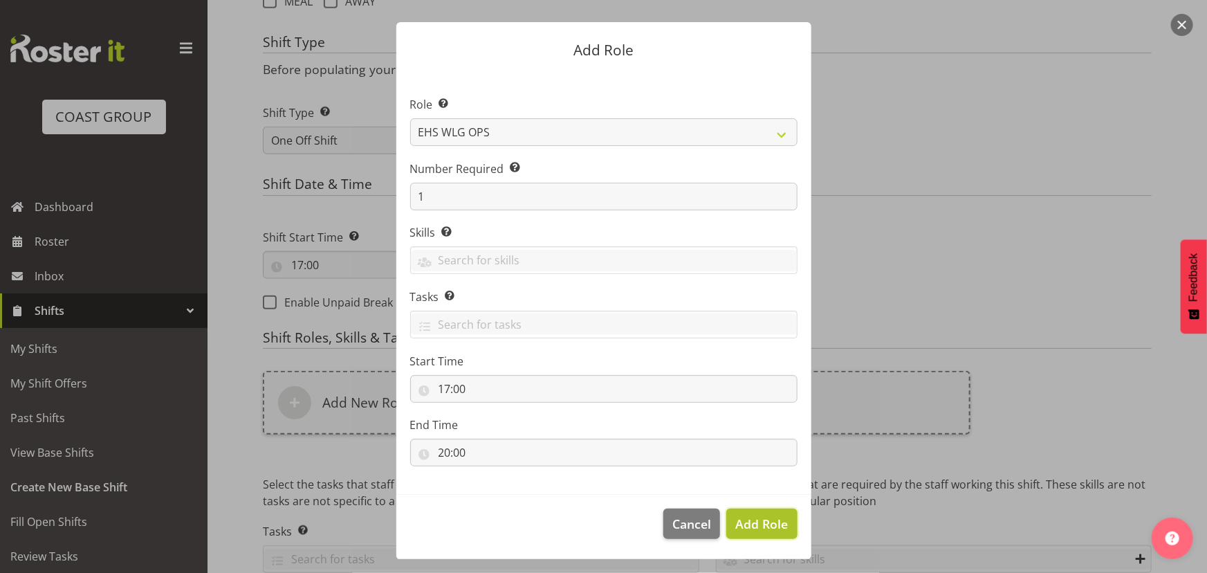
click at [757, 522] on span "Add Role" at bounding box center [762, 524] width 53 height 17
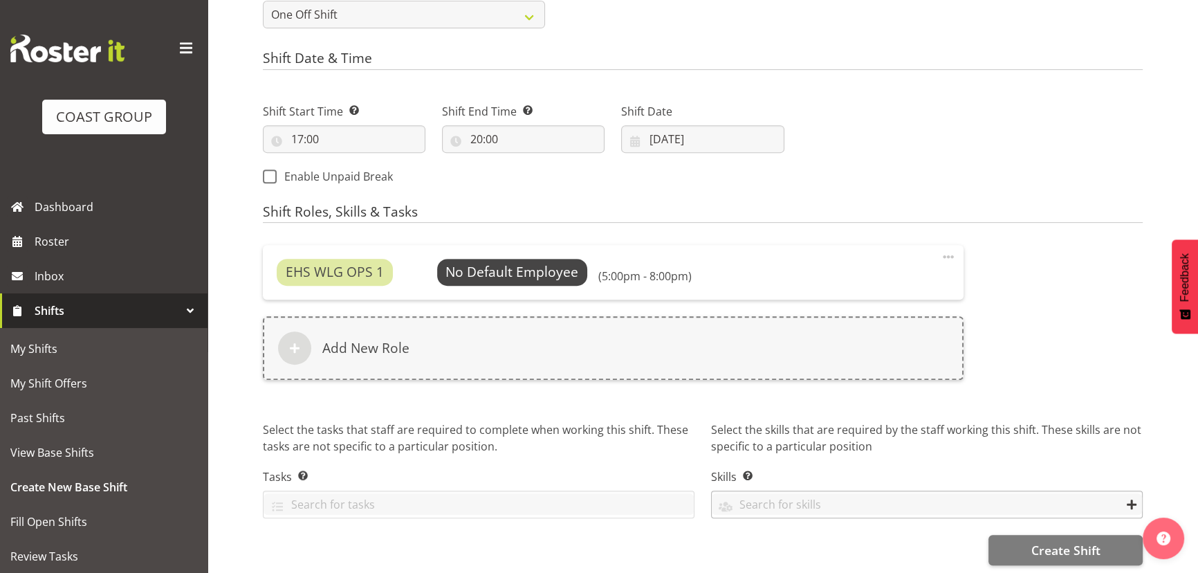
scroll to position [731, 0]
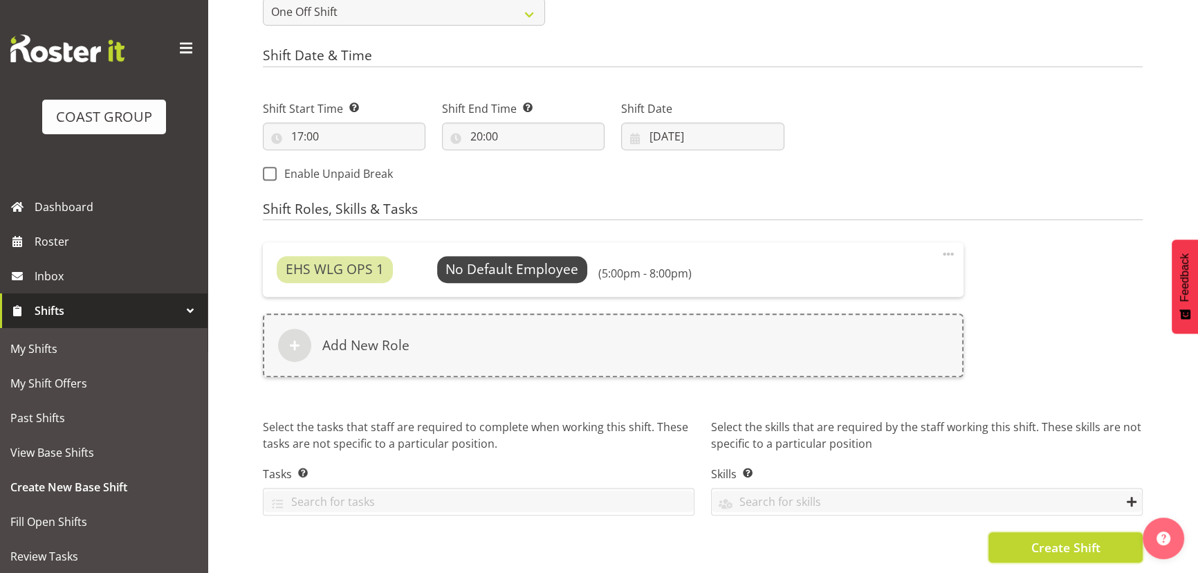
click at [1032, 538] on span "Create Shift" at bounding box center [1065, 547] width 69 height 18
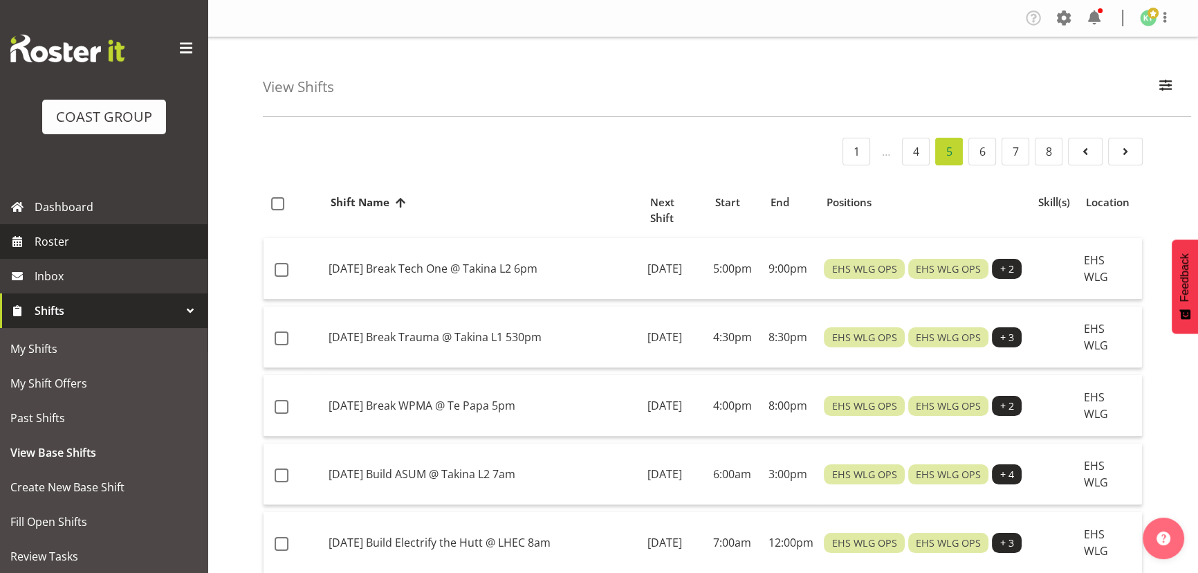
click at [127, 239] on span "Roster" at bounding box center [118, 241] width 166 height 21
